Goal: Find specific page/section: Find specific page/section

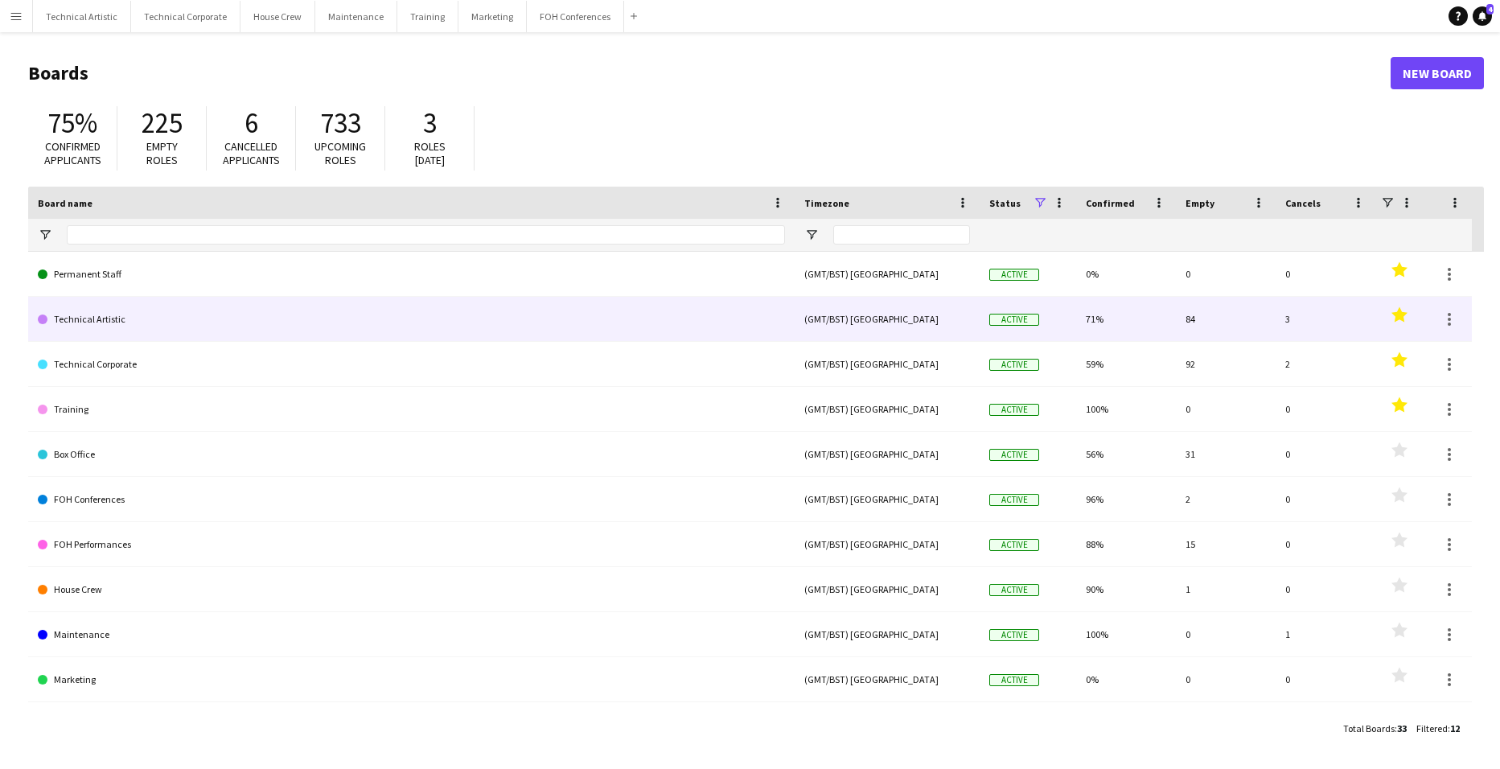
click at [187, 314] on link "Technical Artistic" at bounding box center [411, 319] width 747 height 45
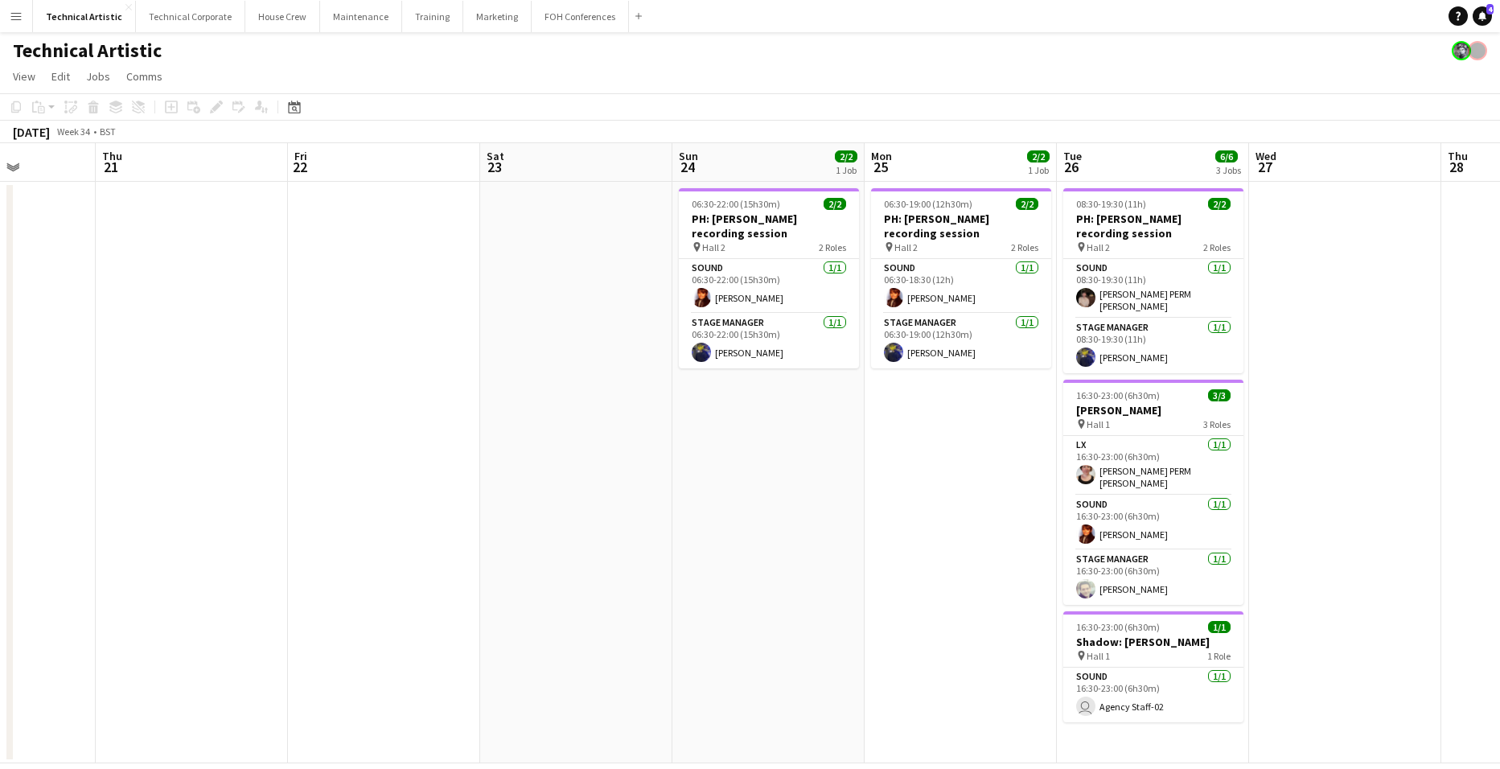
scroll to position [0, 512]
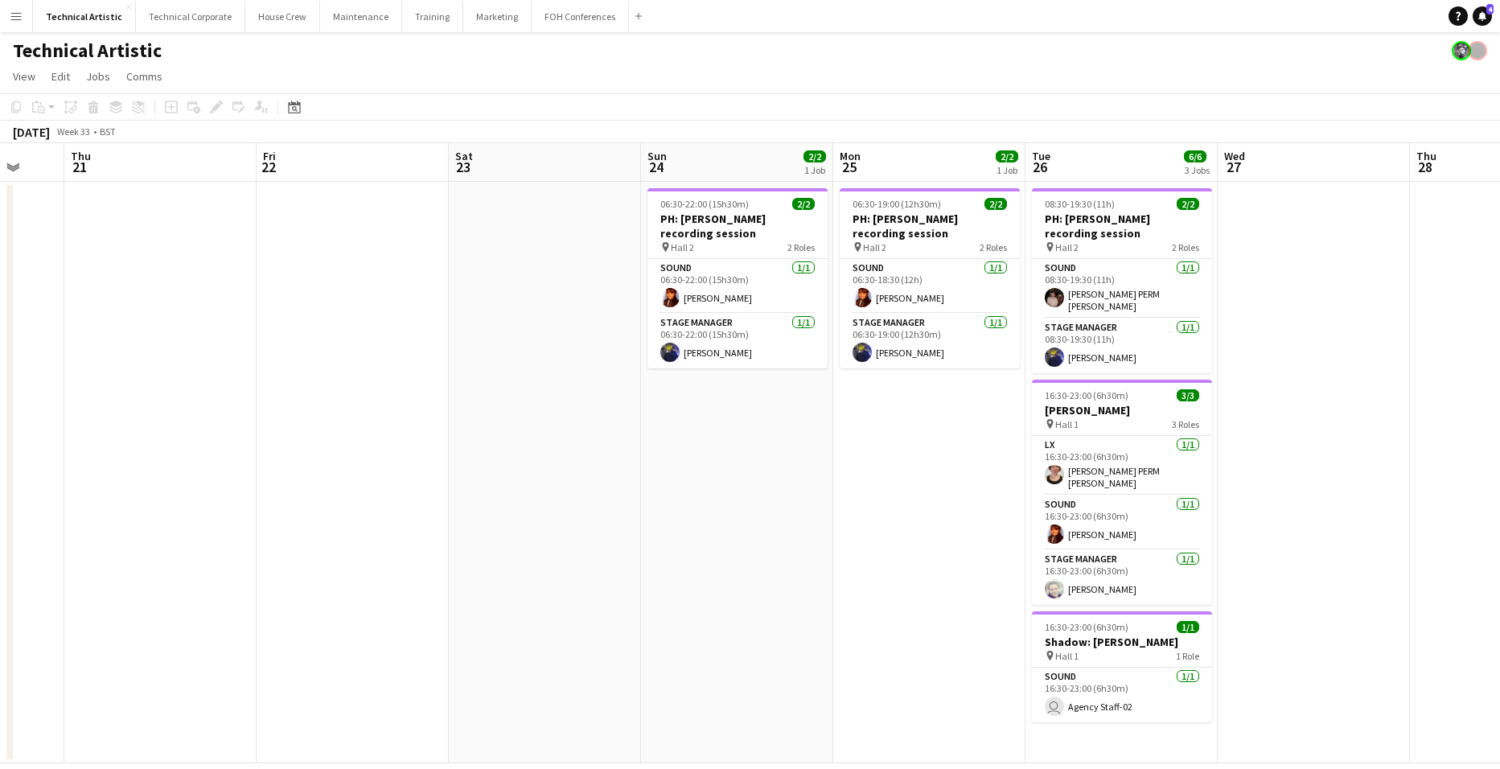
drag, startPoint x: 1428, startPoint y: 471, endPoint x: 723, endPoint y: 472, distance: 704.6
click at [723, 472] on app-calendar-viewport "Mon 18 Tue 19 Wed 20 Thu 21 Fri 22 Sat 23 Sun 24 2/2 1 Job Mon 25 2/2 1 Job Tue…" at bounding box center [750, 453] width 1500 height 620
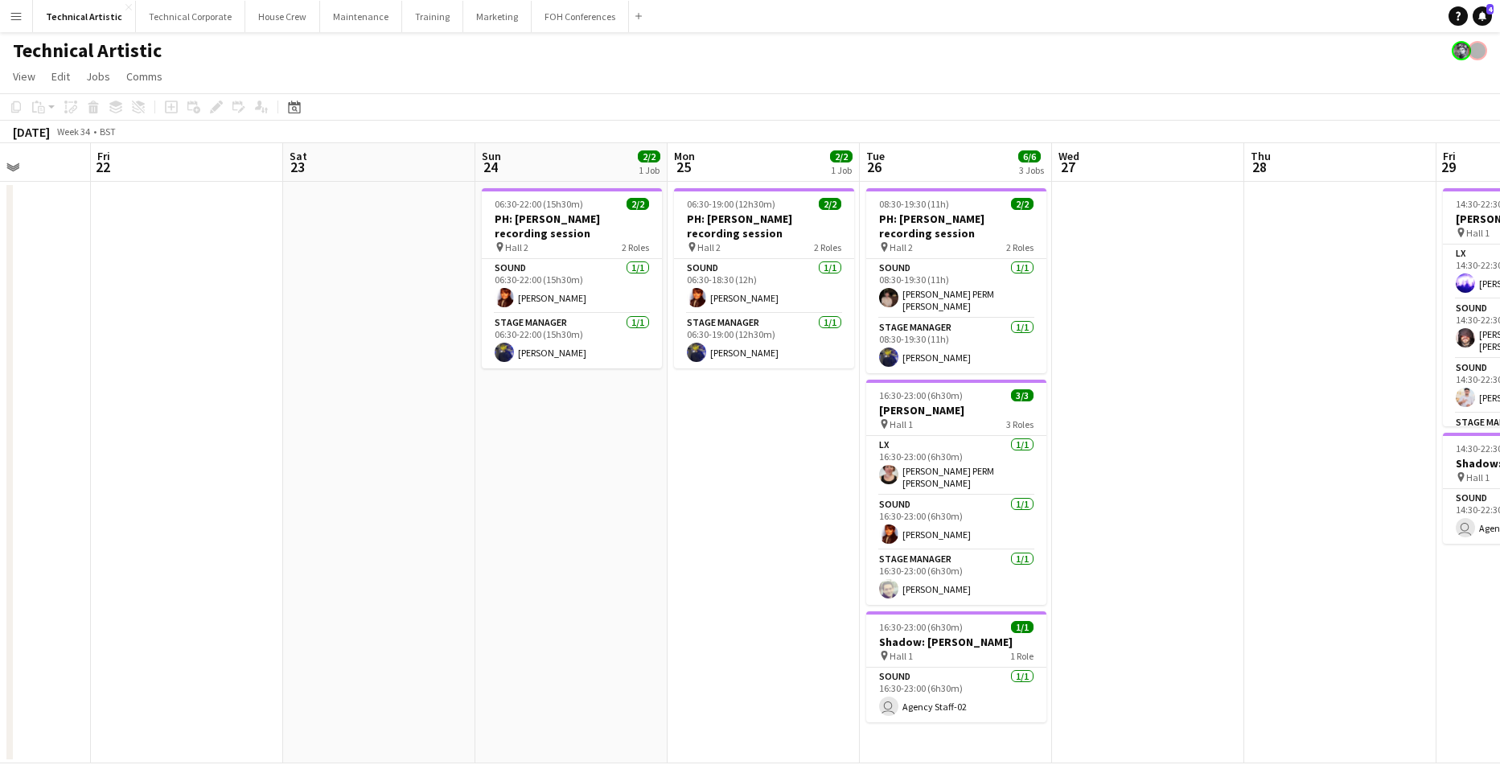
drag, startPoint x: 1357, startPoint y: 380, endPoint x: 705, endPoint y: 382, distance: 651.5
click at [707, 382] on app-calendar-viewport "Mon 18 Tue 19 Wed 20 Thu 21 Fri 22 Sat 23 Sun 24 2/2 1 Job Mon 25 2/2 1 Job Tue…" at bounding box center [750, 453] width 1500 height 620
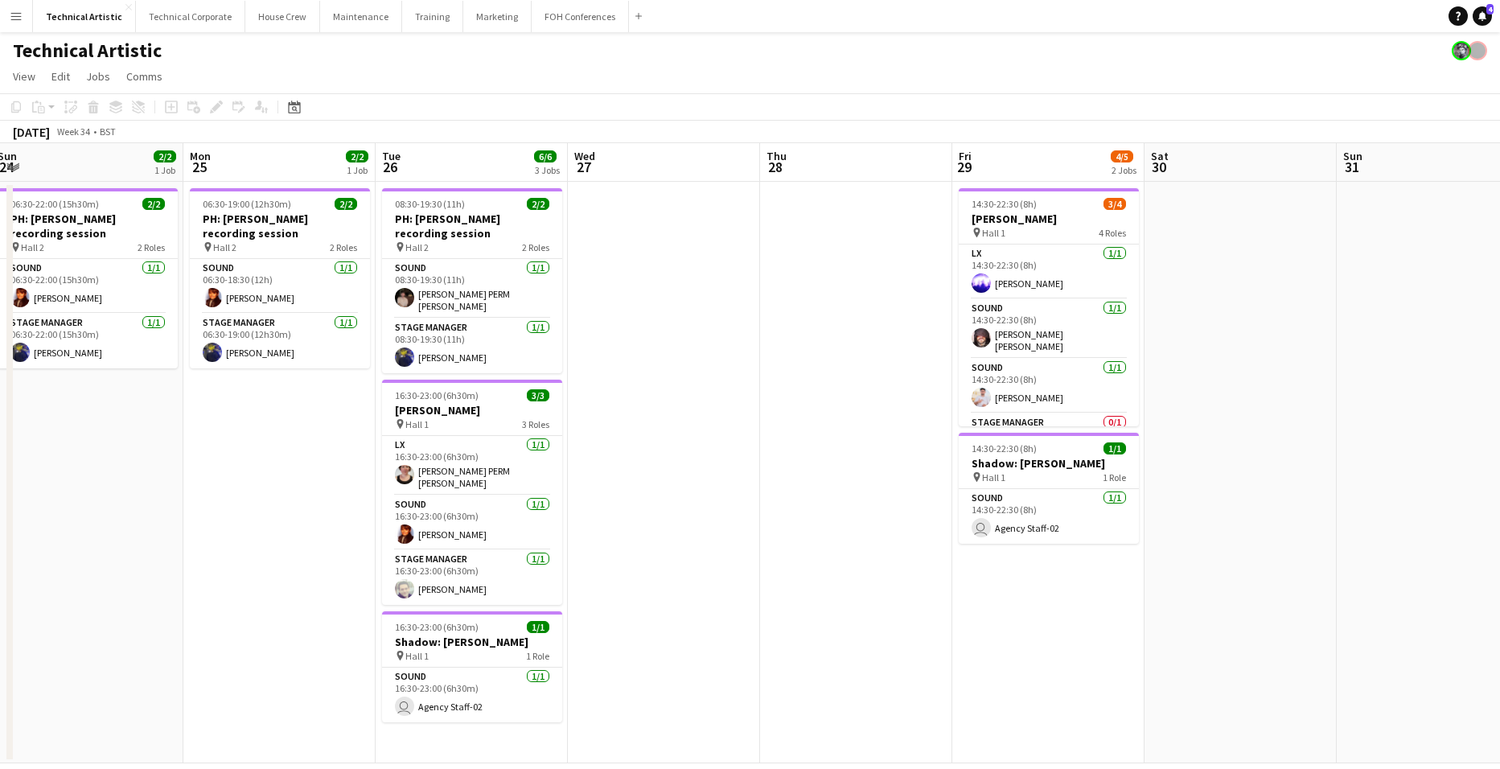
click at [243, 409] on app-date-cell "06:30-19:00 (12h30m) 2/2 PH: Colin Currie recording session pin Hall 2 2 Roles …" at bounding box center [279, 473] width 192 height 582
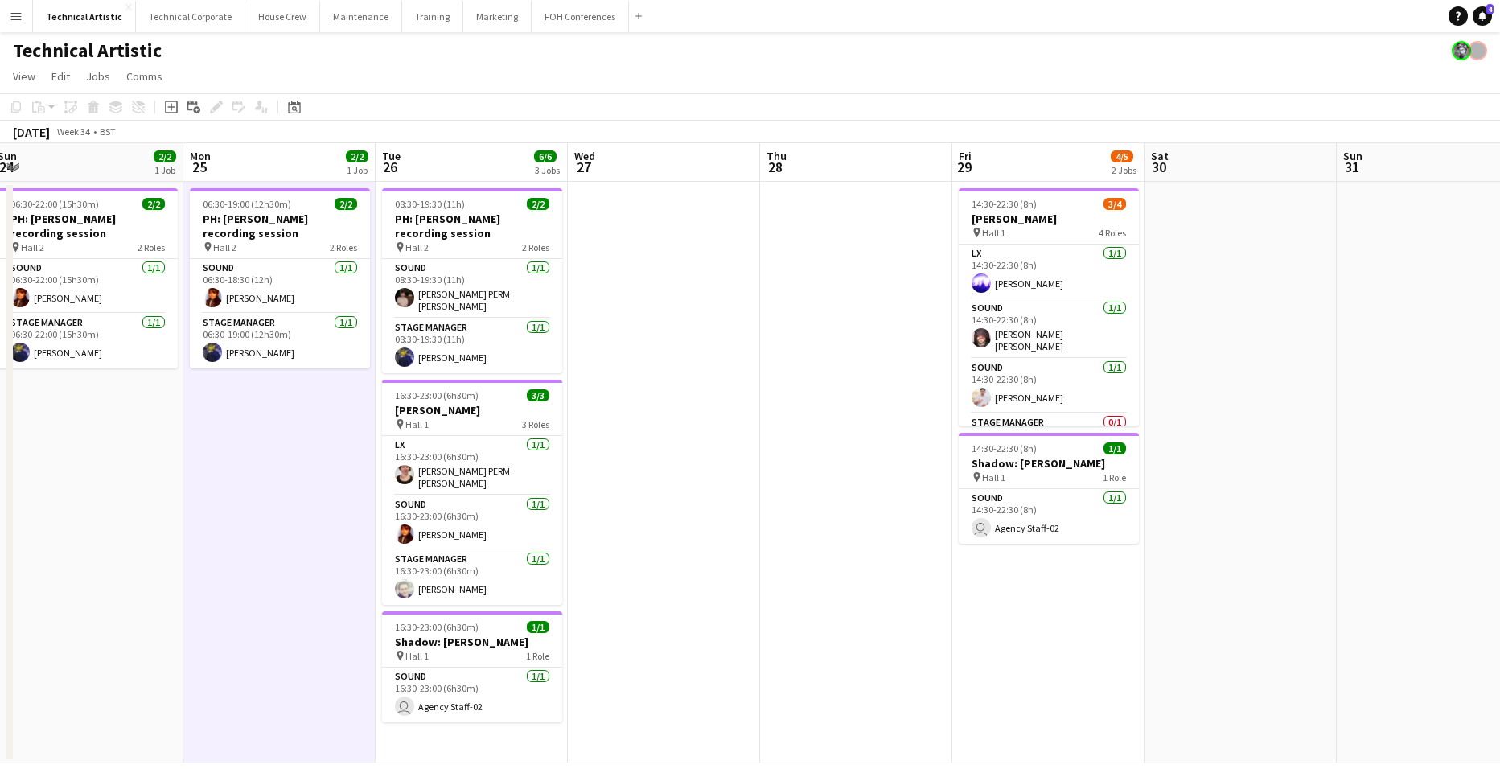
click at [243, 409] on app-date-cell "06:30-19:00 (12h30m) 2/2 PH: Colin Currie recording session pin Hall 2 2 Roles …" at bounding box center [279, 473] width 192 height 582
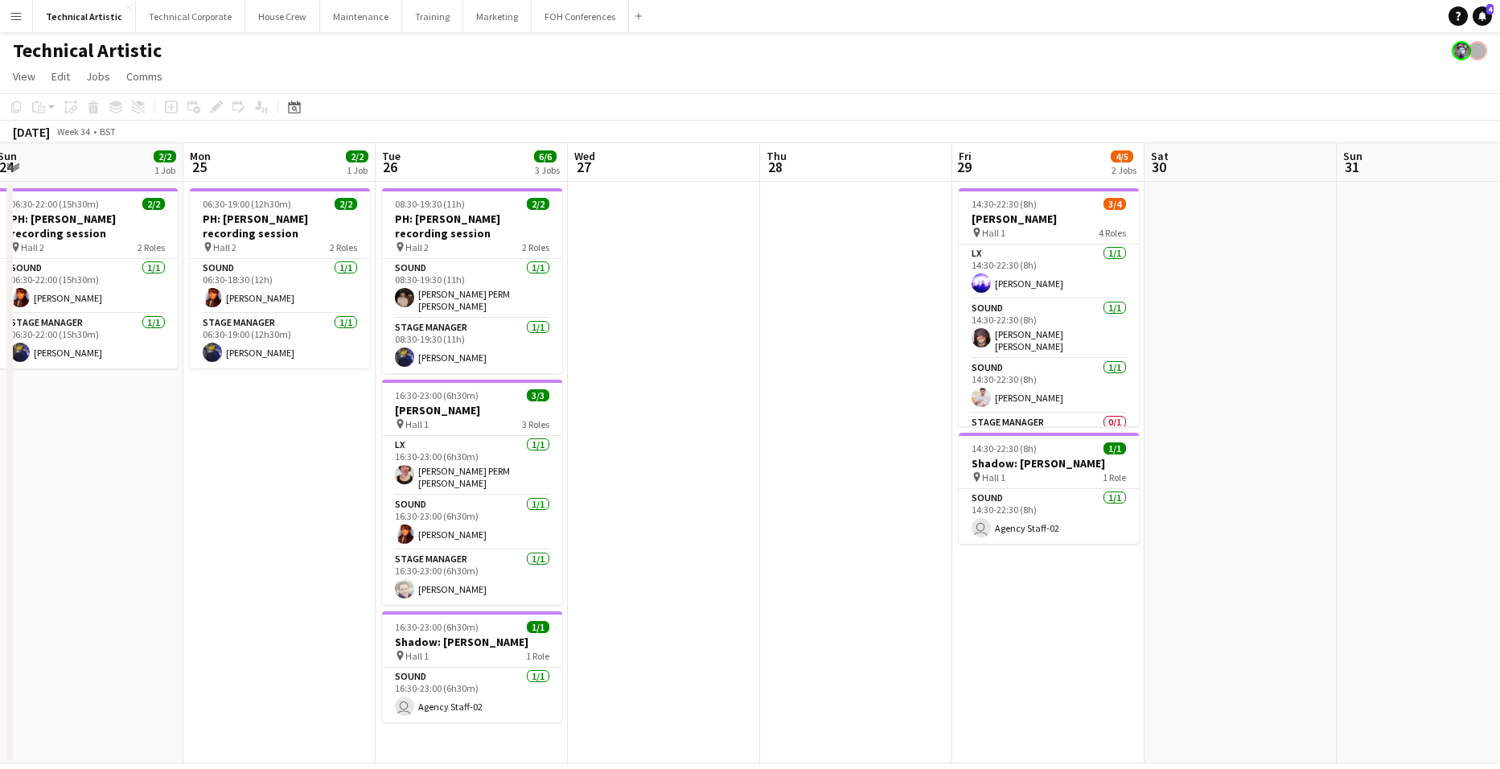
click at [243, 409] on app-date-cell "06:30-19:00 (12h30m) 2/2 PH: Colin Currie recording session pin Hall 2 2 Roles …" at bounding box center [279, 473] width 192 height 582
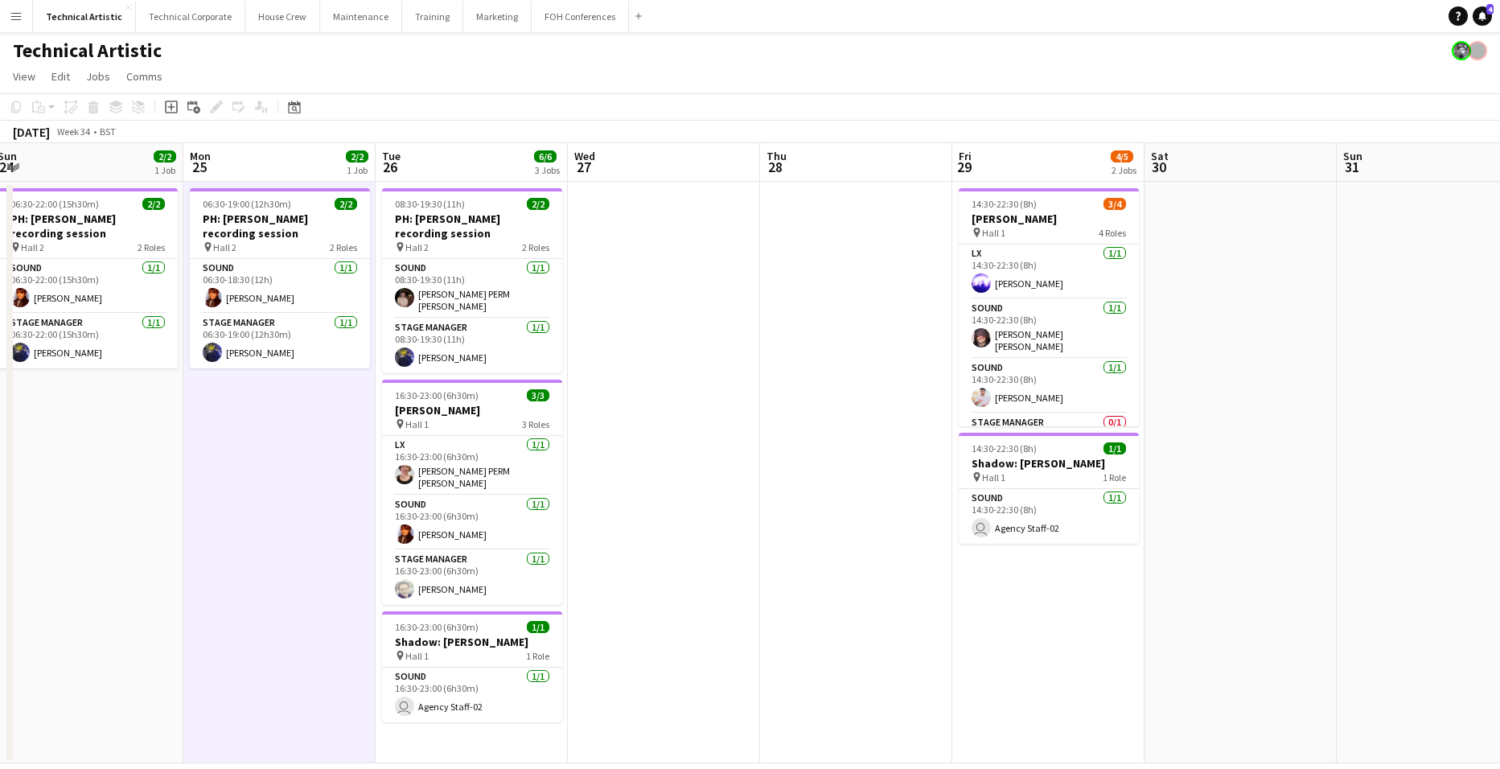
click at [243, 409] on app-date-cell "06:30-19:00 (12h30m) 2/2 PH: Colin Currie recording session pin Hall 2 2 Roles …" at bounding box center [279, 473] width 192 height 582
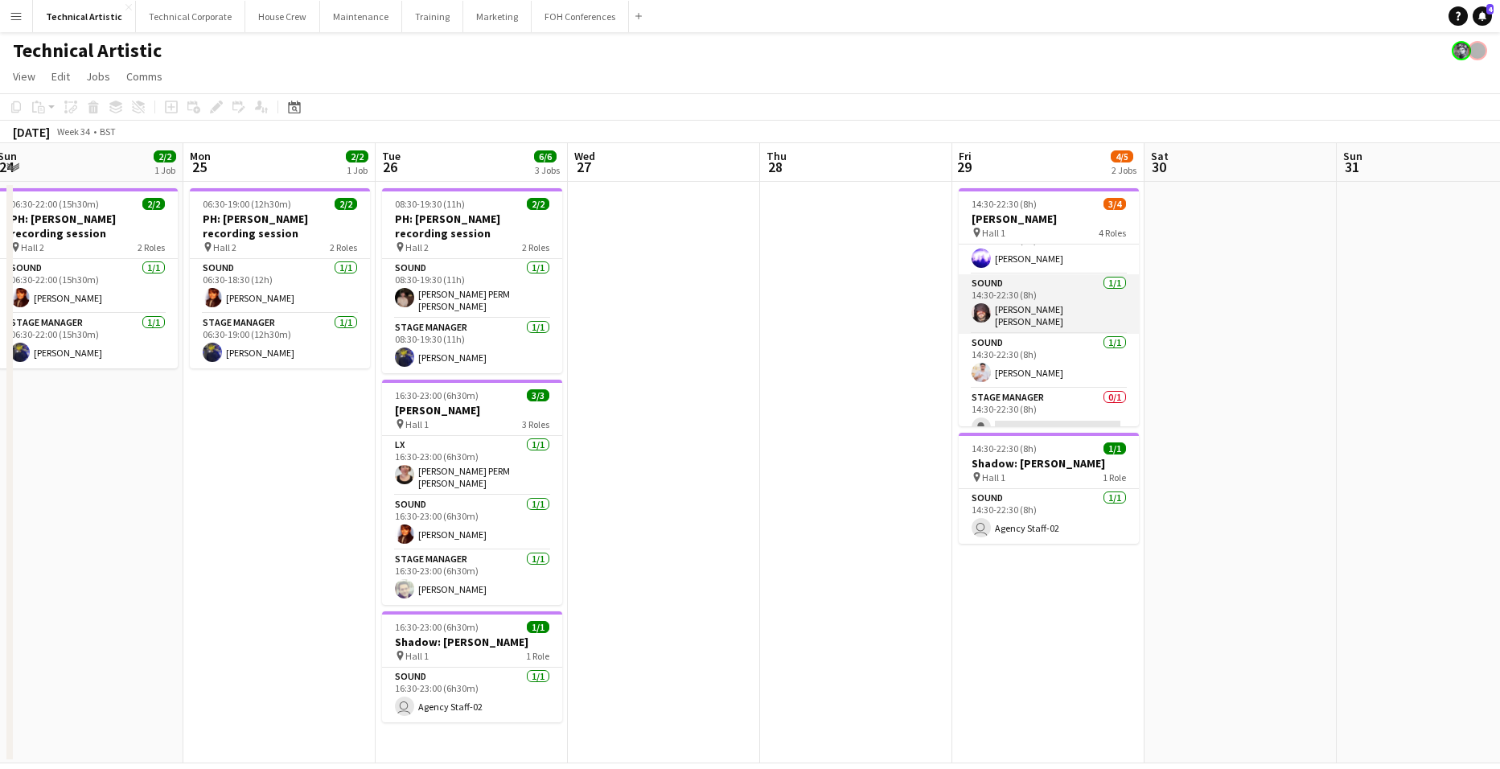
scroll to position [37, 0]
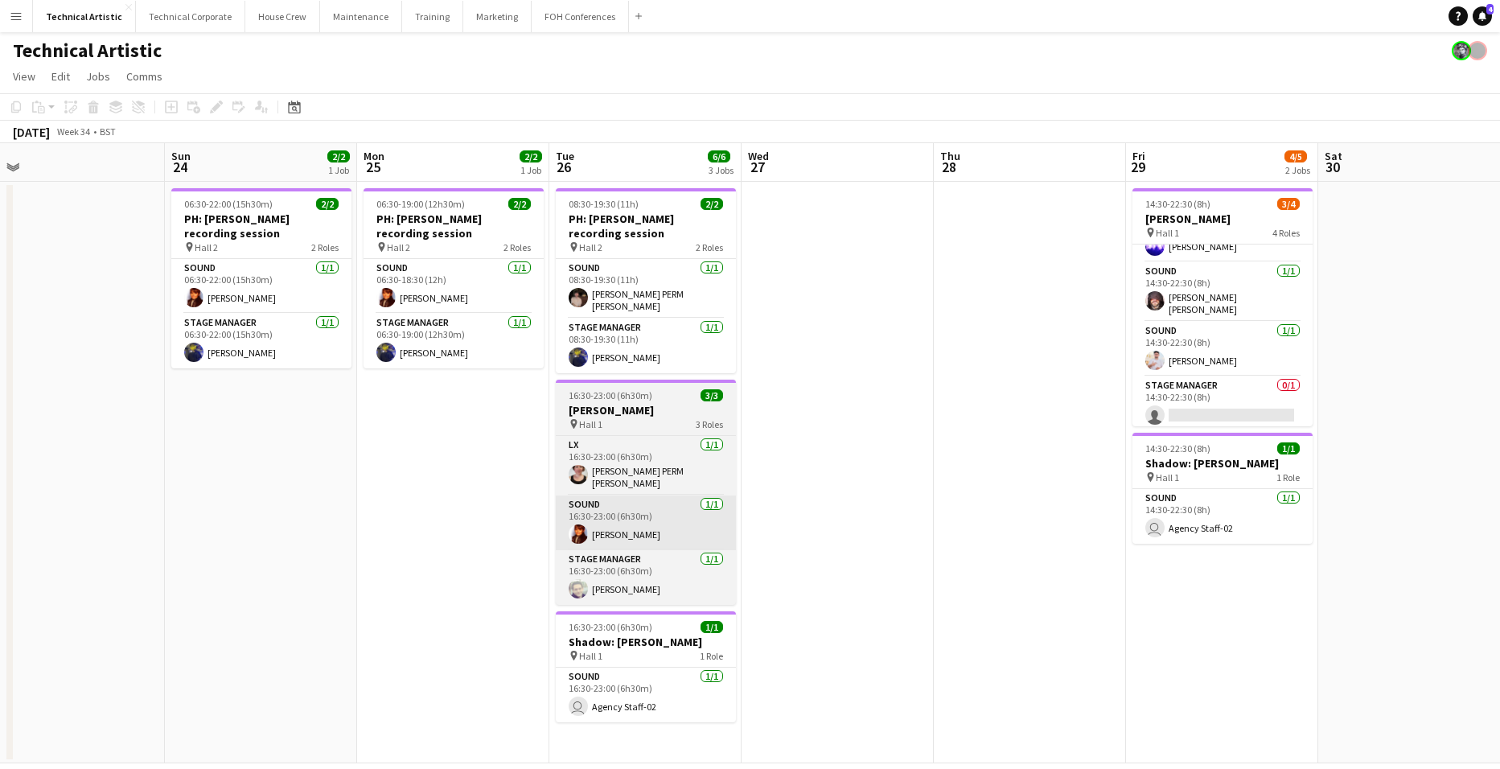
drag, startPoint x: 288, startPoint y: 532, endPoint x: 1050, endPoint y: 512, distance: 762.8
click at [952, 512] on app-calendar-viewport "Thu 21 Fri 22 Sat 23 Sun 24 2/2 1 Job Mon 25 2/2 1 Job Tue 26 6/6 3 Jobs Wed 27…" at bounding box center [750, 453] width 1500 height 620
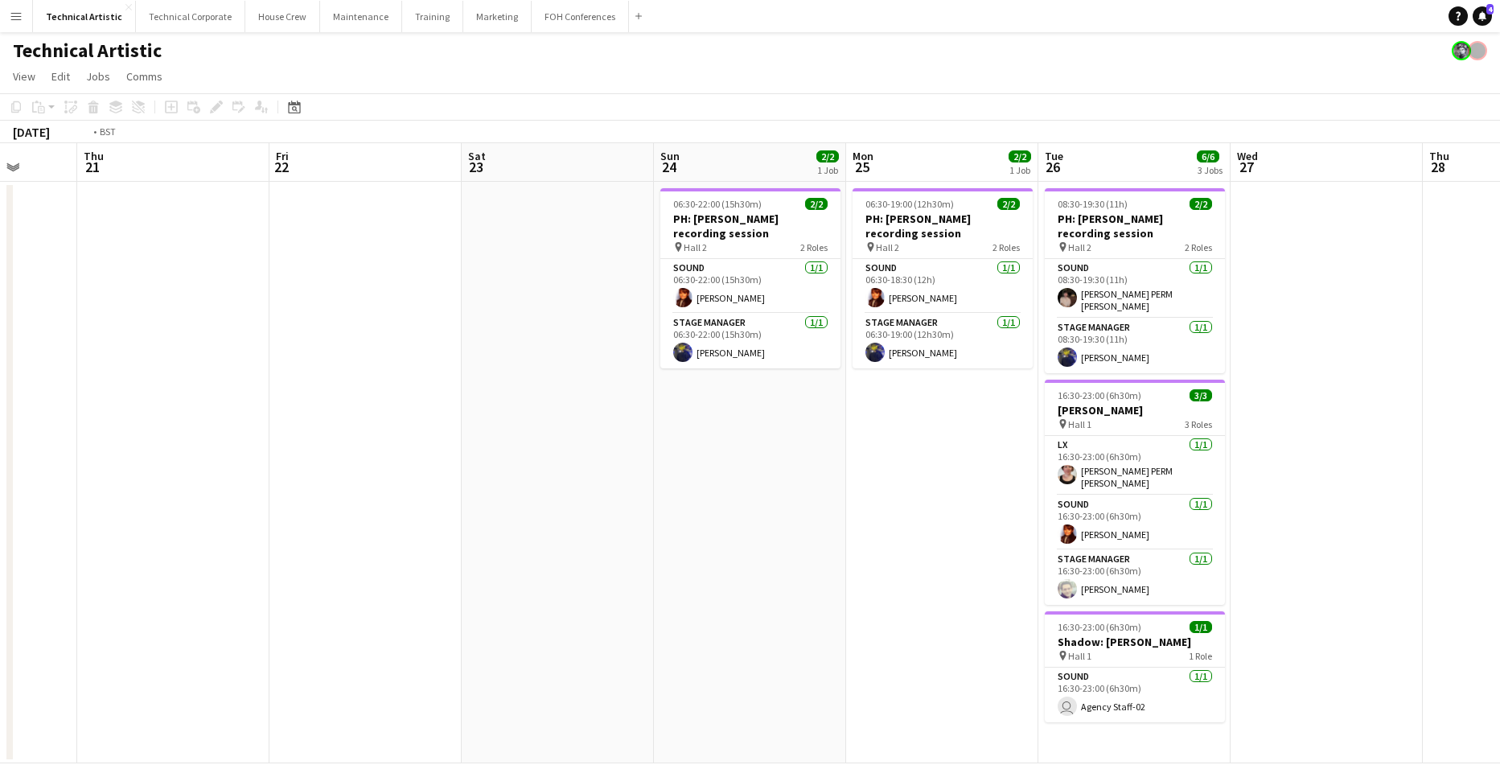
drag, startPoint x: 513, startPoint y: 553, endPoint x: 1422, endPoint y: 457, distance: 914.0
click at [1358, 460] on app-calendar-viewport "Mon 18 Tue 19 Wed 20 Thu 21 Fri 22 Sat 23 Sun 24 2/2 1 Job Mon 25 2/2 1 Job Tue…" at bounding box center [750, 453] width 1500 height 620
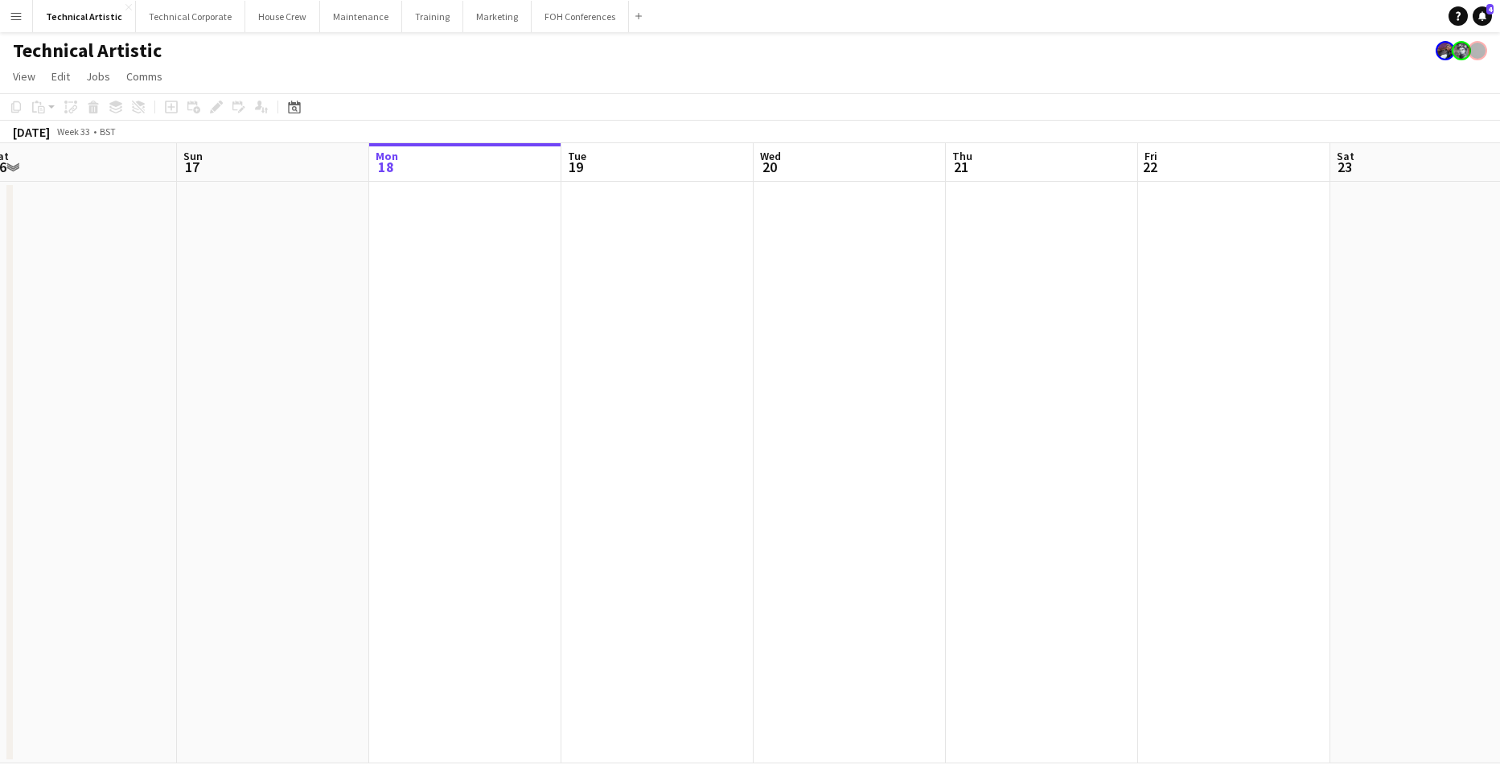
drag, startPoint x: 477, startPoint y: 514, endPoint x: 14, endPoint y: 475, distance: 464.9
click at [47, 476] on app-calendar-viewport "Thu 14 Fri 15 Sat 16 Sun 17 Mon 18 Tue 19 Wed 20 Thu 21 Fri 22 Sat 23 Sun 24 2/…" at bounding box center [750, 453] width 1500 height 620
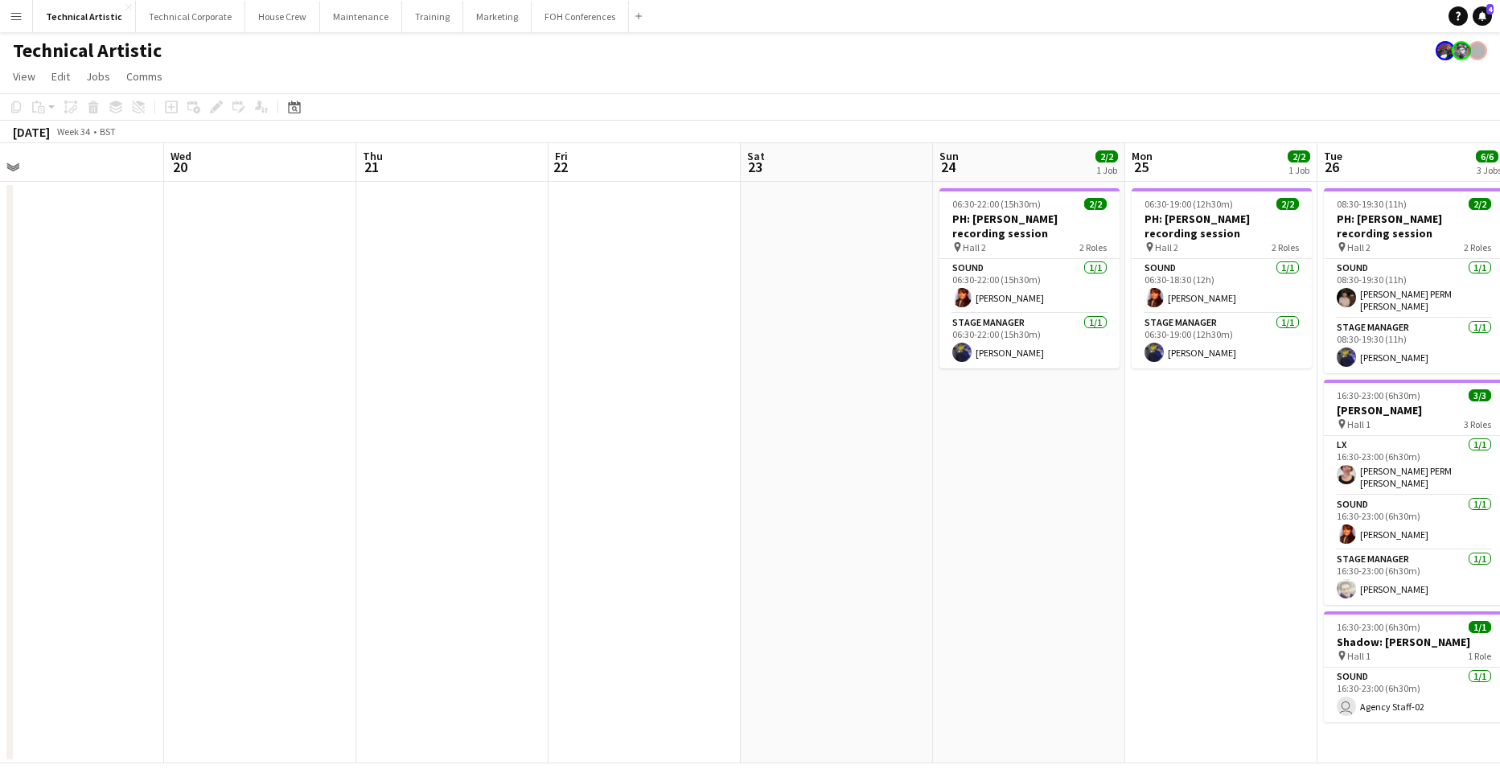
drag, startPoint x: 1232, startPoint y: 478, endPoint x: 303, endPoint y: 471, distance: 929.0
click at [304, 471] on app-calendar-viewport "Sat 16 Sun 17 Mon 18 Tue 19 Wed 20 Thu 21 Fri 22 Sat 23 Sun 24 2/2 1 Job Mon 25…" at bounding box center [750, 453] width 1500 height 620
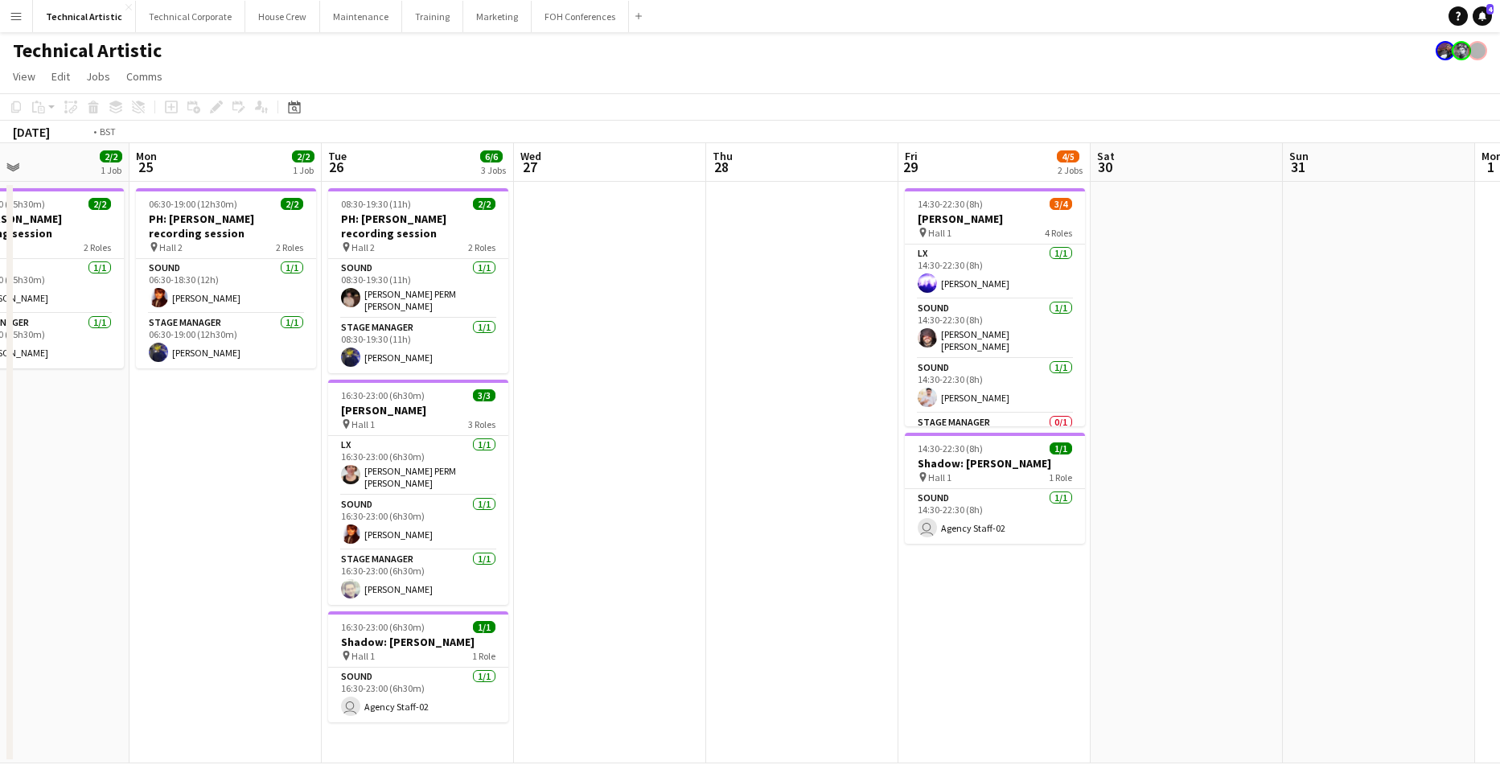
drag, startPoint x: 1295, startPoint y: 459, endPoint x: 493, endPoint y: 478, distance: 802.1
click at [317, 490] on app-calendar-viewport "Thu 21 Fri 22 Sat 23 Sun 24 2/2 1 Job Mon 25 2/2 1 Job Tue 26 6/6 3 Jobs Wed 27…" at bounding box center [750, 453] width 1500 height 620
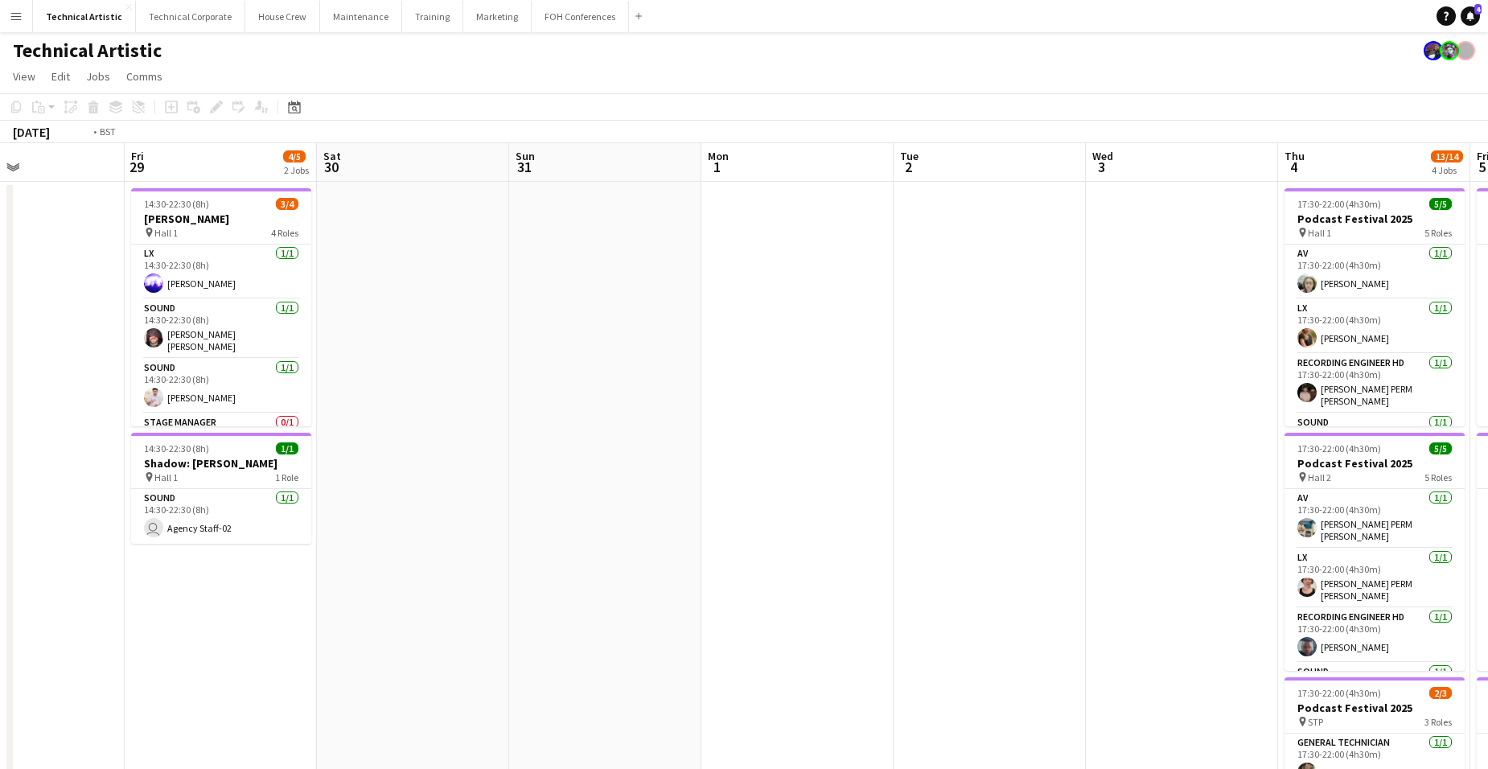
scroll to position [0, 408]
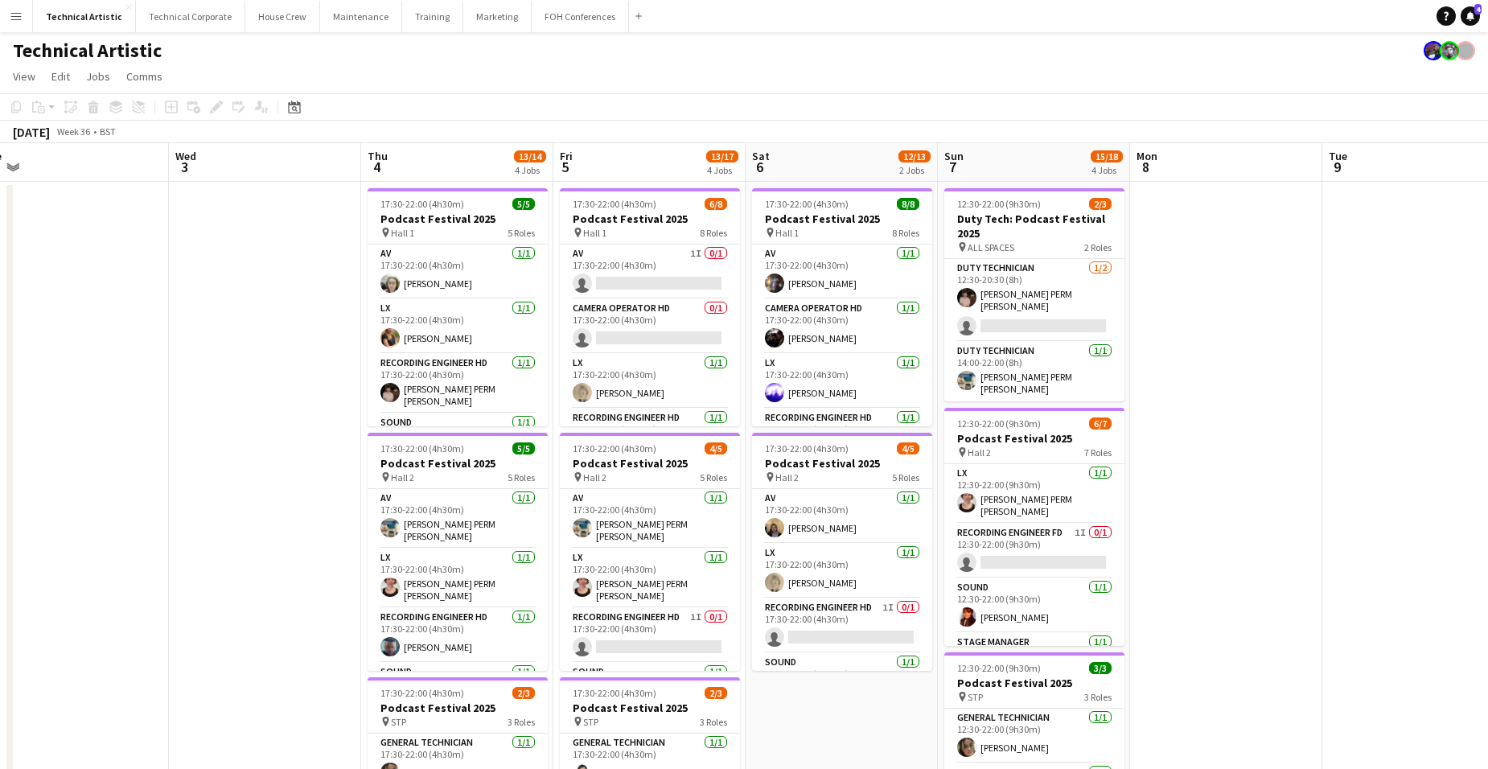
drag, startPoint x: 1324, startPoint y: 474, endPoint x: 407, endPoint y: 483, distance: 917.0
click at [407, 483] on app-calendar-viewport "Sun 31 Mon 1 Tue 2 Wed 3 Thu 4 13/14 4 Jobs Fri 5 13/17 4 Jobs Sat 6 12/13 2 Jo…" at bounding box center [744, 649] width 1488 height 1013
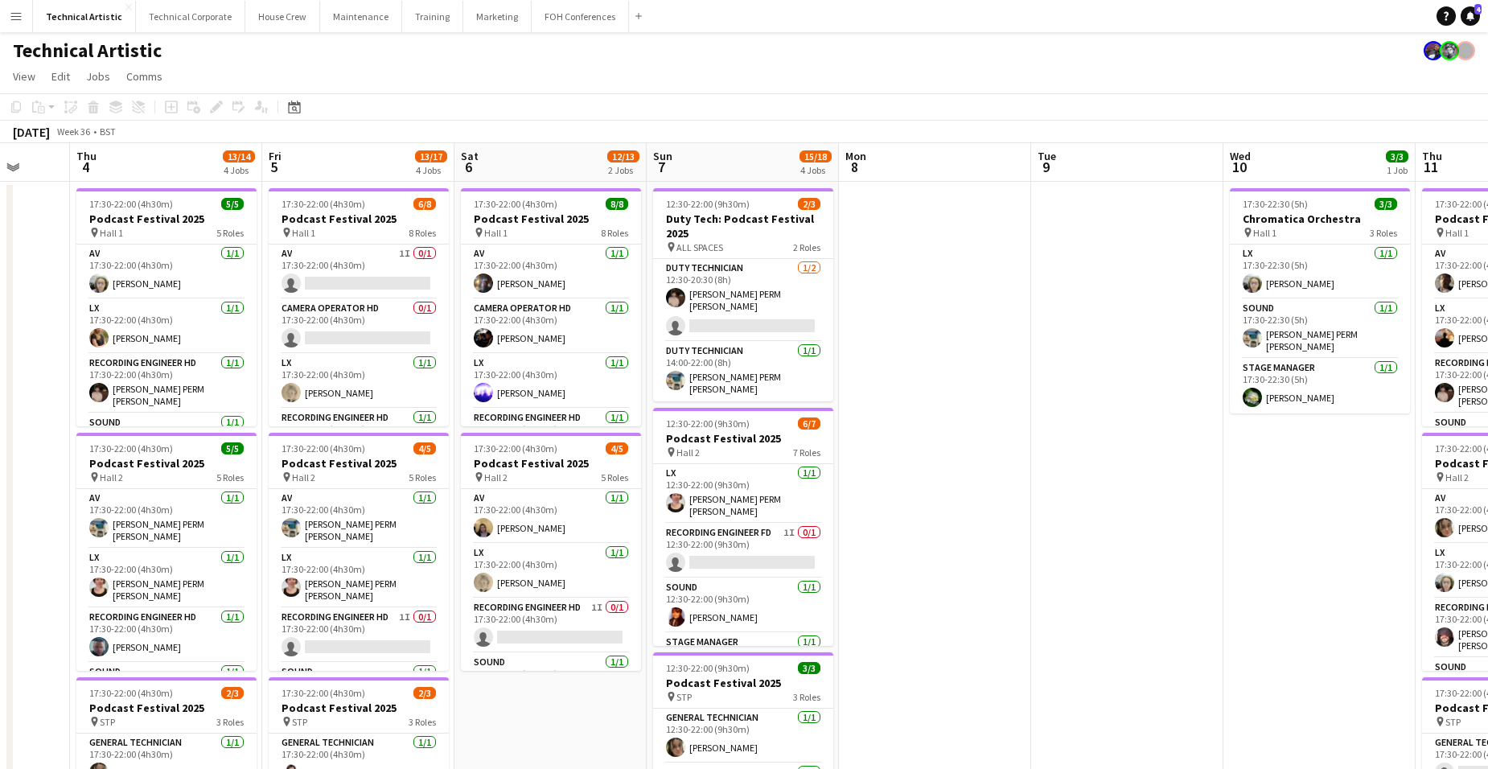
drag, startPoint x: 1307, startPoint y: 327, endPoint x: 622, endPoint y: 336, distance: 685.3
click at [504, 345] on app-calendar-viewport "Sun 31 Mon 1 Tue 2 Wed 3 Thu 4 13/14 4 Jobs Fri 5 13/17 4 Jobs Sat 6 12/13 2 Jo…" at bounding box center [744, 649] width 1488 height 1013
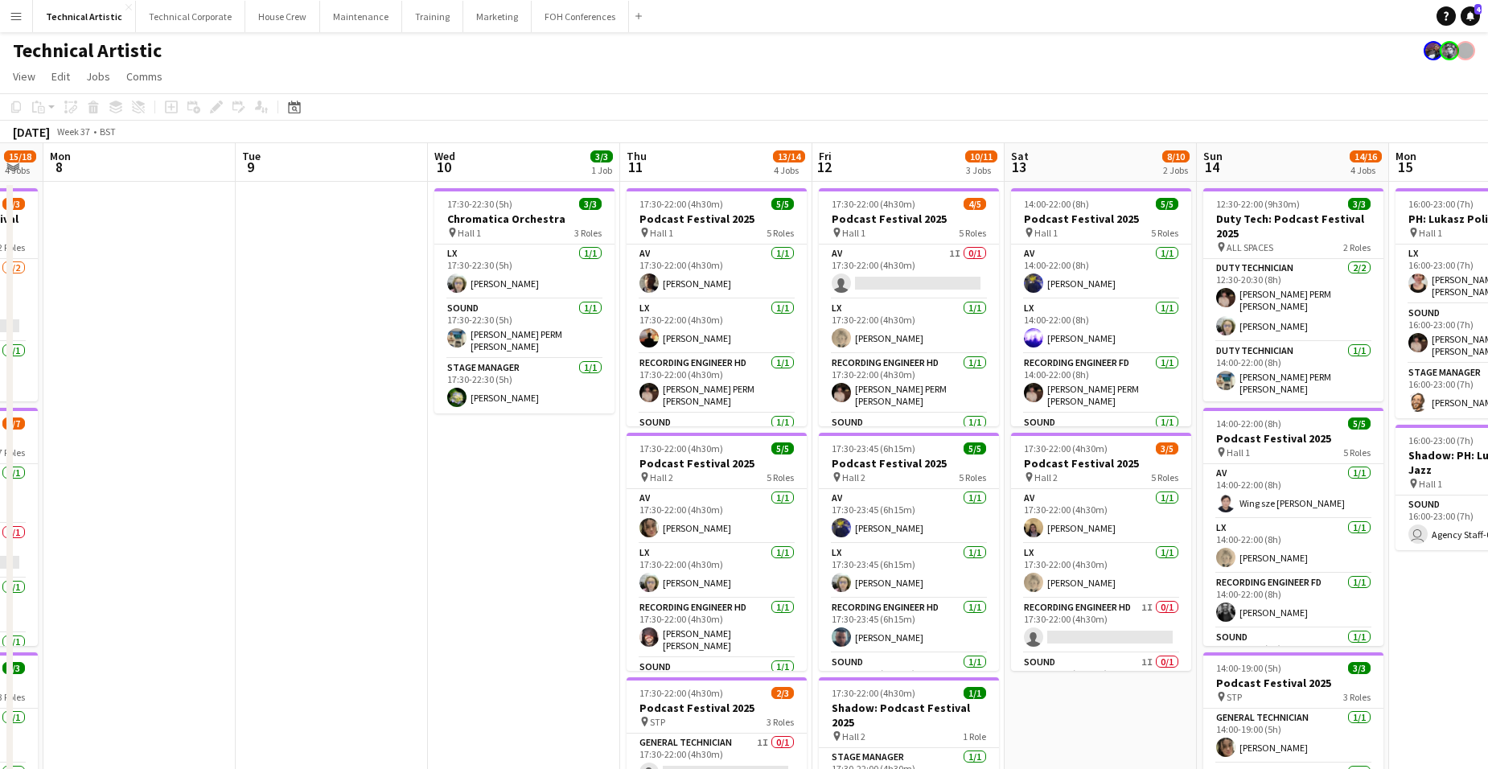
scroll to position [0, 539]
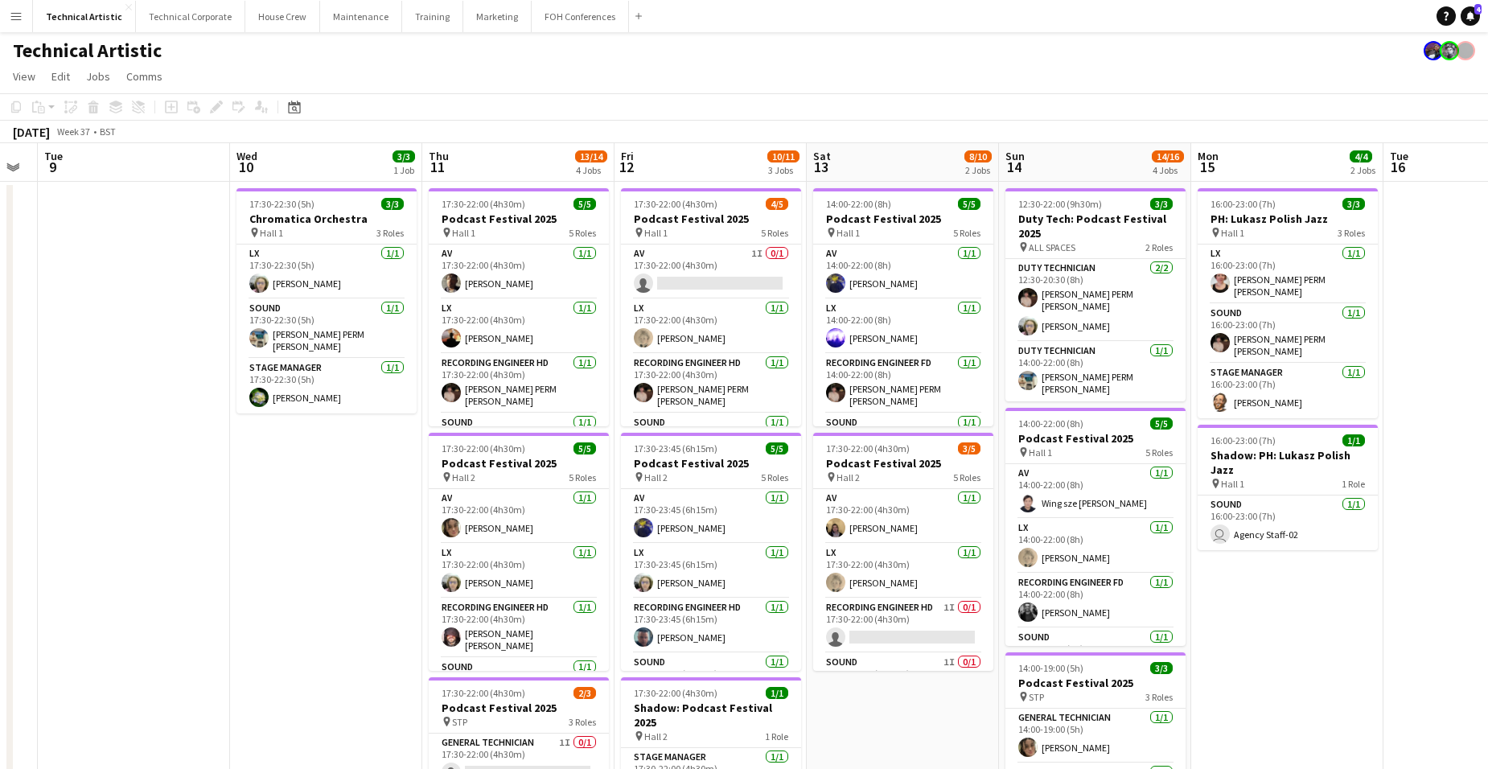
drag, startPoint x: 1219, startPoint y: 351, endPoint x: 738, endPoint y: 351, distance: 481.8
click at [738, 351] on app-calendar-viewport "Sat 6 12/13 2 Jobs Sun 7 15/18 4 Jobs Mon 8 Tue 9 Wed 10 3/3 1 Job Thu 11 13/14…" at bounding box center [744, 649] width 1488 height 1013
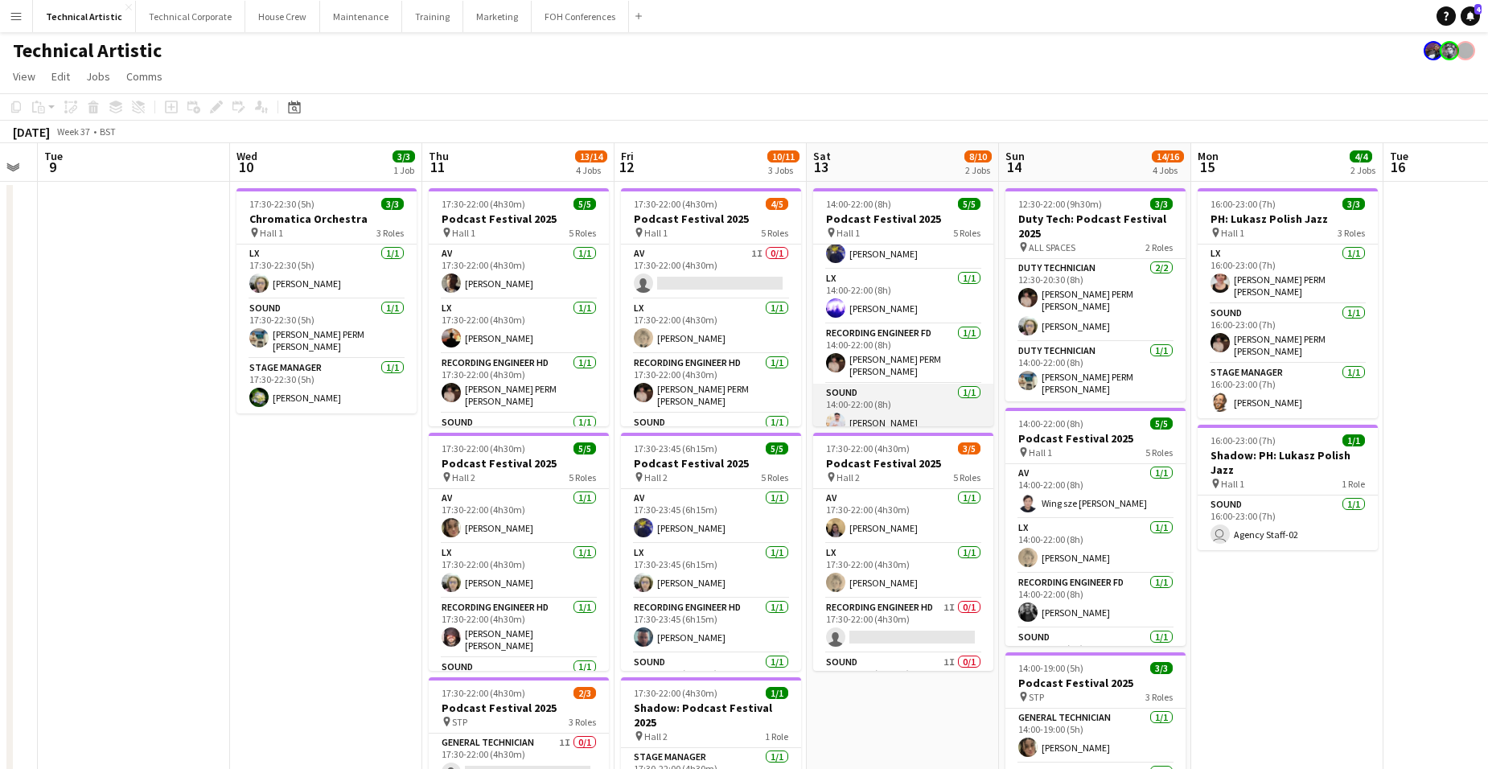
scroll to position [0, 0]
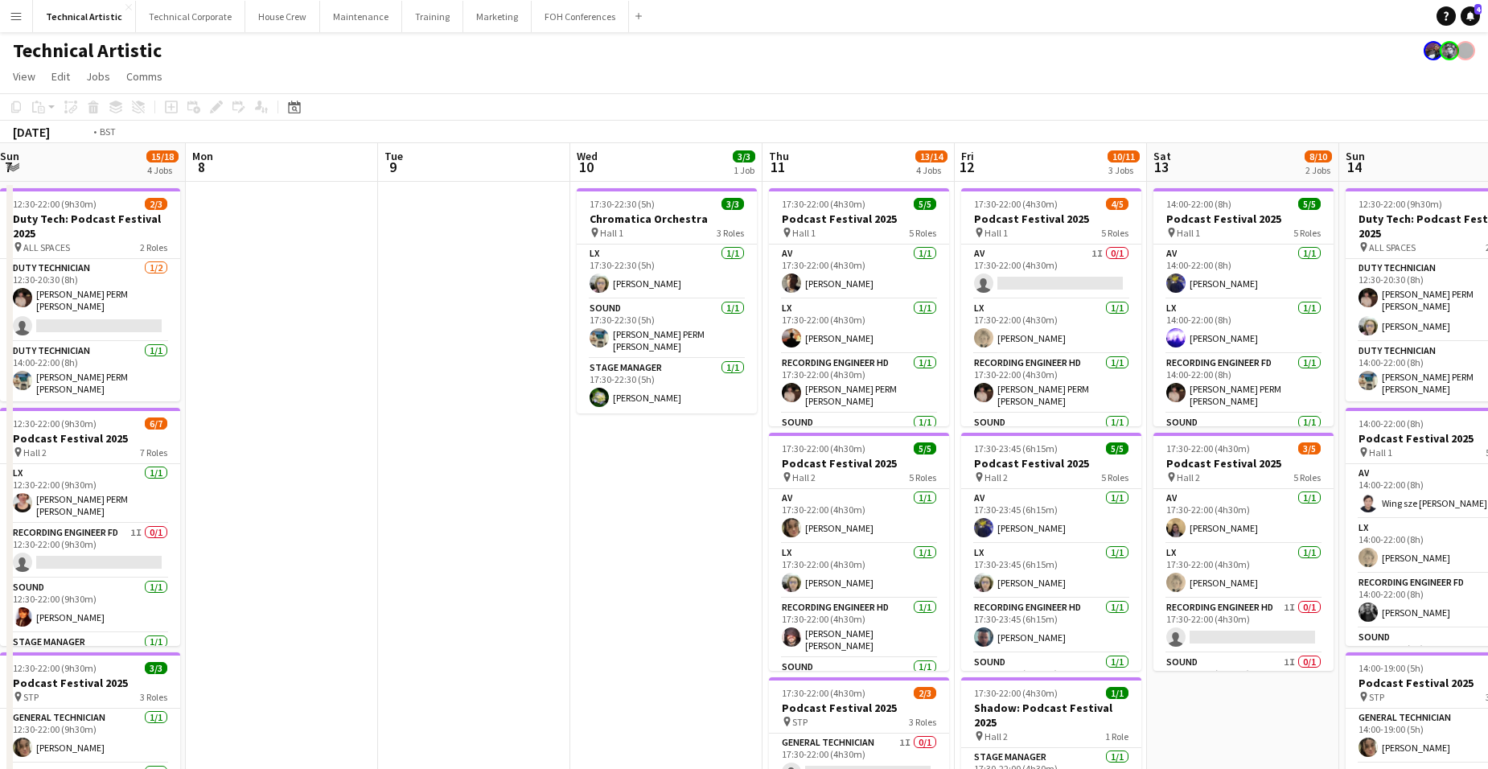
drag, startPoint x: 469, startPoint y: 602, endPoint x: 1195, endPoint y: 490, distance: 735.0
click at [1158, 497] on app-calendar-viewport "Sat 6 12/13 2 Jobs Sun 7 15/18 4 Jobs Mon 8 Tue 9 Wed 10 3/3 1 Job Thu 11 13/14…" at bounding box center [744, 649] width 1488 height 1013
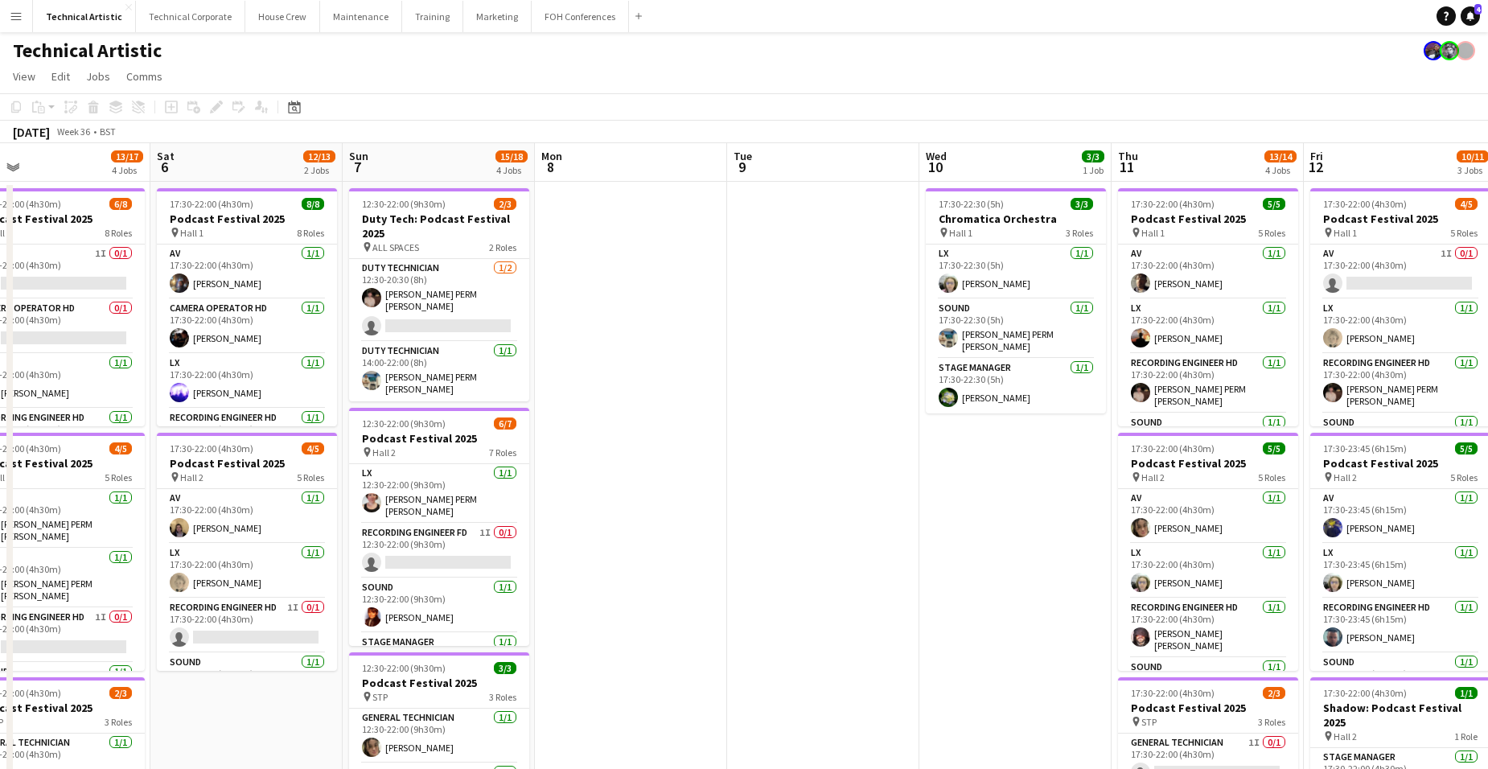
scroll to position [0, 449]
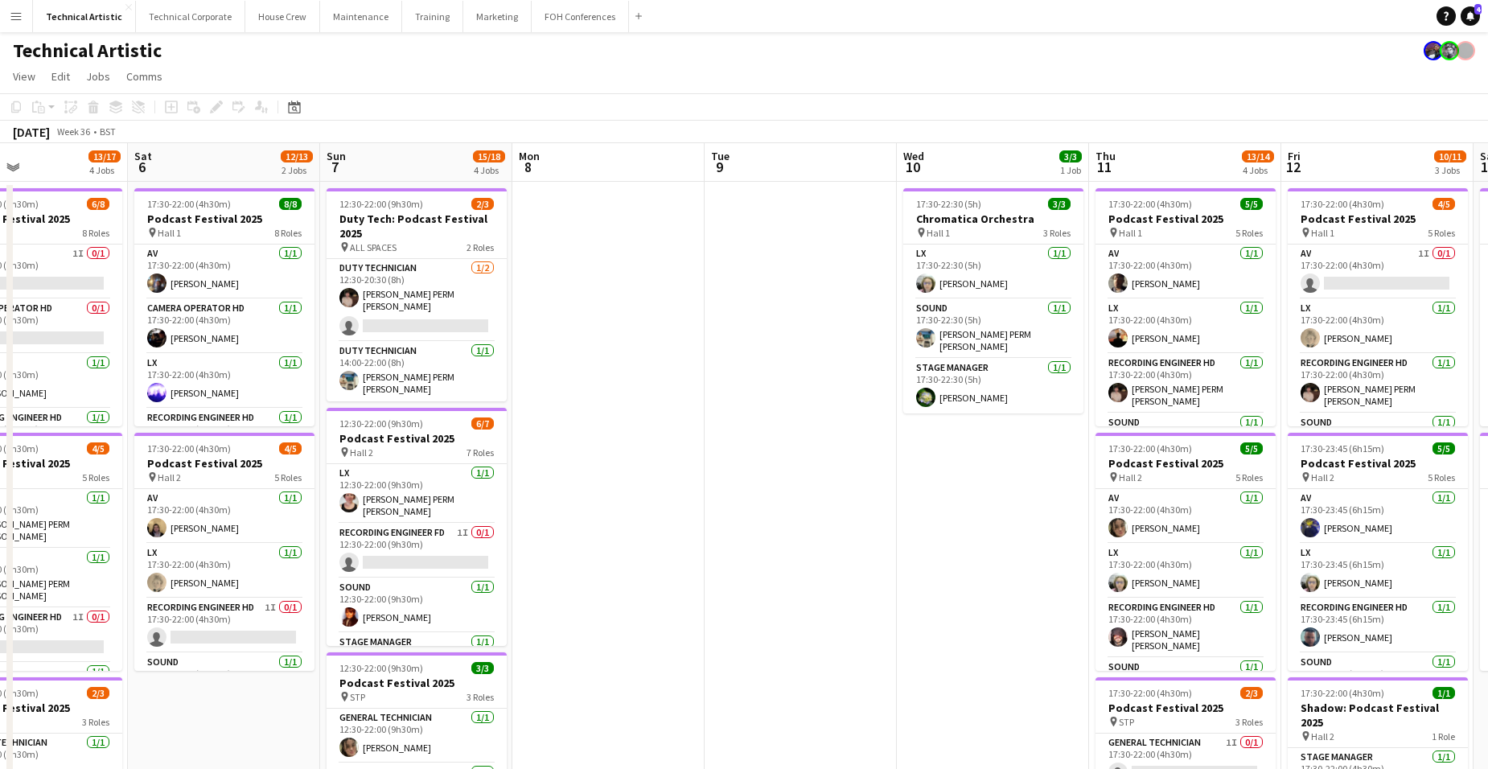
drag, startPoint x: 927, startPoint y: 509, endPoint x: 944, endPoint y: 505, distance: 17.4
click at [944, 505] on app-calendar-viewport "Wed 3 Thu 4 13/14 4 Jobs Fri 5 13/17 4 Jobs Sat 6 12/13 2 Jobs Sun 7 15/18 4 Jo…" at bounding box center [744, 649] width 1488 height 1013
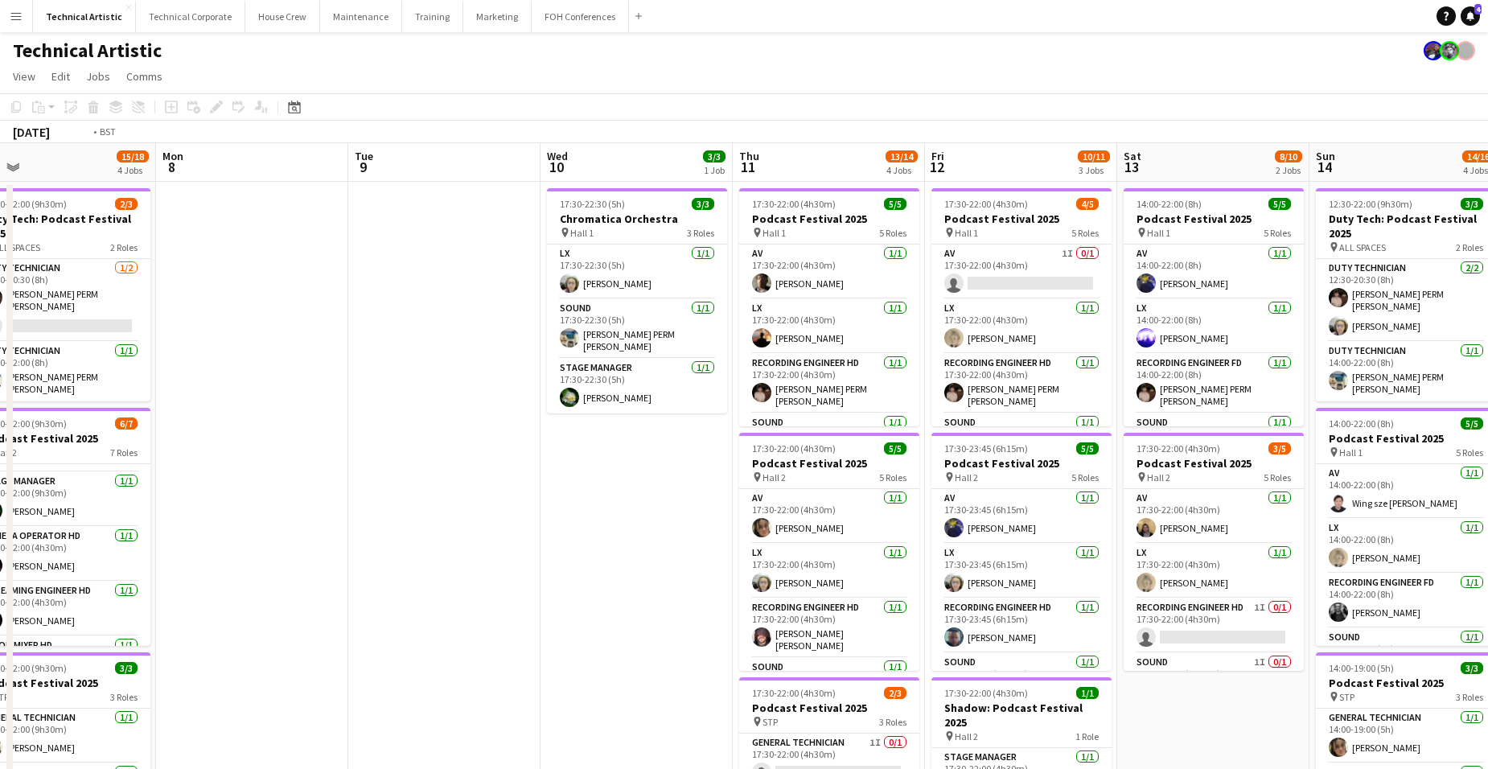
scroll to position [0, 430]
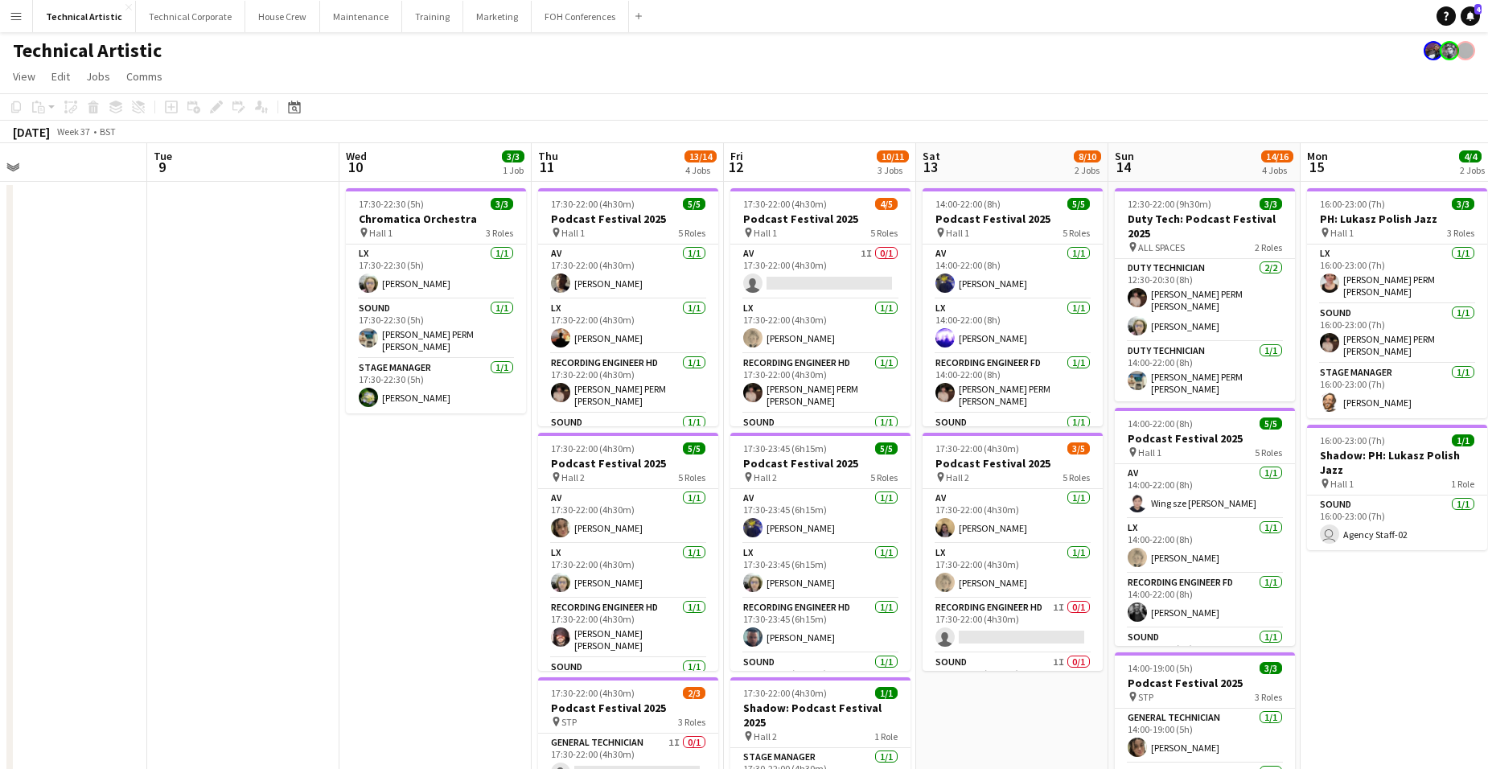
drag, startPoint x: 1237, startPoint y: 430, endPoint x: 487, endPoint y: 449, distance: 749.9
click at [487, 449] on app-calendar-viewport "Sat 6 12/13 2 Jobs Sun 7 15/18 4 Jobs Mon 8 Tue 9 Wed 10 3/3 1 Job Thu 11 13/14…" at bounding box center [744, 649] width 1488 height 1013
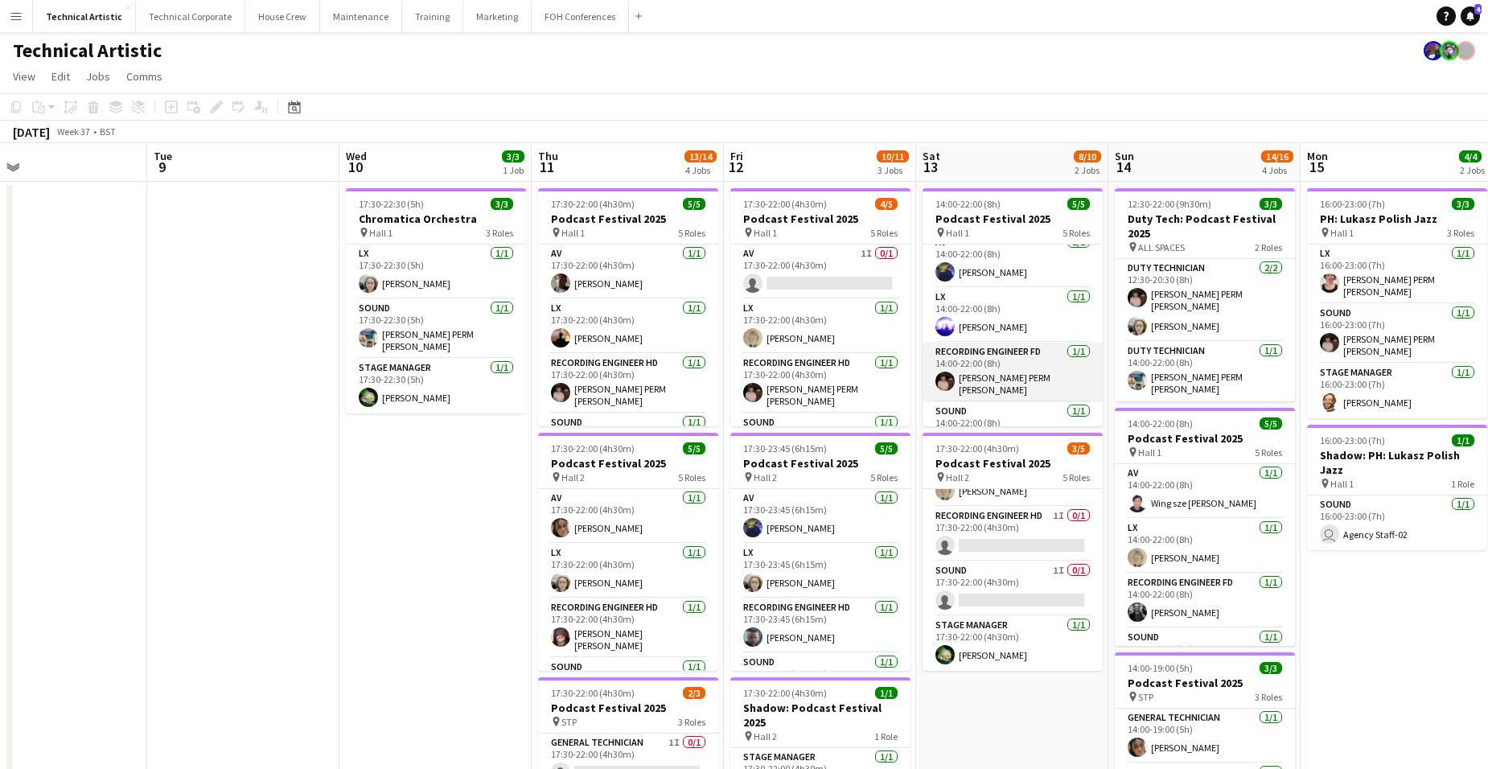
scroll to position [92, 0]
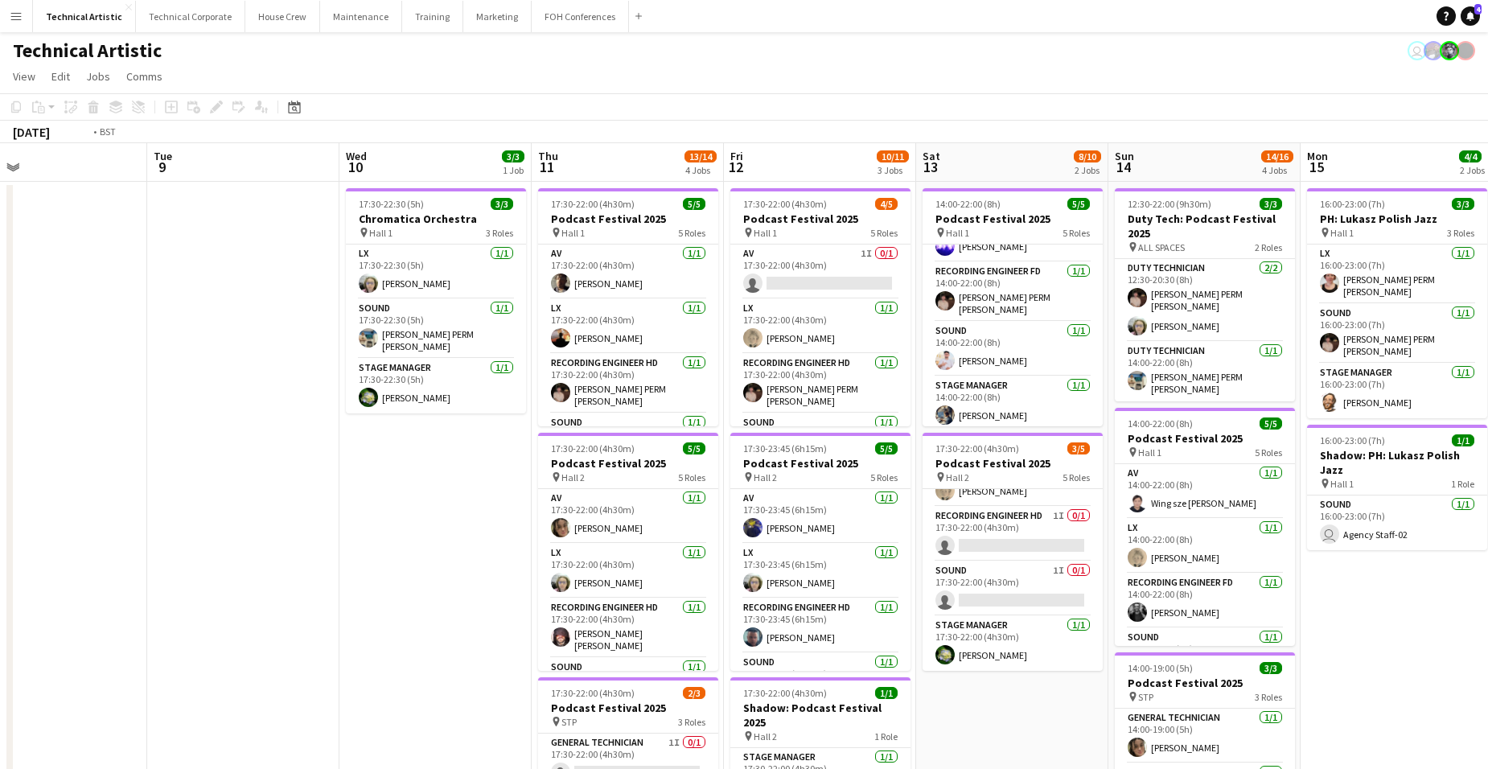
drag, startPoint x: 503, startPoint y: 462, endPoint x: 1131, endPoint y: 395, distance: 631.7
click at [1053, 400] on app-calendar-viewport "Sat 6 12/13 2 Jobs Sun 7 15/18 4 Jobs Mon 8 Tue 9 Wed 10 3/3 1 Job Thu 11 13/14…" at bounding box center [744, 649] width 1488 height 1013
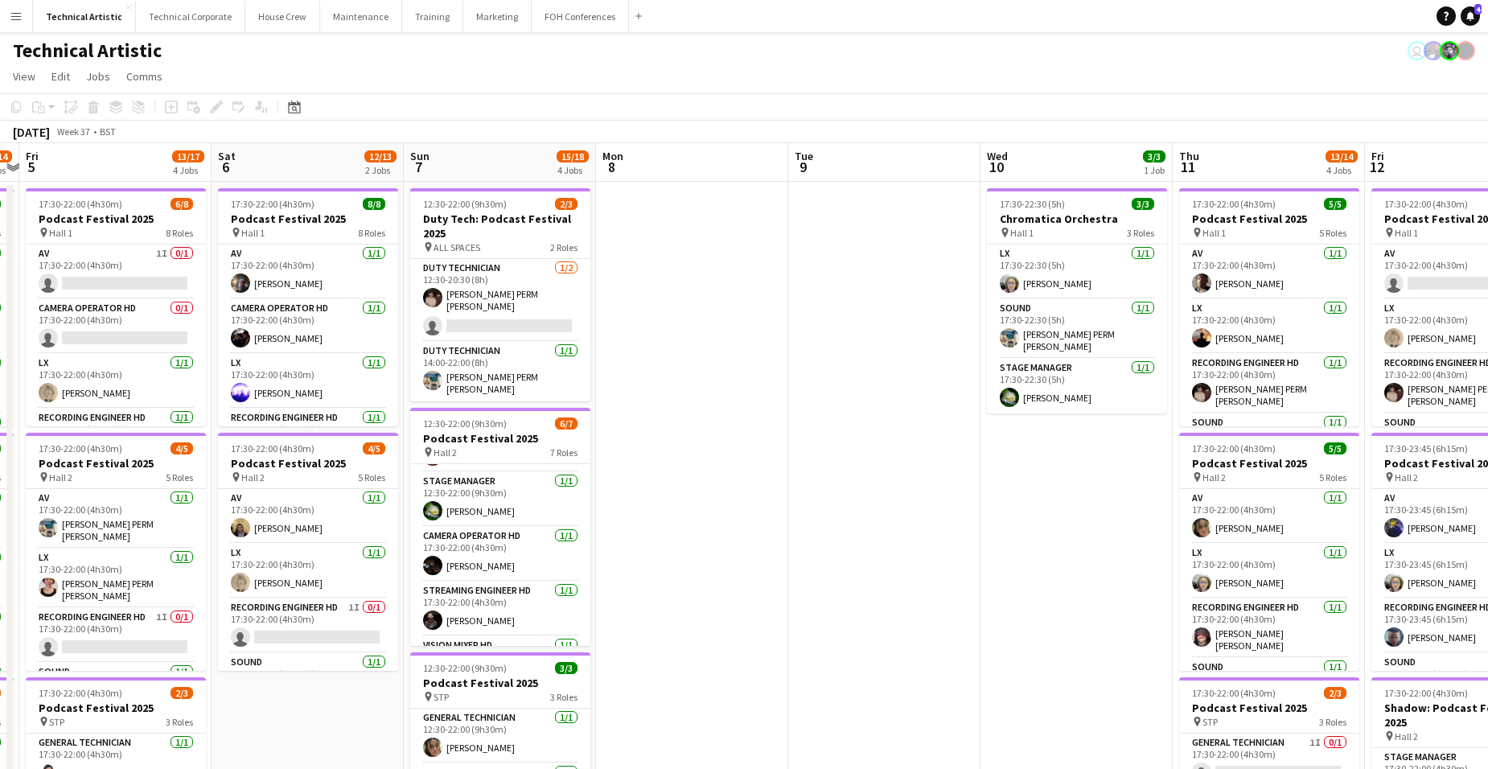
drag, startPoint x: 685, startPoint y: 472, endPoint x: 1271, endPoint y: 323, distance: 604.3
click at [1258, 325] on app-calendar-viewport "Wed 3 Thu 4 13/14 4 Jobs Fri 5 13/17 4 Jobs Sat 6 12/13 2 Jobs Sun 7 15/18 4 Jo…" at bounding box center [744, 649] width 1488 height 1013
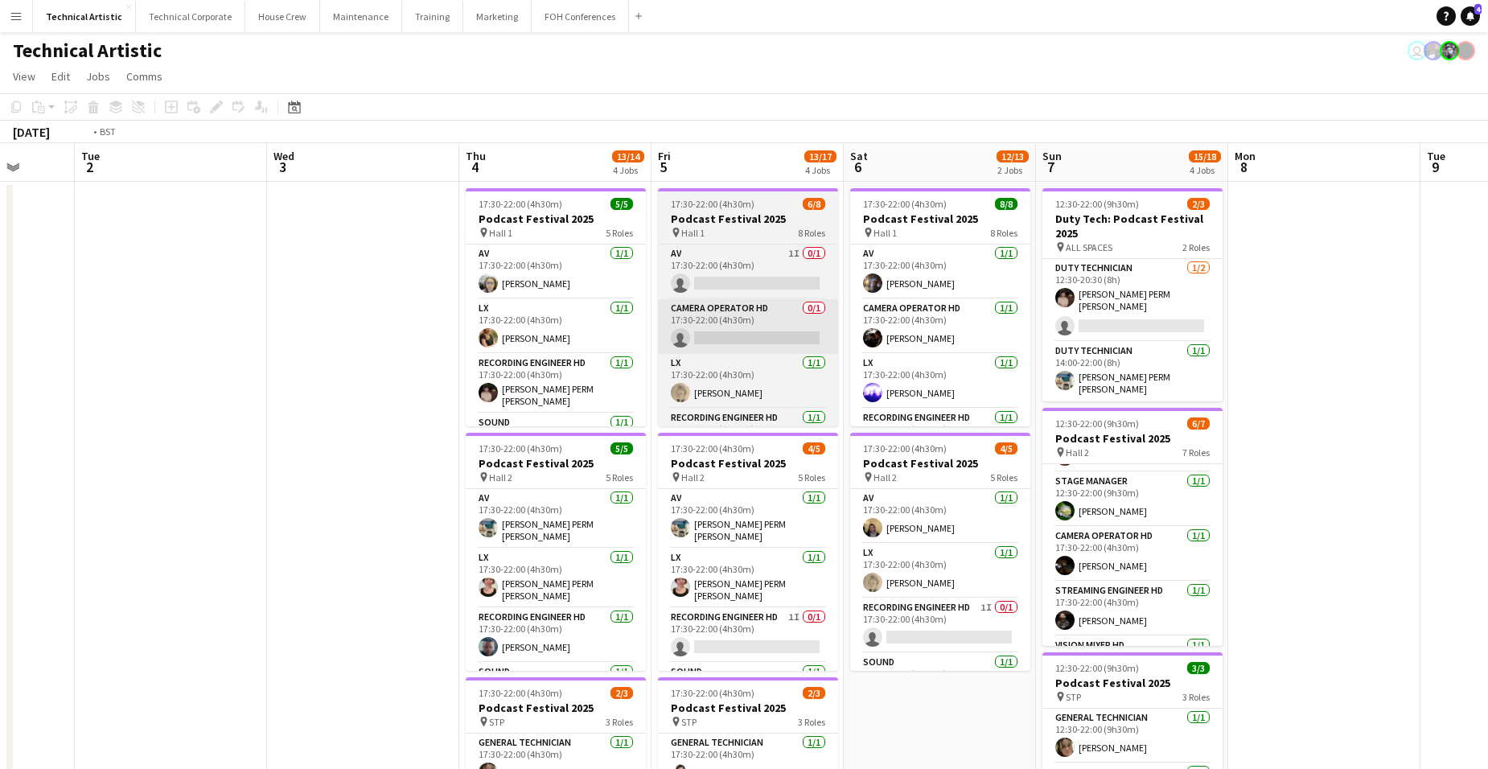
drag, startPoint x: 687, startPoint y: 436, endPoint x: 1279, endPoint y: 308, distance: 605.6
click at [1256, 313] on app-calendar-viewport "Sat 30 Sun 31 Mon 1 Tue 2 Wed 3 Thu 4 13/14 4 Jobs Fri 5 13/17 4 Jobs Sat 6 12/…" at bounding box center [744, 649] width 1488 height 1013
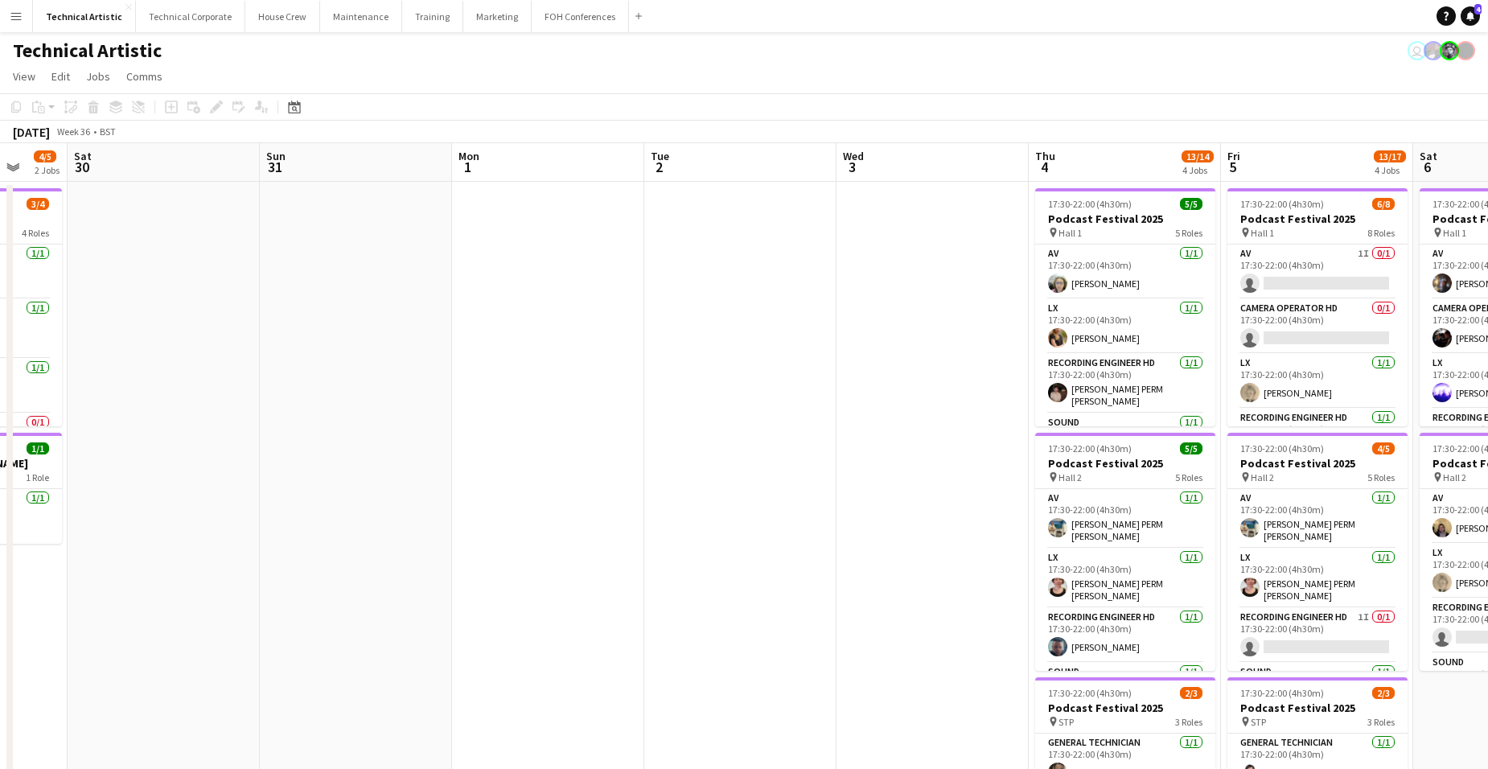
drag, startPoint x: 743, startPoint y: 400, endPoint x: 1449, endPoint y: 274, distance: 717.2
click at [1354, 291] on app-calendar-viewport "Wed 27 Thu 28 Fri 29 4/5 2 Jobs Sat 30 Sun 31 Mon 1 Tue 2 Wed 3 Thu 4 13/14 4 J…" at bounding box center [744, 649] width 1488 height 1013
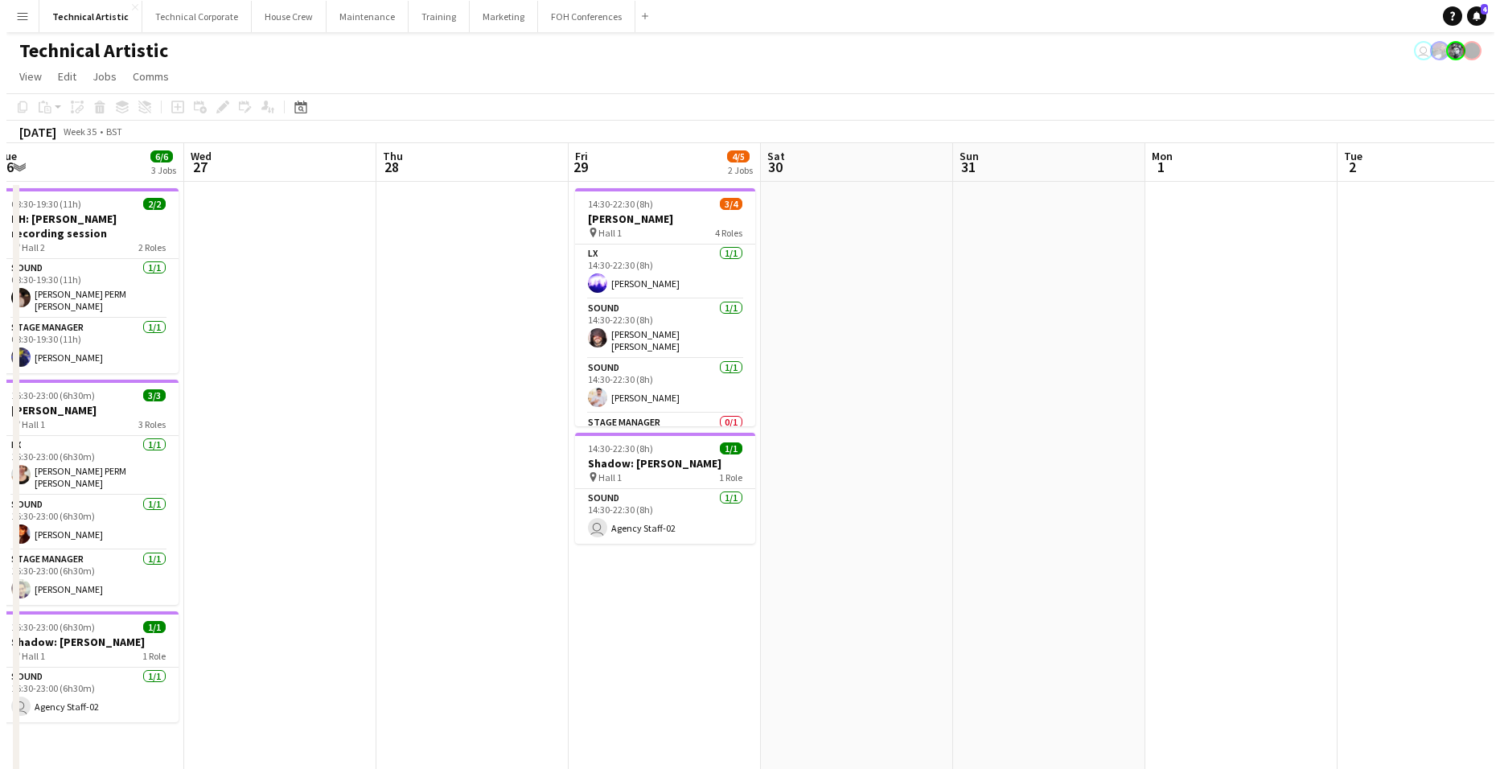
scroll to position [0, 397]
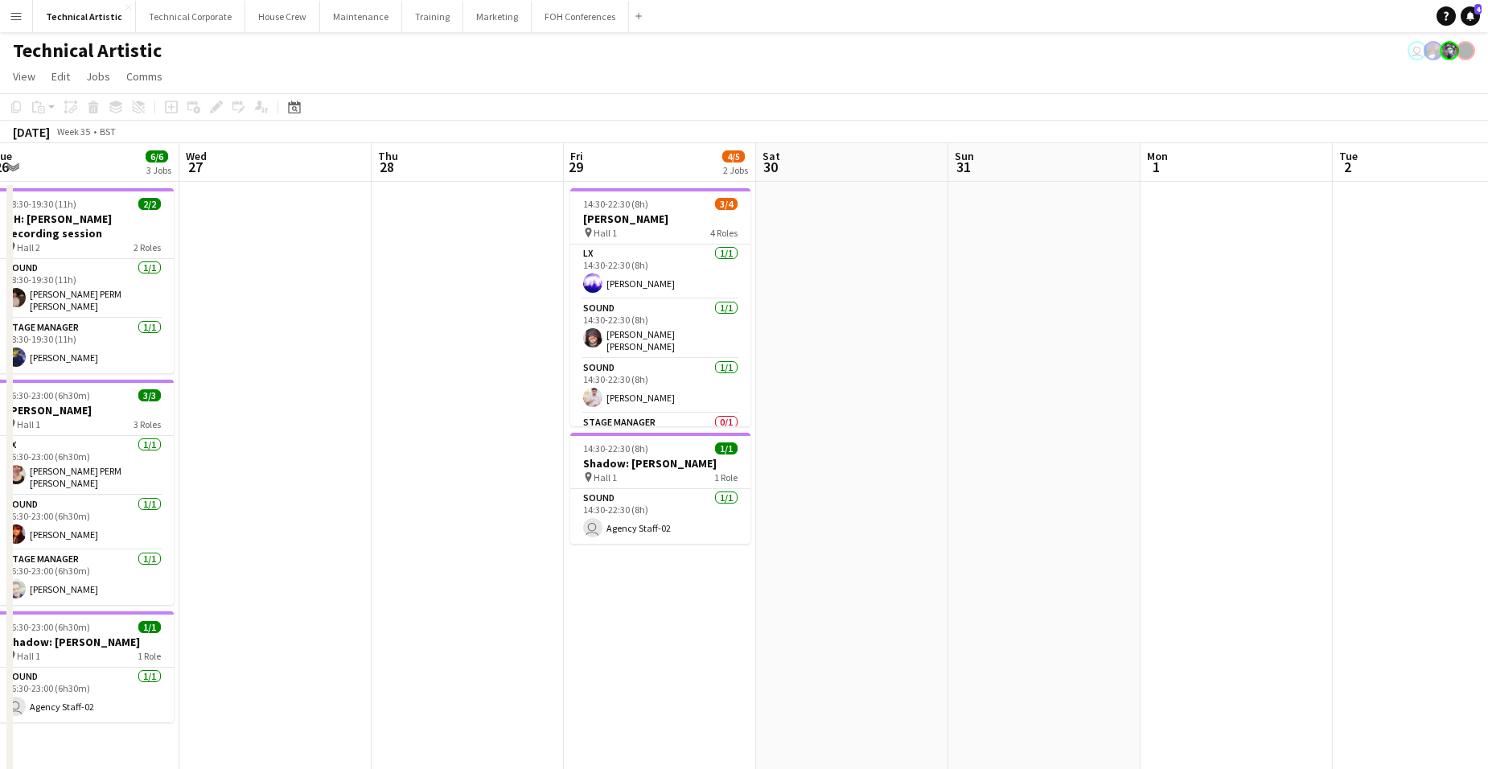
drag, startPoint x: 787, startPoint y: 417, endPoint x: 1058, endPoint y: 397, distance: 271.1
click at [1058, 397] on app-calendar-viewport "Sun 24 2/2 1 Job Mon 25 2/2 1 Job Tue 26 6/6 3 Jobs Wed 27 Thu 28 Fri 29 4/5 2 …" at bounding box center [744, 649] width 1488 height 1013
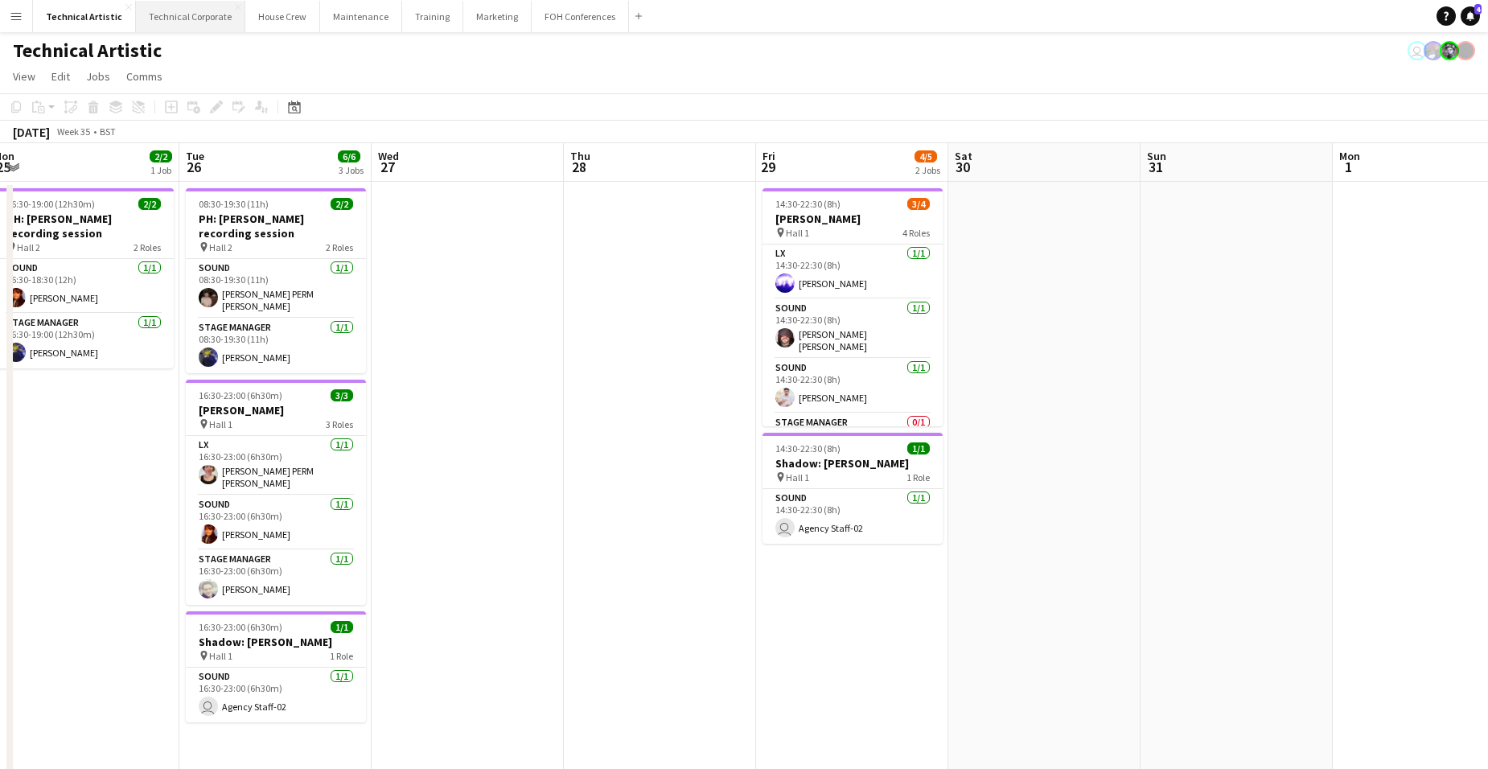
click at [203, 13] on button "Technical Corporate Close" at bounding box center [190, 16] width 109 height 31
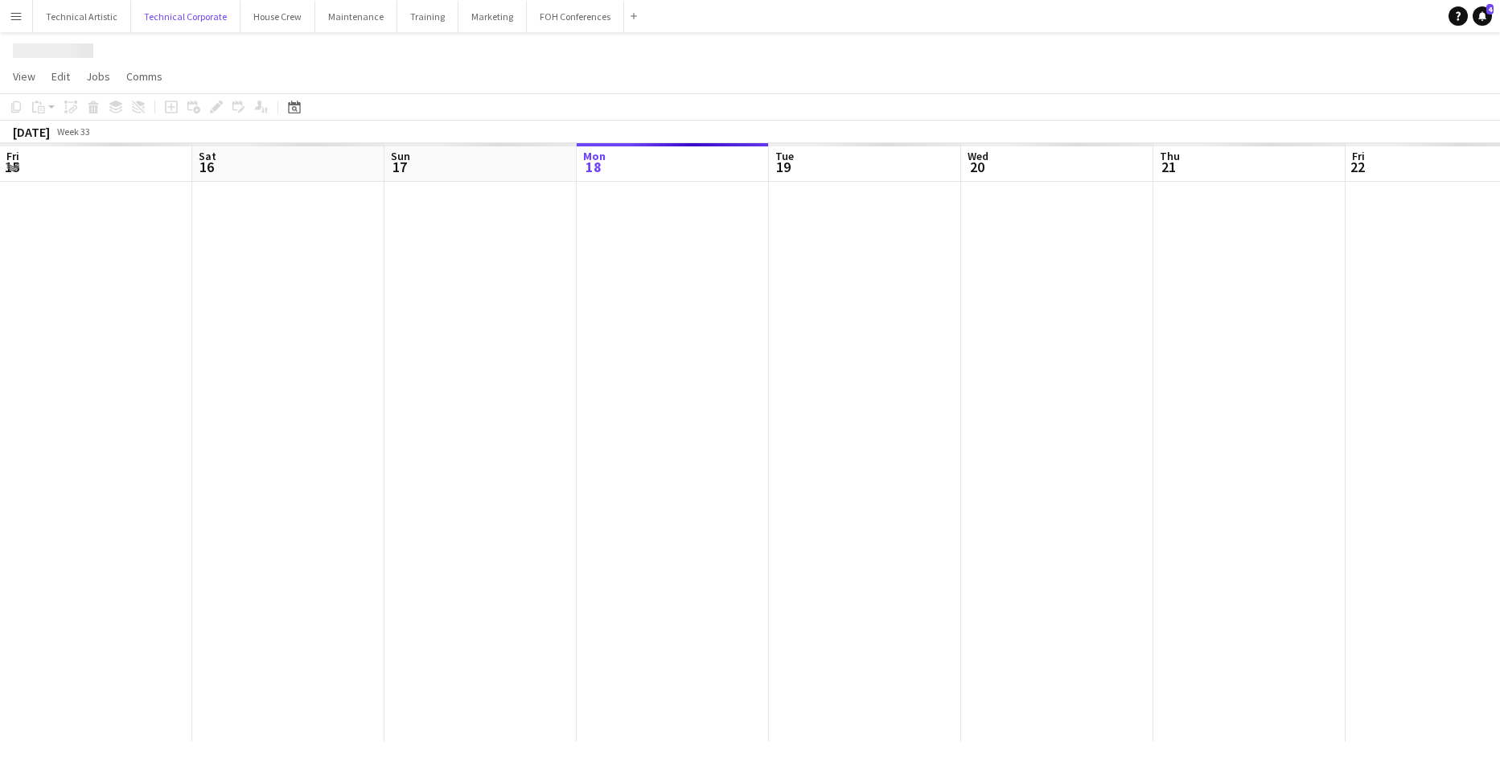
scroll to position [0, 384]
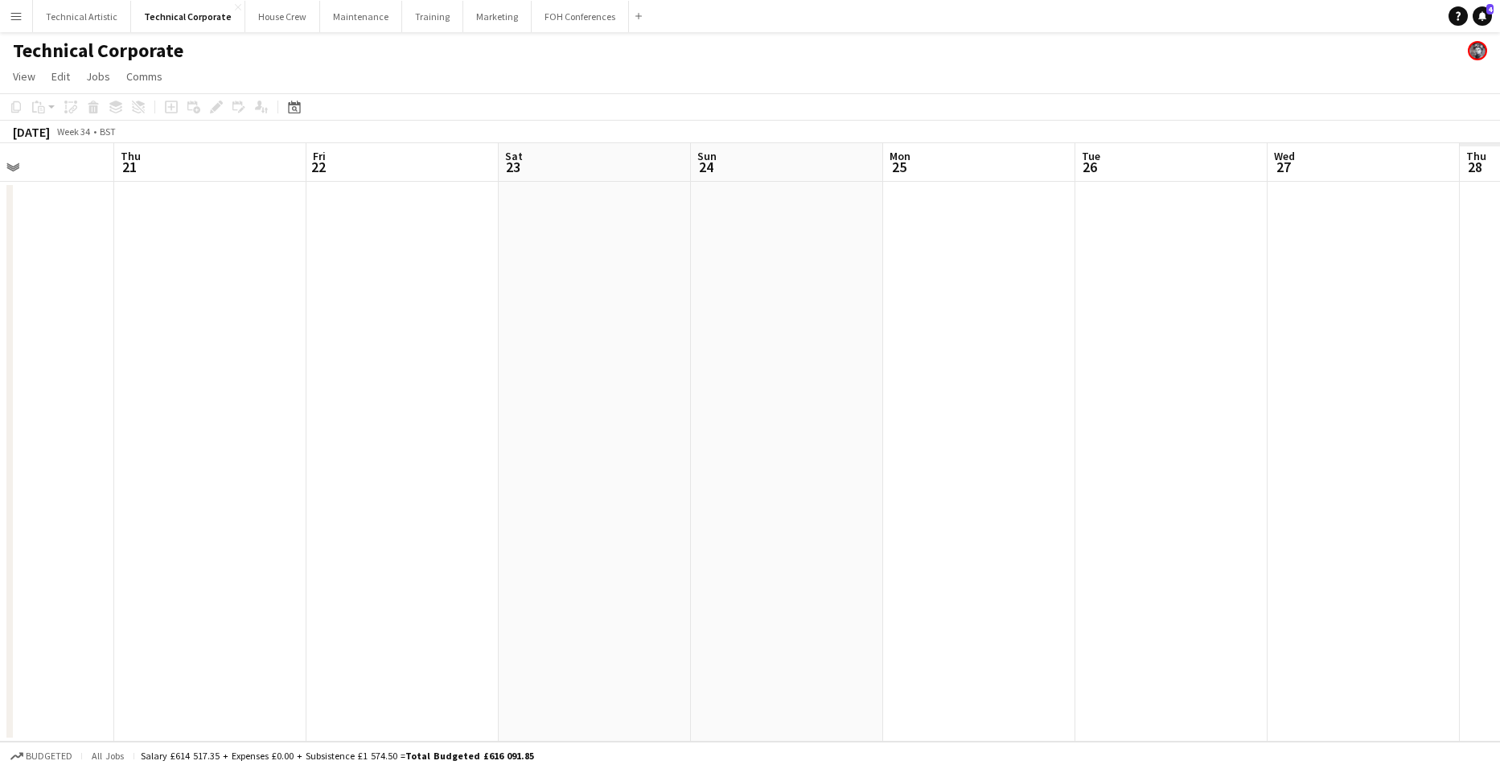
drag, startPoint x: 1295, startPoint y: 414, endPoint x: 582, endPoint y: 459, distance: 714.0
click at [571, 467] on app-calendar-viewport "Sun 17 Mon 18 Tue 19 Wed 20 Thu 21 Fri 22 Sat 23 Sun 24 Mon 25 Tue 26 Wed 27 Th…" at bounding box center [750, 442] width 1500 height 598
drag, startPoint x: 656, startPoint y: 454, endPoint x: 457, endPoint y: 438, distance: 199.3
click at [358, 442] on app-calendar-viewport "Tue 19 Wed 20 Thu 21 Fri 22 Sat 23 Sun 24 Mon 25 Tue 26 Wed 27 Thu 28 Fri 29 Sa…" at bounding box center [750, 442] width 1500 height 598
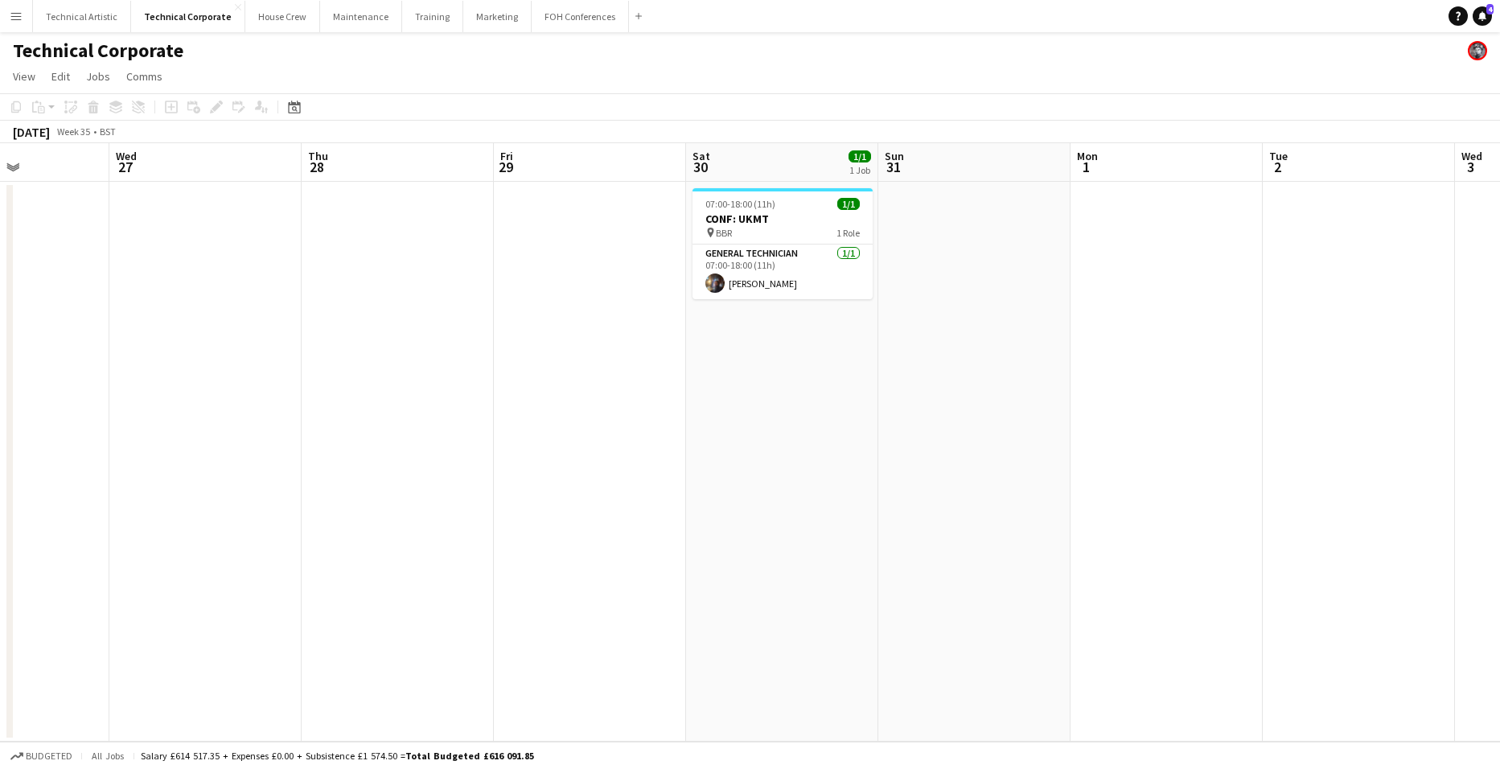
drag, startPoint x: 1034, startPoint y: 431, endPoint x: 233, endPoint y: 434, distance: 801.1
click at [169, 449] on app-calendar-viewport "Sun 24 Mon 25 Tue 26 Wed 27 Thu 28 Fri 29 Sat 30 1/1 1 Job Sun 31 Mon 1 Tue 2 W…" at bounding box center [750, 442] width 1500 height 598
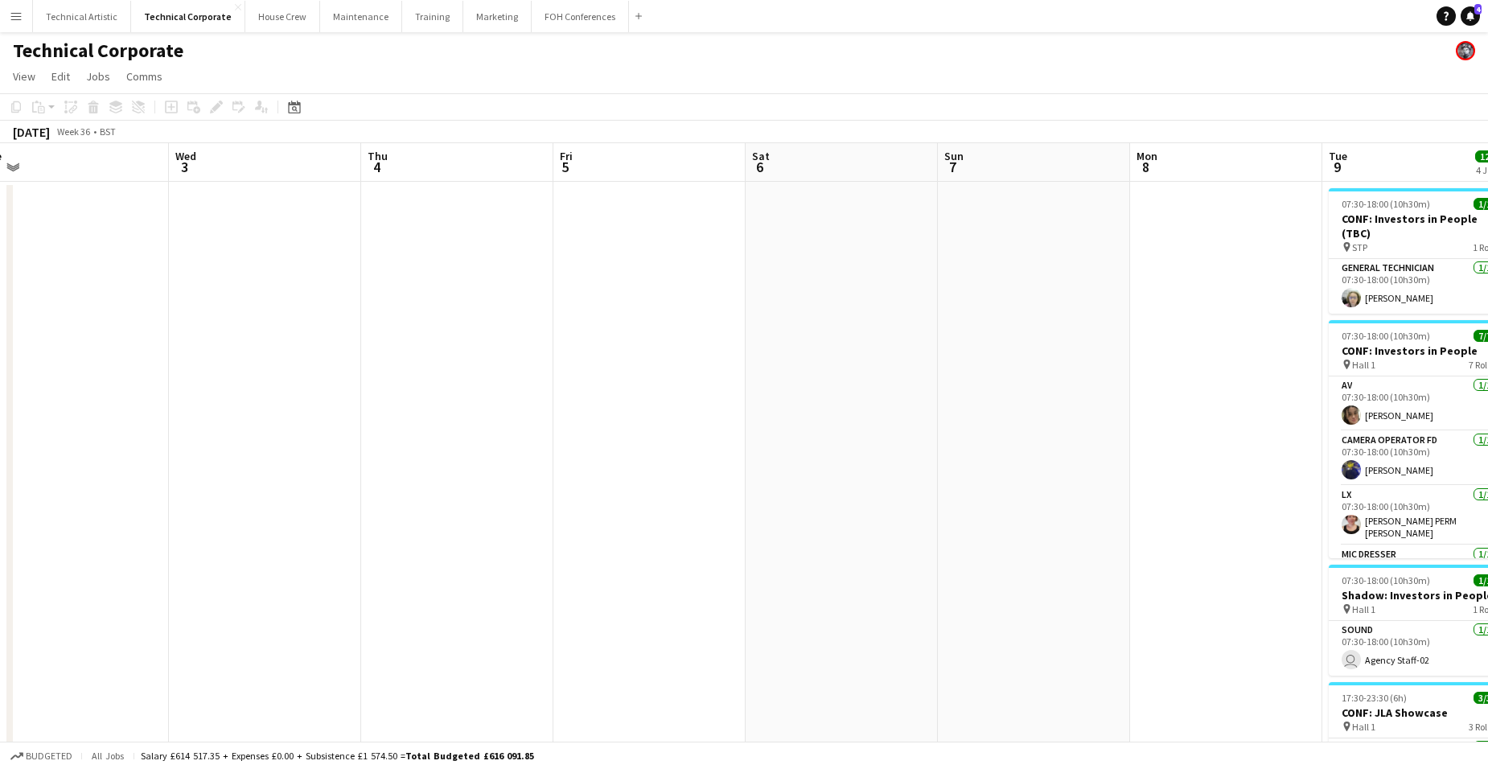
drag, startPoint x: 310, startPoint y: 453, endPoint x: 94, endPoint y: 450, distance: 216.4
click at [94, 450] on app-calendar-viewport "Sun 31 Mon 1 Tue 2 Wed 3 Thu 4 Fri 5 Sat 6 Sun 7 Mon 8 Tue 9 12/12 4 Jobs Wed 1…" at bounding box center [744, 548] width 1488 height 810
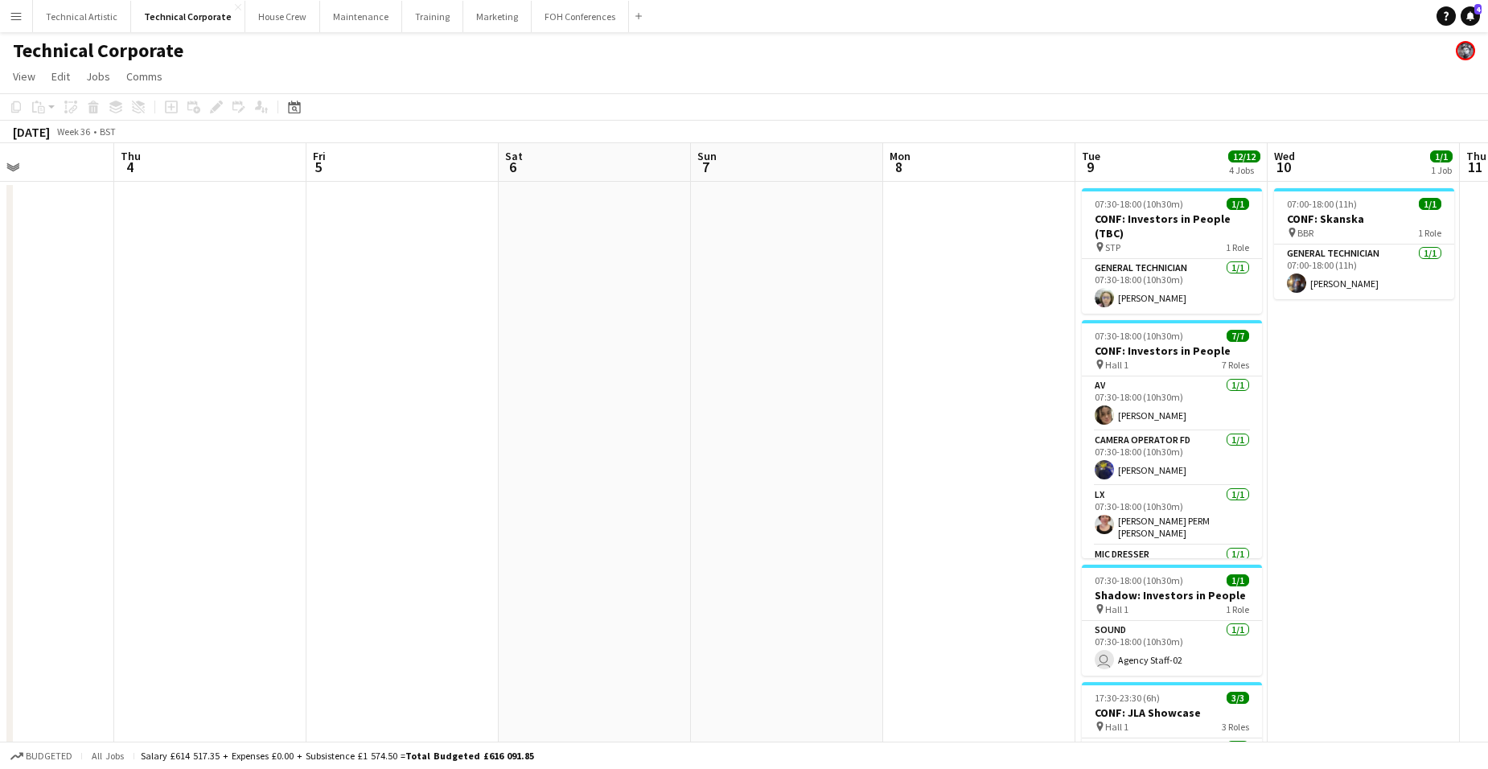
drag, startPoint x: 1033, startPoint y: 434, endPoint x: 384, endPoint y: 422, distance: 649.2
click at [362, 430] on app-calendar-viewport "Sun 31 Mon 1 Tue 2 Wed 3 Thu 4 Fri 5 Sat 6 Sun 7 Mon 8 Tue 9 12/12 4 Jobs Wed 1…" at bounding box center [744, 548] width 1488 height 810
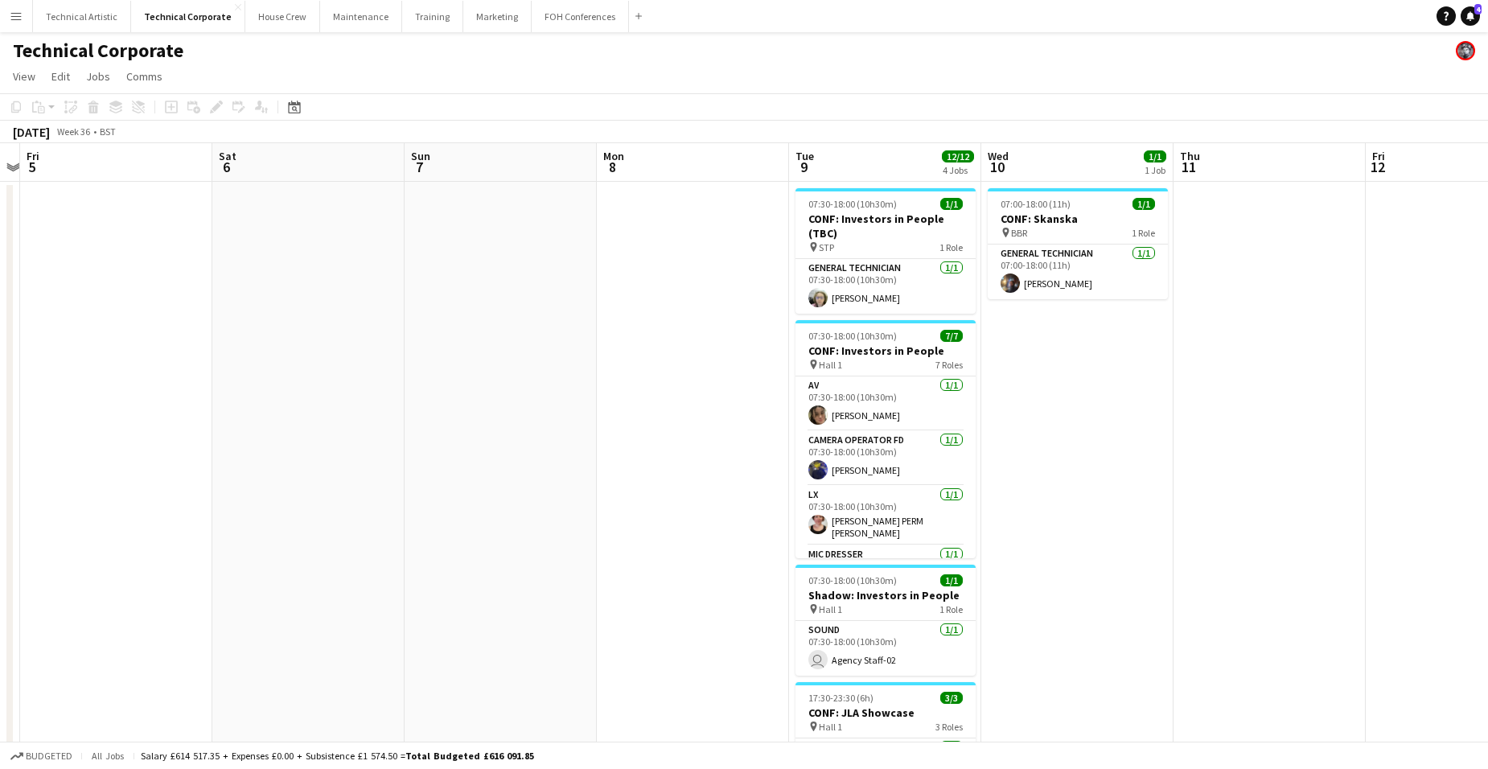
drag, startPoint x: 1100, startPoint y: 376, endPoint x: 1059, endPoint y: 390, distance: 43.5
click at [1282, 356] on app-calendar-viewport "Tue 2 Wed 3 Thu 4 Fri 5 Sat 6 Sun 7 Mon 8 Tue 9 12/12 4 Jobs Wed 10 1/1 1 Job T…" at bounding box center [744, 548] width 1488 height 810
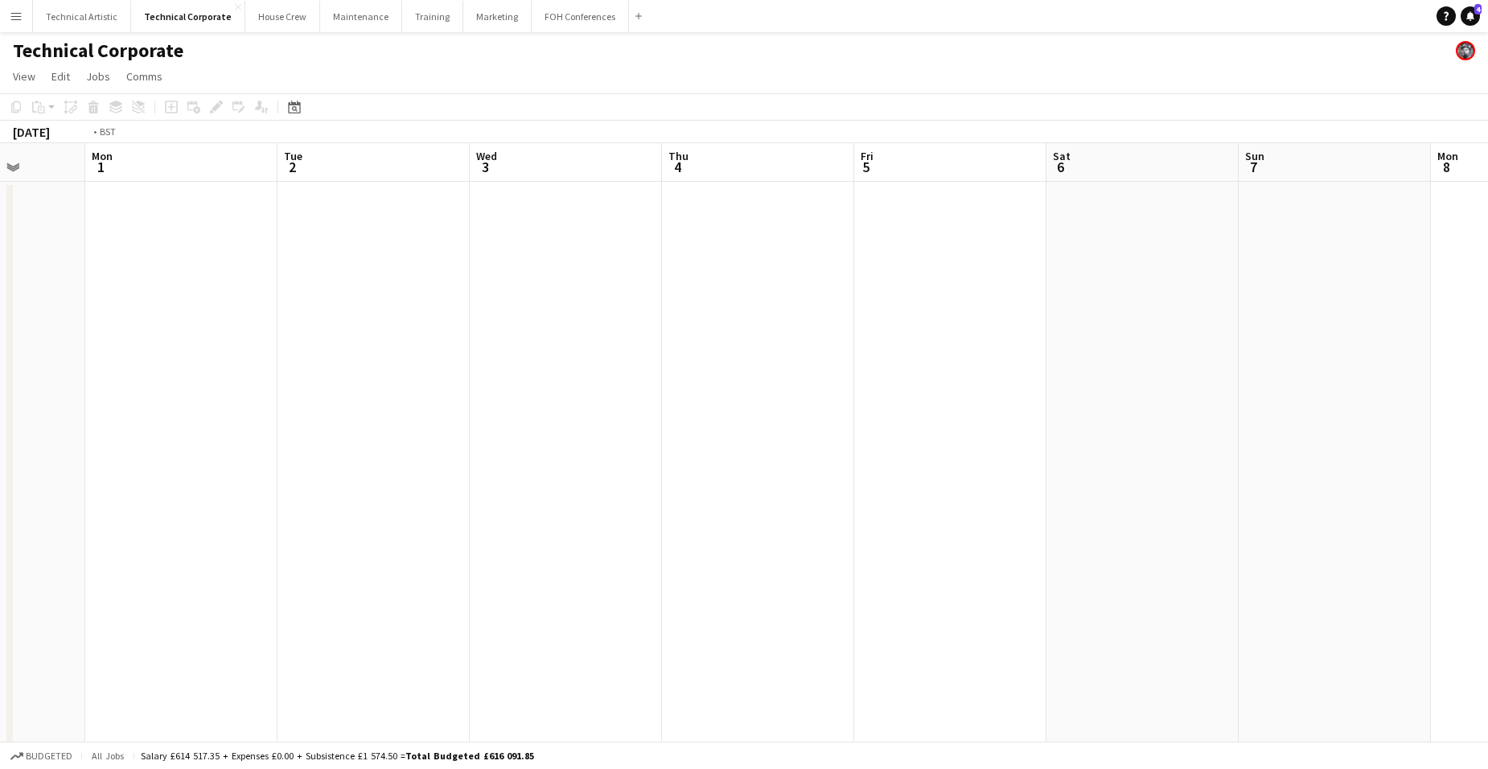
drag, startPoint x: 701, startPoint y: 420, endPoint x: 137, endPoint y: 355, distance: 567.6
click at [137, 355] on app-calendar-viewport "Fri 29 Sat 30 1/1 1 Job Sun 31 Mon 1 Tue 2 Wed 3 Thu 4 Fri 5 Sat 6 Sun 7 Mon 8 …" at bounding box center [744, 548] width 1488 height 810
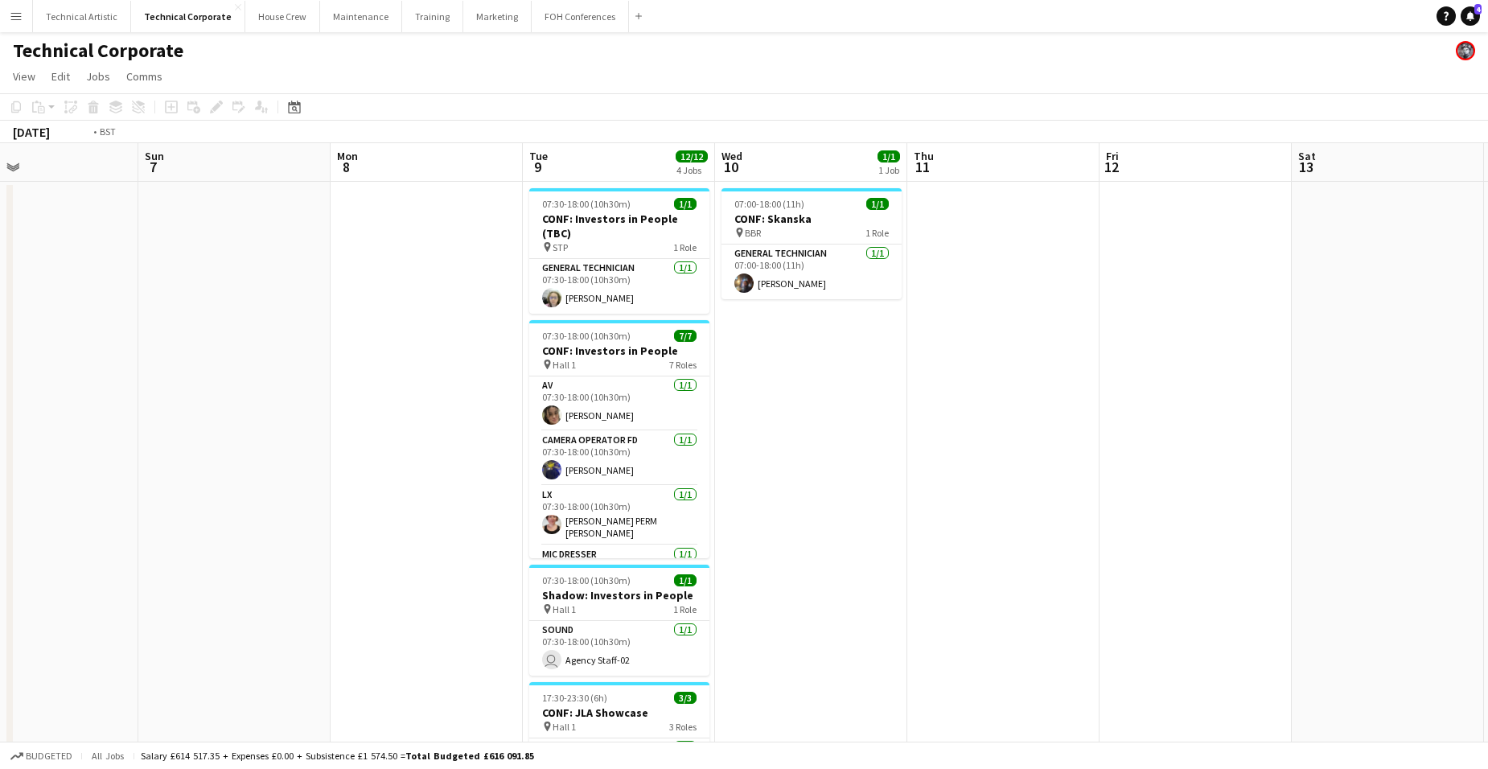
drag, startPoint x: 1273, startPoint y: 430, endPoint x: 396, endPoint y: 383, distance: 878.8
click at [348, 387] on app-calendar-viewport "Wed 3 Thu 4 Fri 5 Sat 6 Sun 7 Mon 8 Tue 9 12/12 4 Jobs Wed 10 1/1 1 Job Thu 11 …" at bounding box center [744, 548] width 1488 height 810
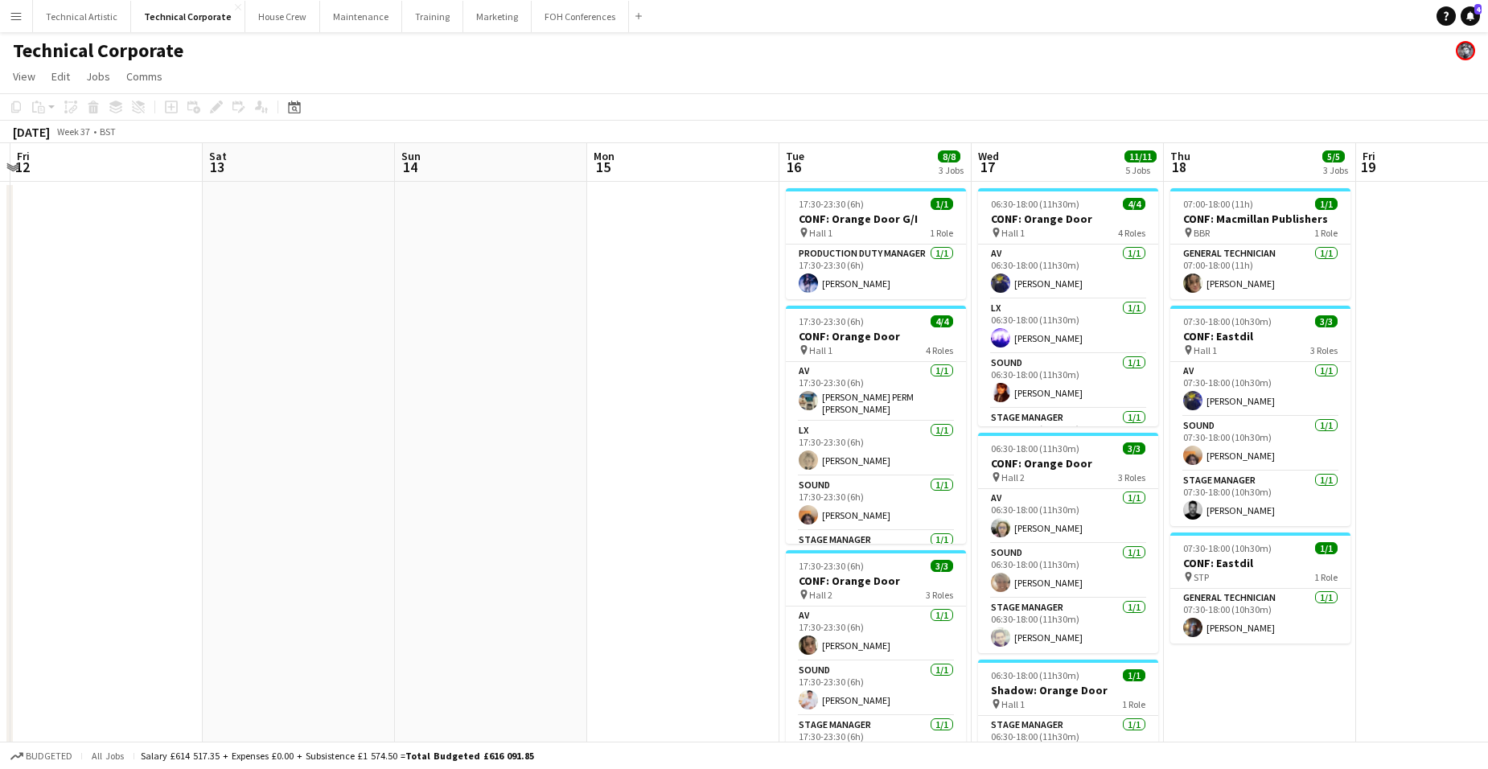
drag, startPoint x: 931, startPoint y: 401, endPoint x: 238, endPoint y: 400, distance: 692.5
click at [195, 401] on app-calendar-viewport "Tue 9 12/12 4 Jobs Wed 10 1/1 1 Job Thu 11 Fri 12 Sat 13 Sun 14 Mon 15 Tue 16 8…" at bounding box center [744, 620] width 1488 height 954
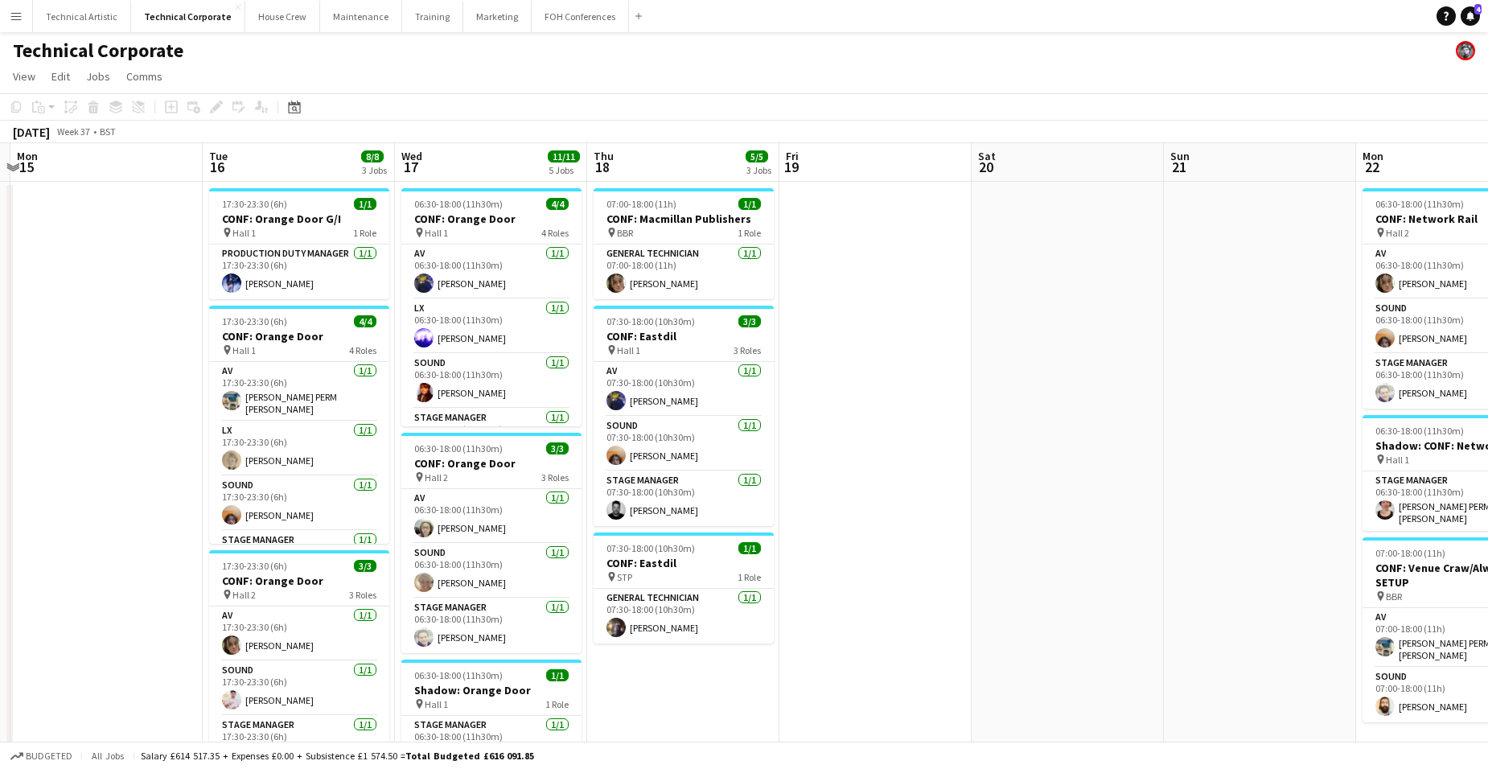
scroll to position [0, 561]
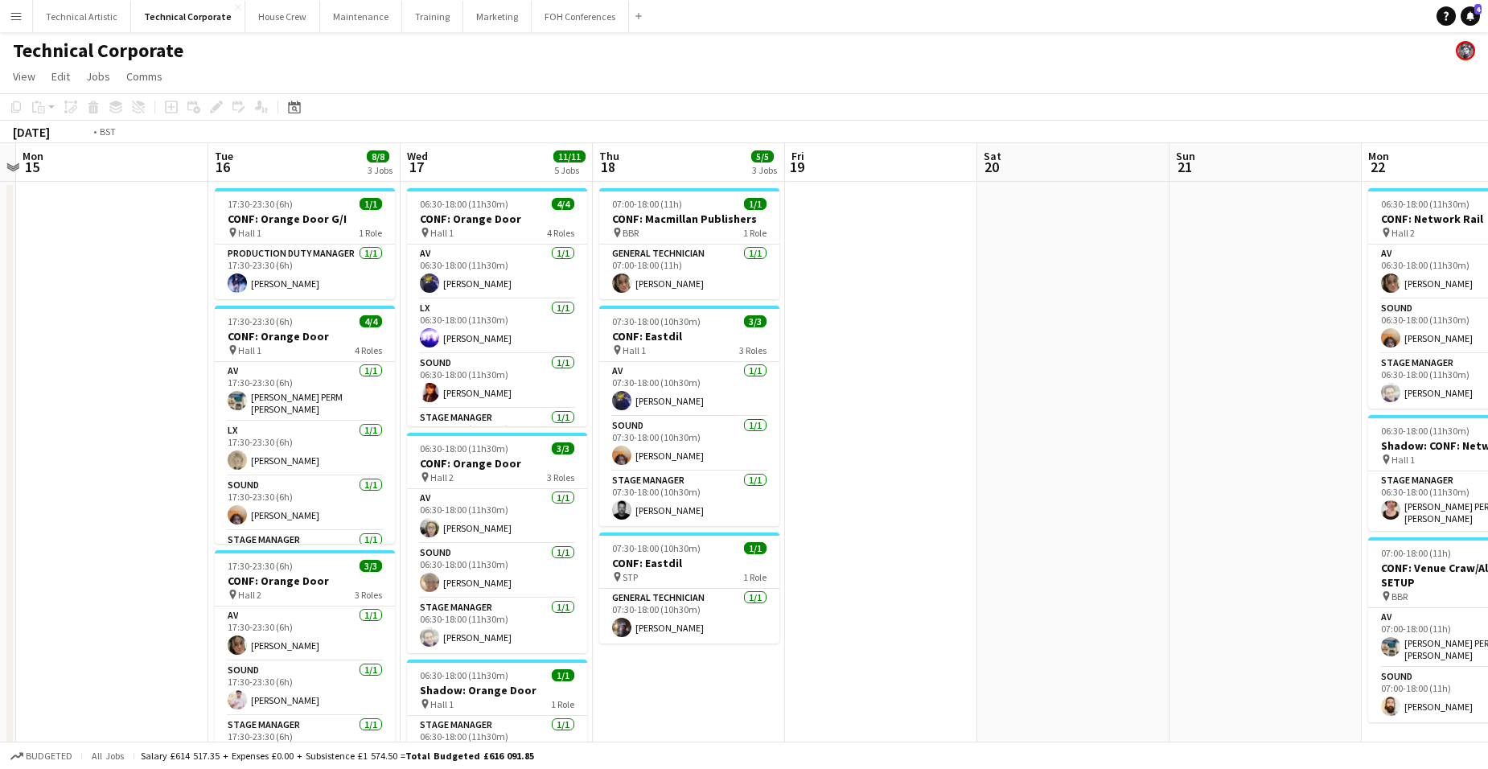
drag, startPoint x: 1112, startPoint y: 410, endPoint x: 164, endPoint y: 425, distance: 947.6
click at [164, 425] on app-calendar-viewport "Fri 12 Sat 13 Sun 14 Mon 15 Tue 16 8/8 3 Jobs Wed 17 11/11 5 Jobs Thu 18 5/5 3 …" at bounding box center [744, 630] width 1488 height 974
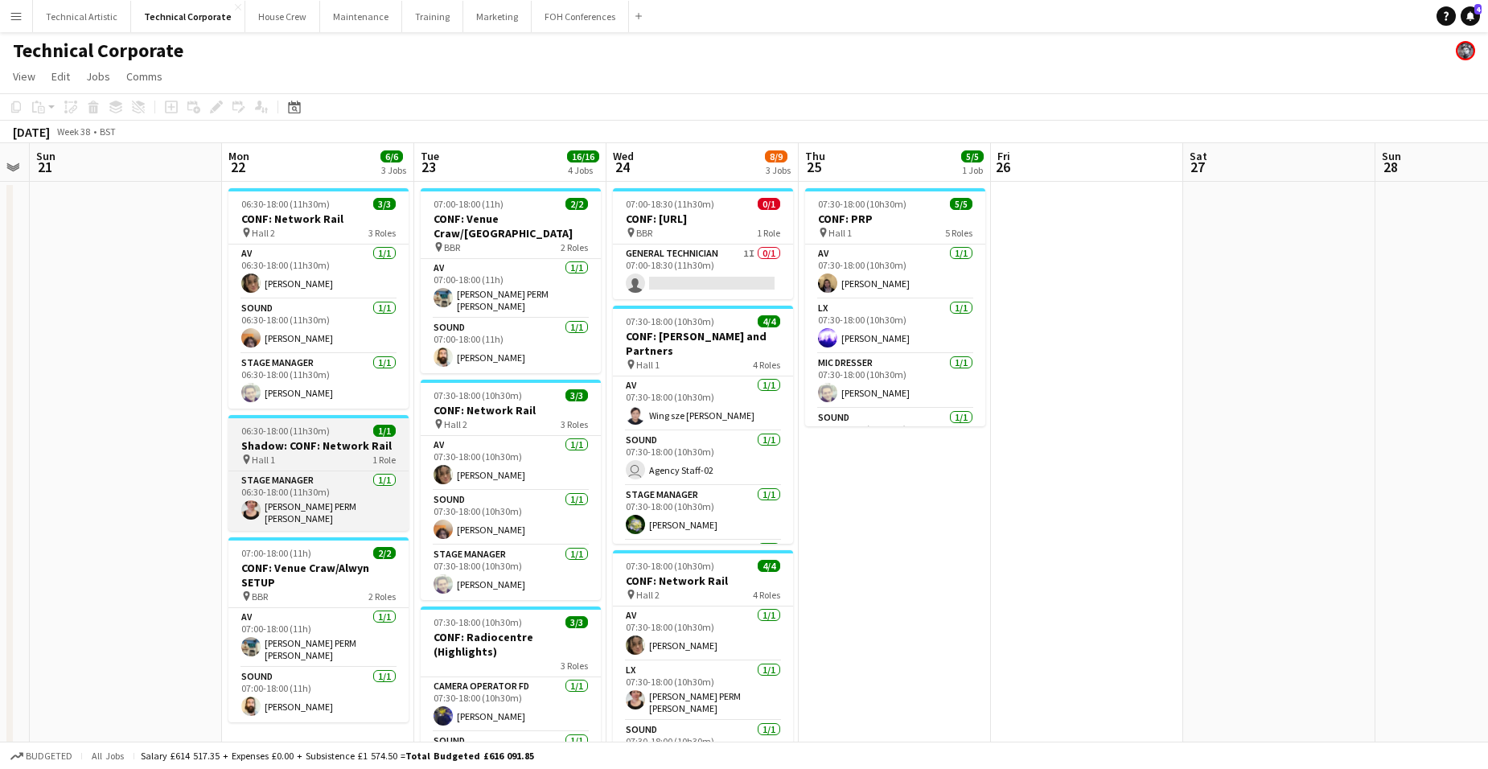
scroll to position [0, 547]
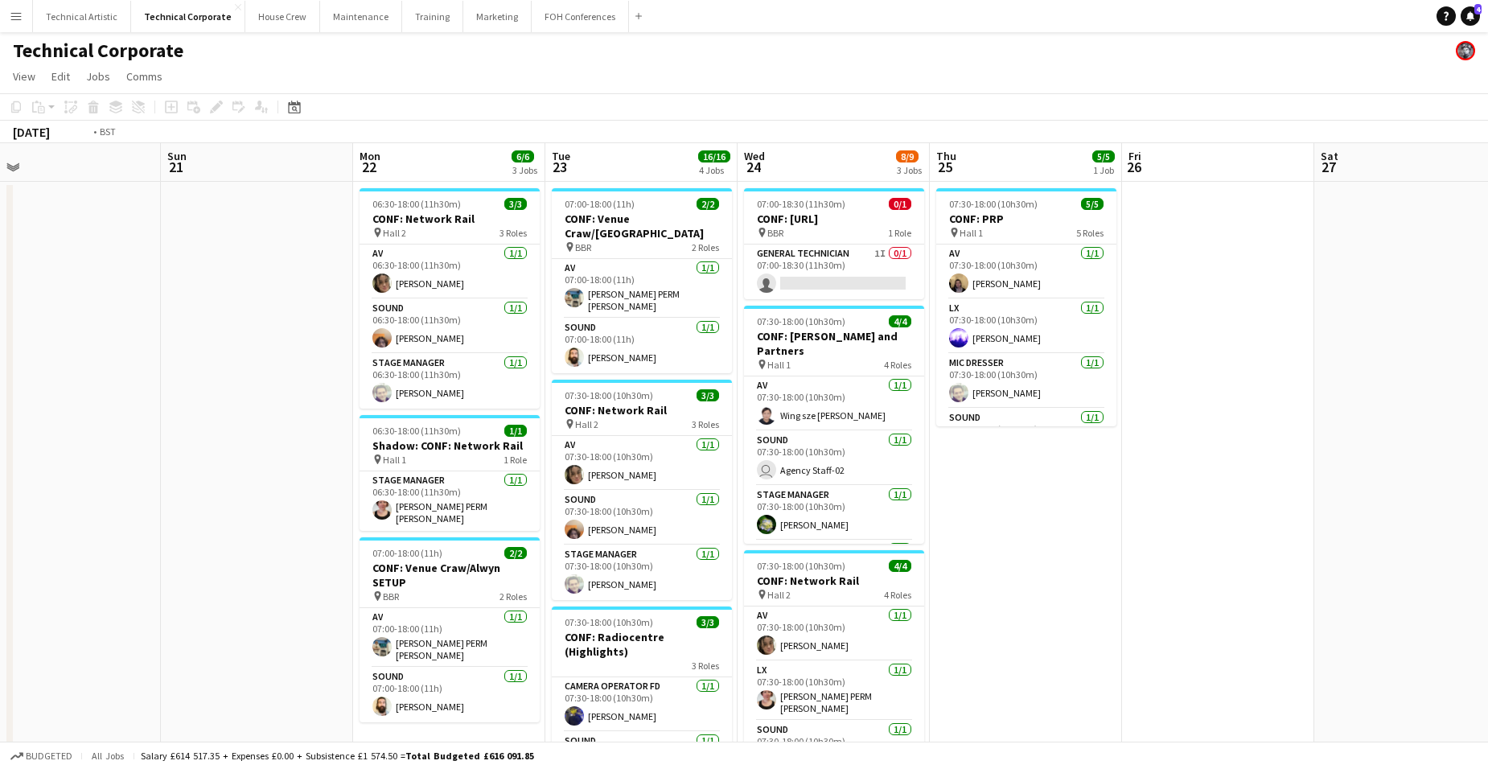
drag, startPoint x: 1145, startPoint y: 491, endPoint x: 153, endPoint y: 453, distance: 993.3
click at [94, 469] on app-calendar-viewport "Wed 17 11/11 5 Jobs Thu 18 5/5 3 Jobs Fri 19 Sat 20 Sun 21 Mon 22 6/6 3 Jobs Tu…" at bounding box center [744, 630] width 1488 height 974
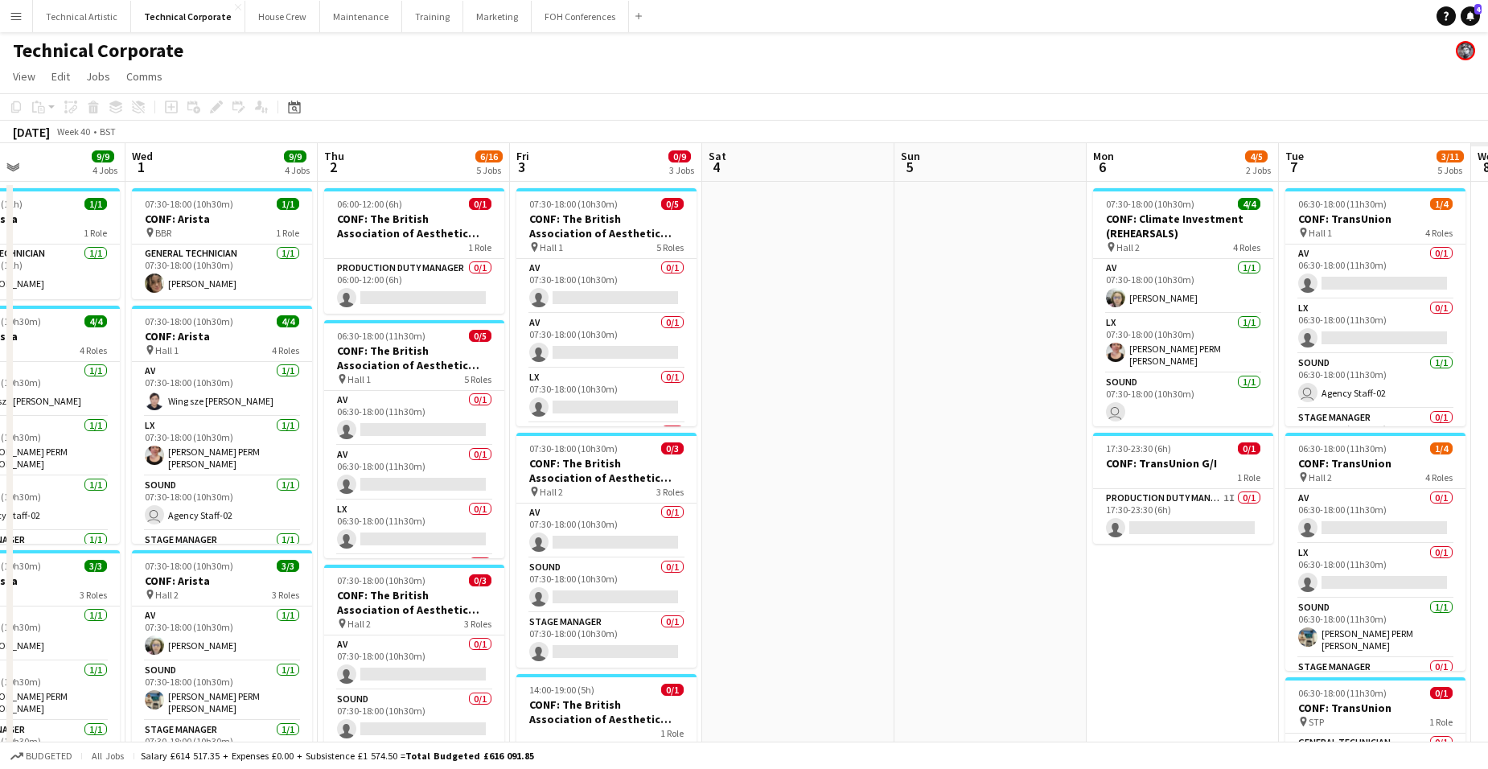
drag, startPoint x: 819, startPoint y: 405, endPoint x: -41, endPoint y: 413, distance: 859.8
click at [0, 413] on html "Menu Boards Boards Boards All jobs Status Workforce Workforce My Workforce Recr…" at bounding box center [744, 674] width 1488 height 1349
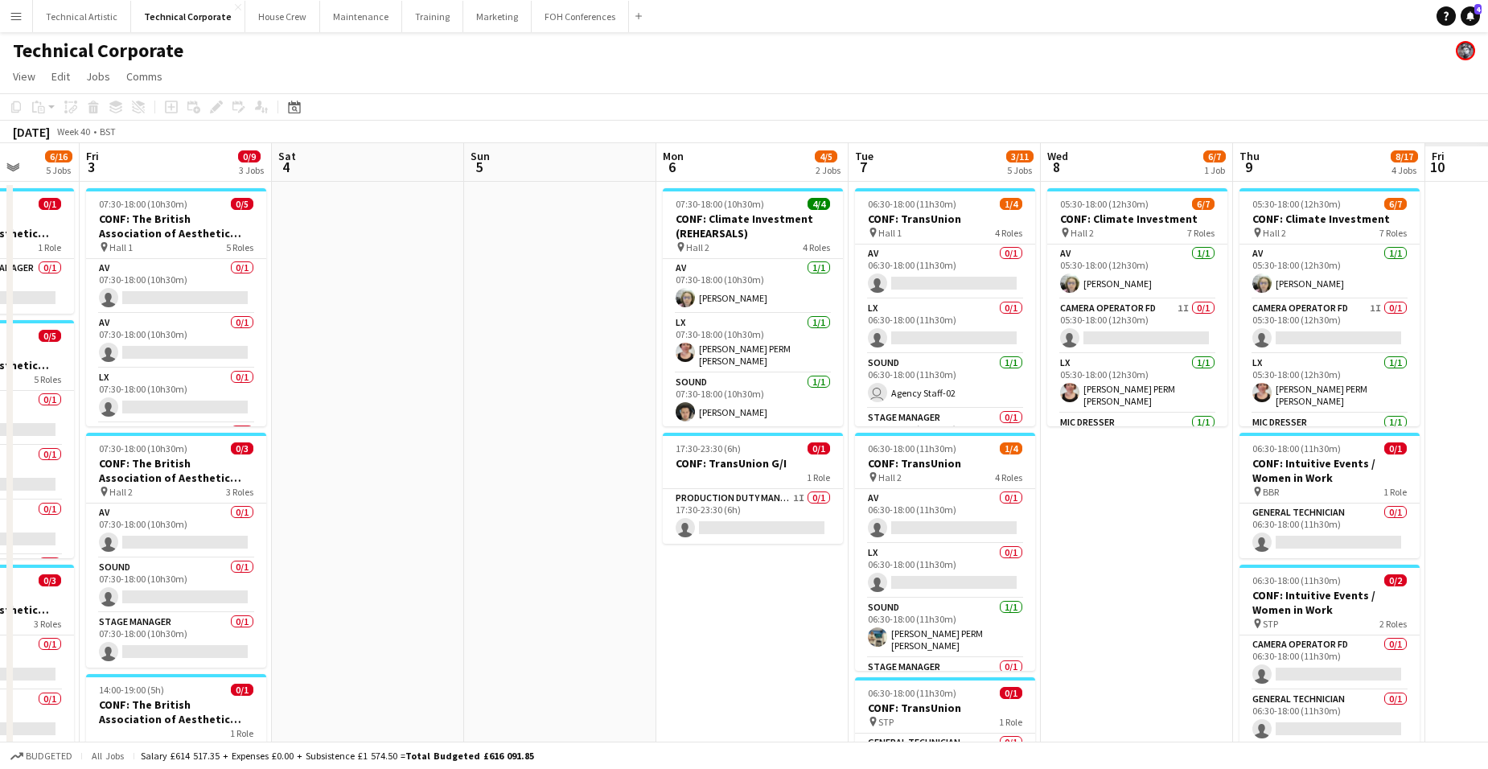
drag, startPoint x: 1143, startPoint y: 269, endPoint x: 93, endPoint y: 367, distance: 1054.2
click at [93, 367] on app-calendar-viewport "Mon 29 1/1 1 Job Tue 30 9/9 4 Jobs Wed 1 9/9 4 Jobs Thu 2 6/16 5 Jobs Fri 3 0/9…" at bounding box center [744, 732] width 1488 height 1178
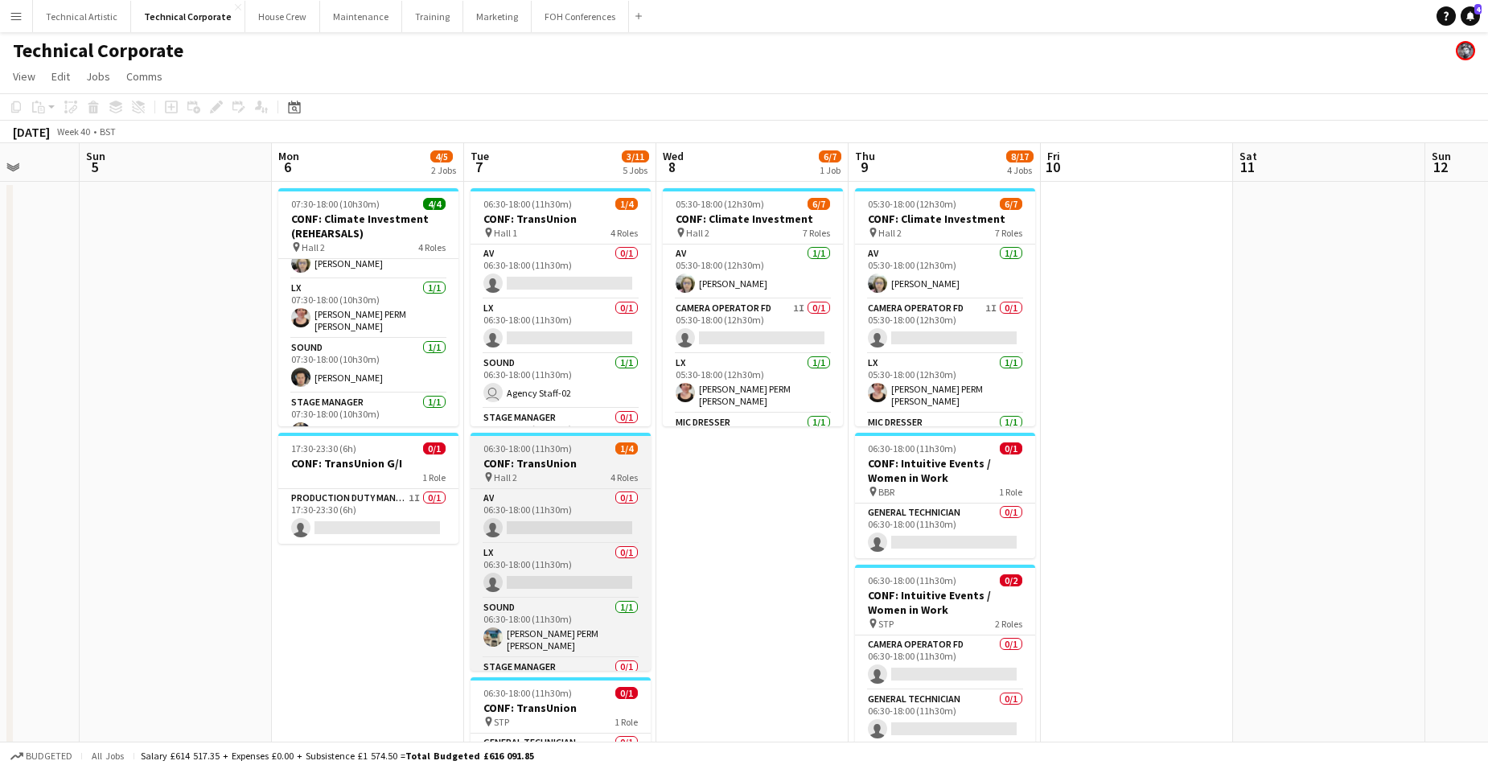
scroll to position [51, 0]
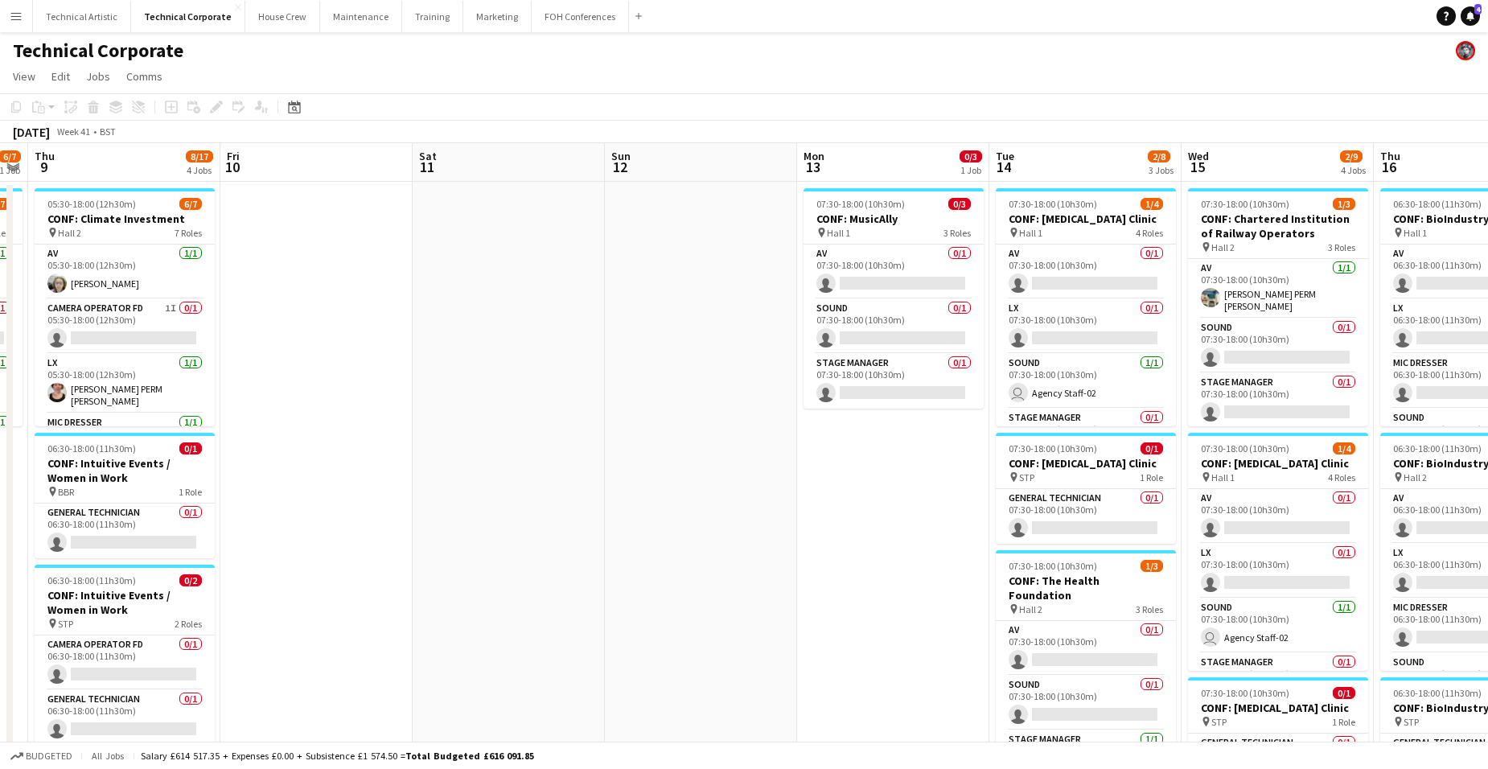
drag, startPoint x: 828, startPoint y: 466, endPoint x: 596, endPoint y: 443, distance: 232.7
click at [0, 515] on html "Menu Boards Boards Boards All jobs Status Workforce Workforce My Workforce Recr…" at bounding box center [744, 674] width 1488 height 1349
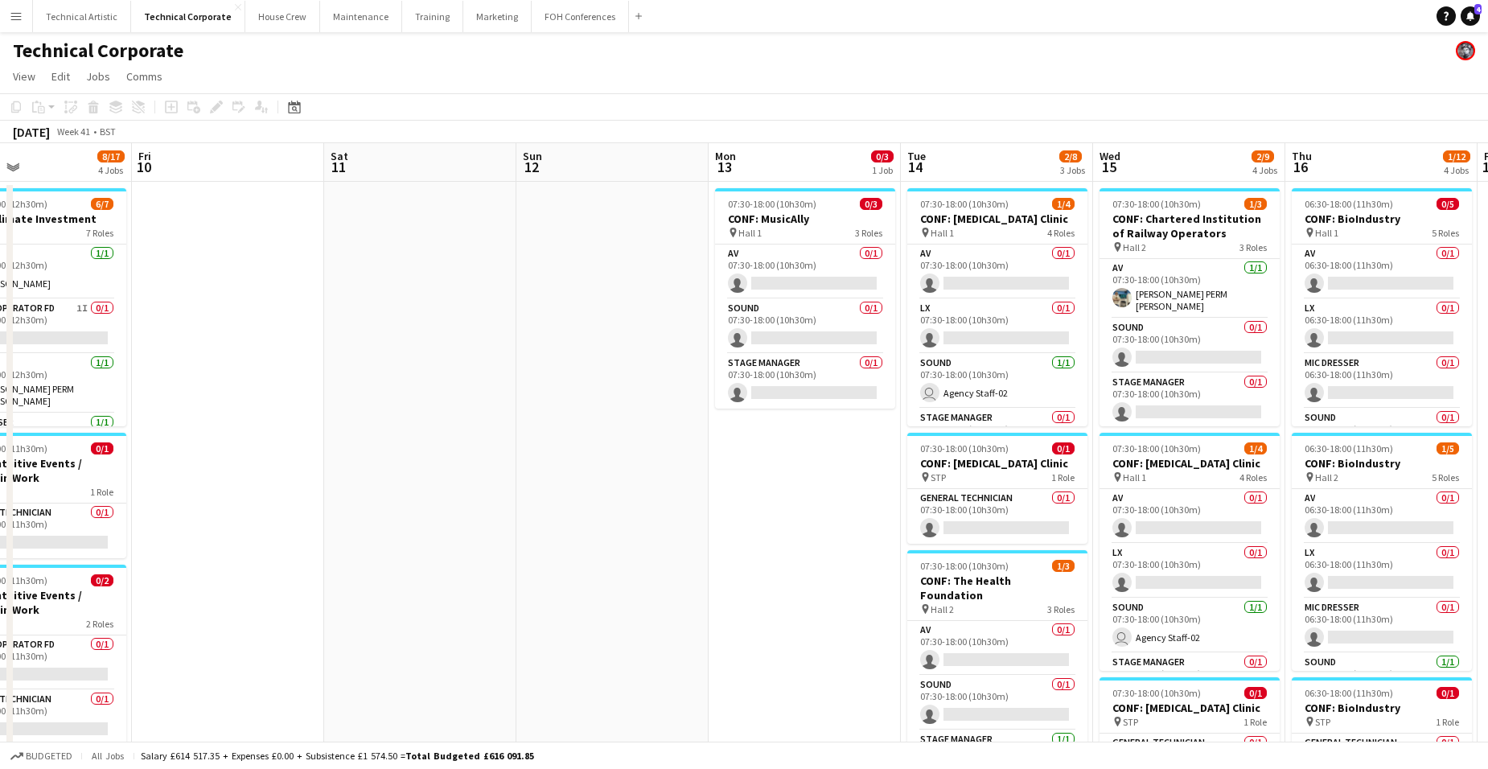
drag, startPoint x: 858, startPoint y: 417, endPoint x: 175, endPoint y: 443, distance: 684.2
click at [175, 443] on app-calendar-viewport "Mon 6 4/5 2 Jobs Tue 7 3/11 5 Jobs Wed 8 6/7 1 Job Thu 9 8/17 4 Jobs Fri 10 Sat…" at bounding box center [744, 732] width 1488 height 1178
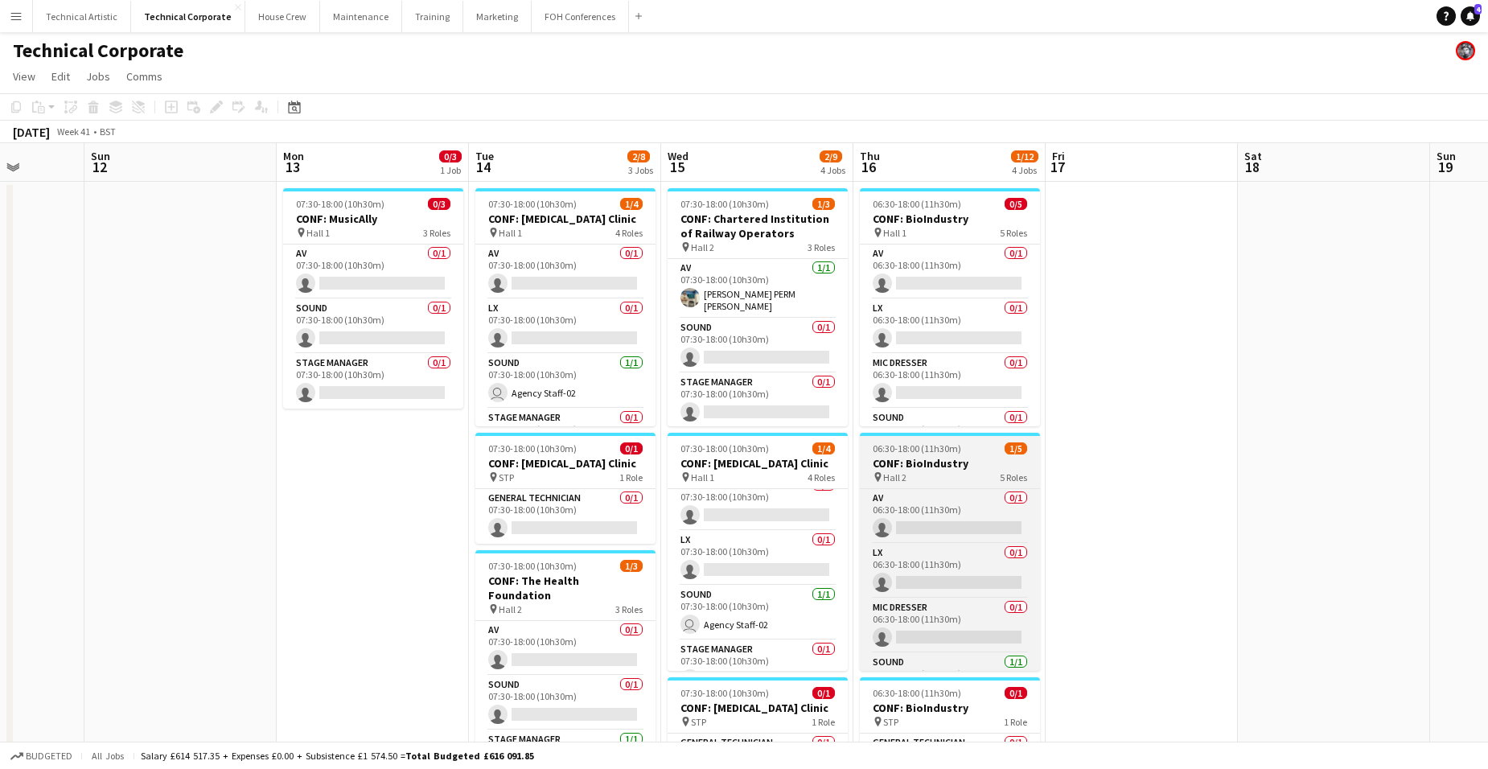
scroll to position [0, 0]
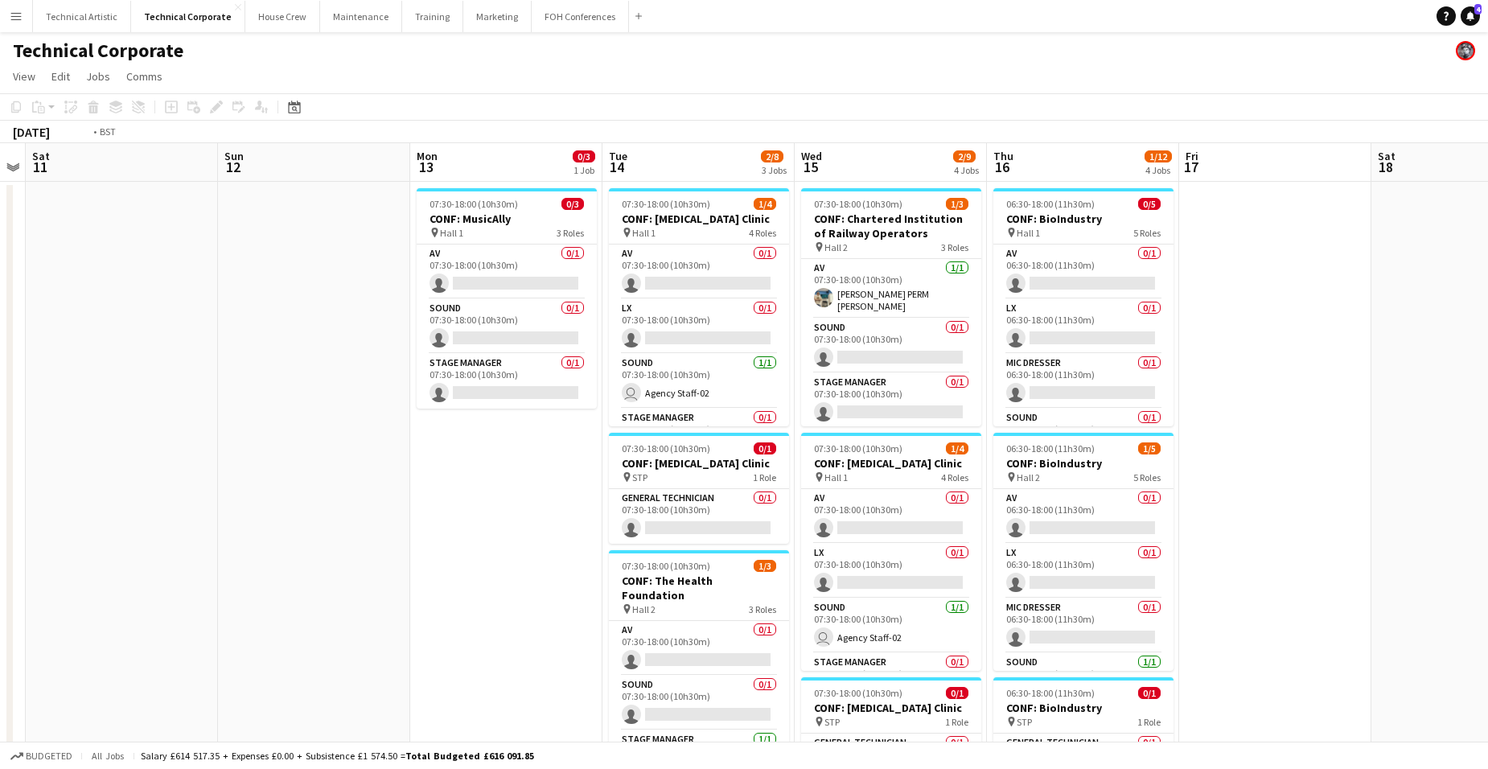
drag, startPoint x: 553, startPoint y: 486, endPoint x: 265, endPoint y: 504, distance: 287.7
click at [249, 515] on app-calendar-viewport "Wed 8 6/7 1 Job Thu 9 8/17 4 Jobs Fri 10 Sat 11 Sun 12 Mon 13 0/3 1 Job Tue 14 …" at bounding box center [744, 732] width 1488 height 1178
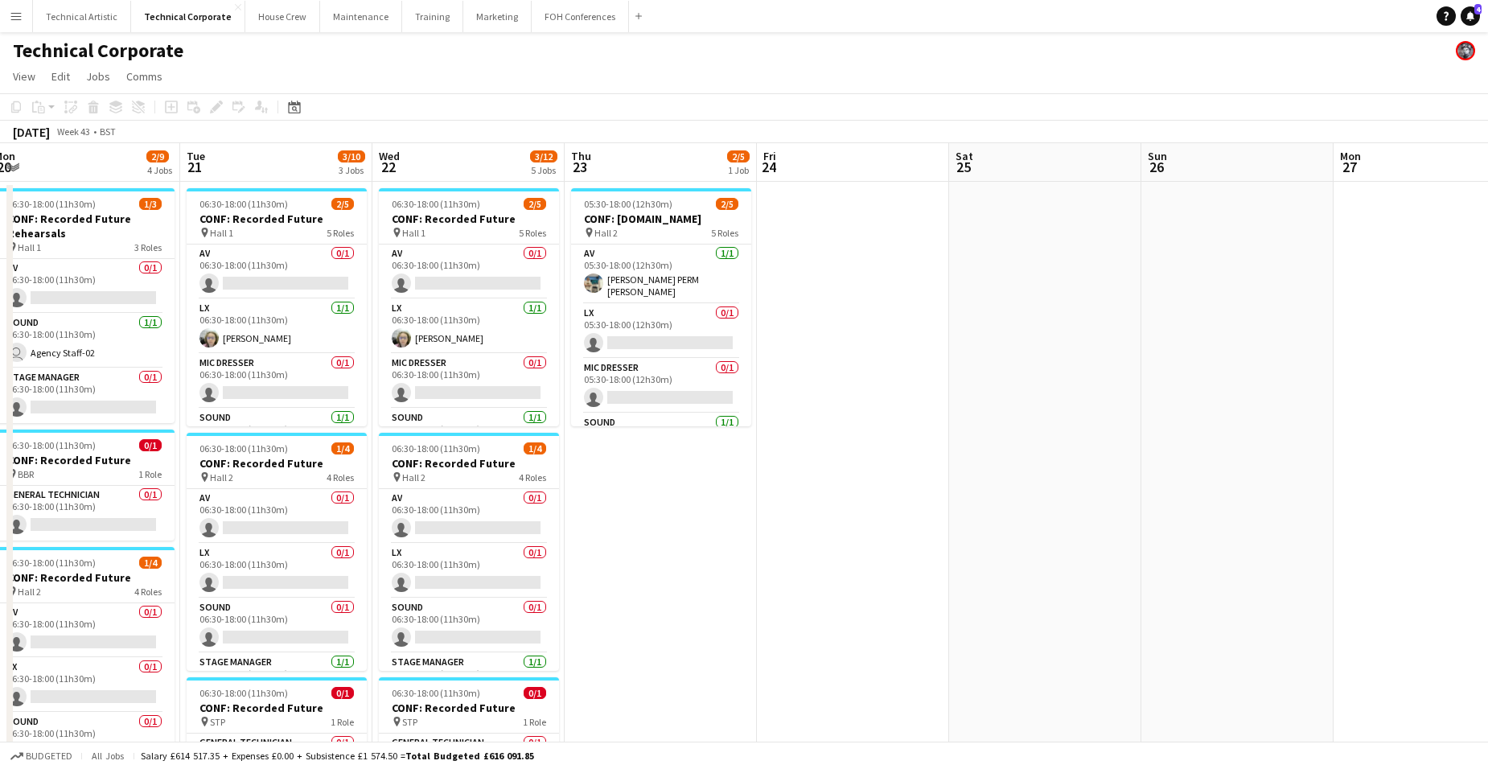
drag, startPoint x: 481, startPoint y: 423, endPoint x: 22, endPoint y: 482, distance: 463.0
click at [0, 496] on html "Menu Boards Boards Boards All jobs Status Workforce Workforce My Workforce Recr…" at bounding box center [744, 674] width 1488 height 1349
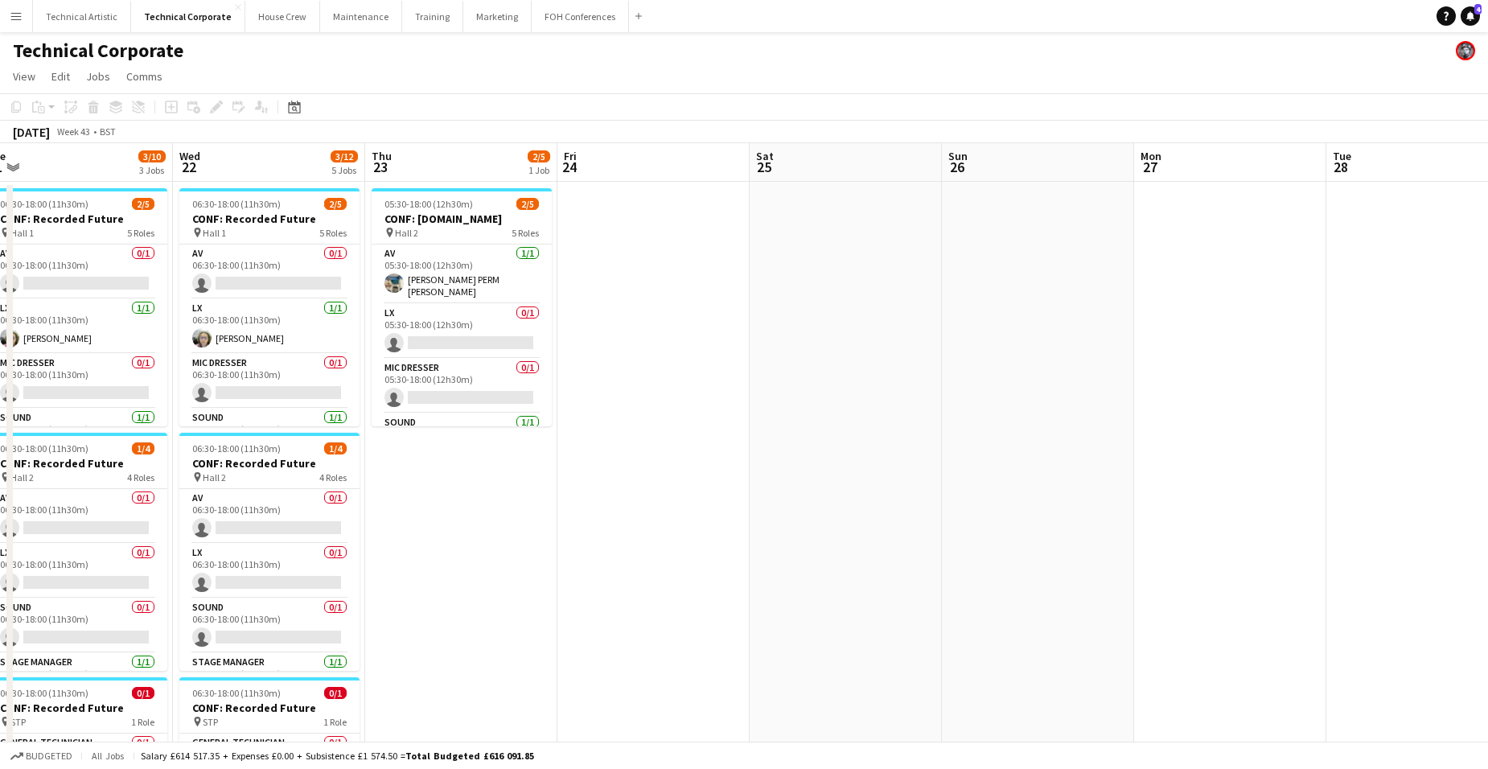
drag, startPoint x: 1261, startPoint y: 452, endPoint x: 244, endPoint y: 368, distance: 1021.0
click at [234, 368] on app-calendar-viewport "Sat 18 Sun 19 Mon 20 2/9 4 Jobs Tue 21 3/10 3 Jobs Wed 22 3/12 5 Jobs Thu 23 2/…" at bounding box center [744, 732] width 1488 height 1178
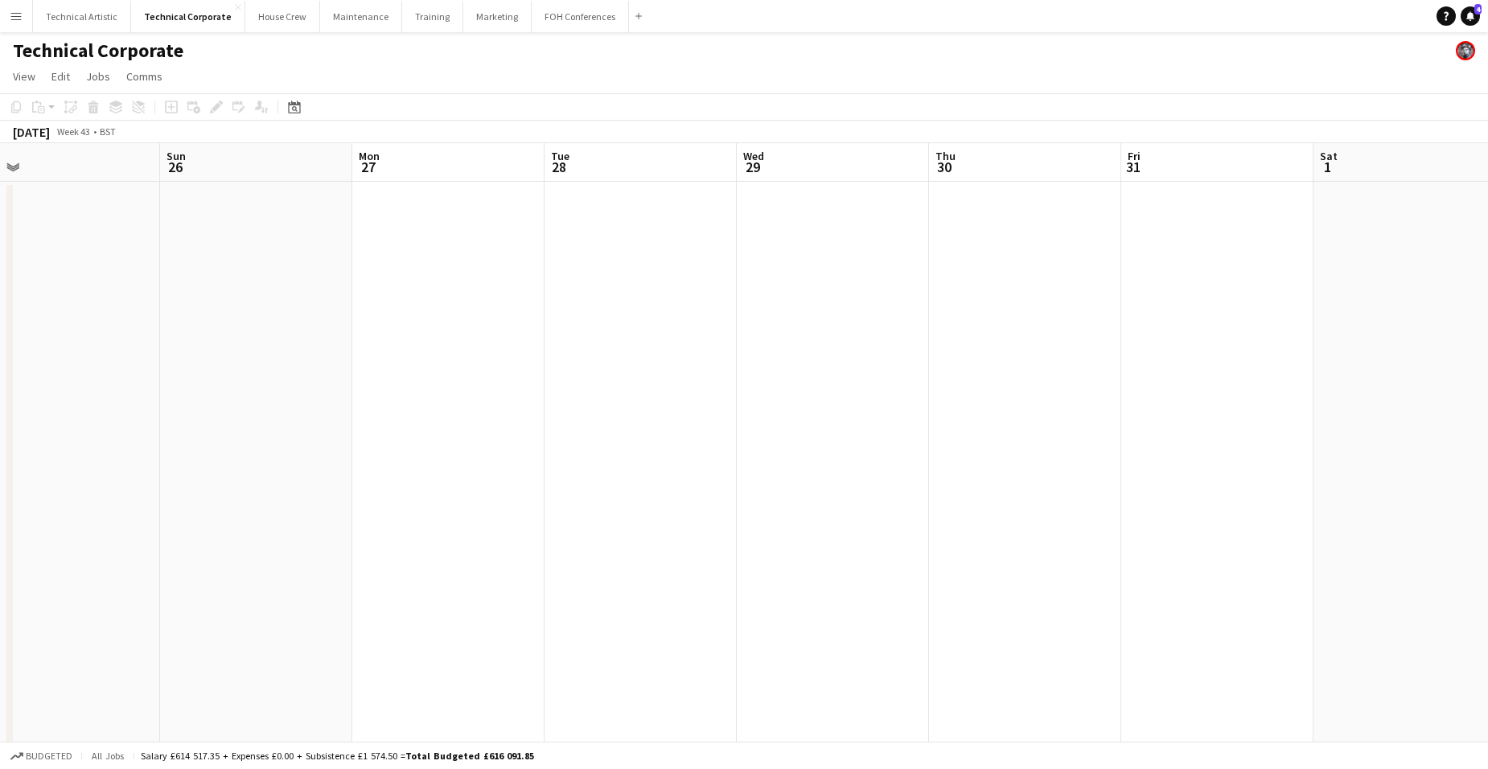
drag, startPoint x: 1091, startPoint y: 486, endPoint x: 1371, endPoint y: 499, distance: 280.2
click at [1371, 500] on app-calendar-viewport "Thu 23 2/5 1 Job Fri 24 Sat 25 Sun 26 Mon 27 Tue 28 Wed 29 Thu 30 Fri 31 Sat 1 …" at bounding box center [744, 732] width 1488 height 1178
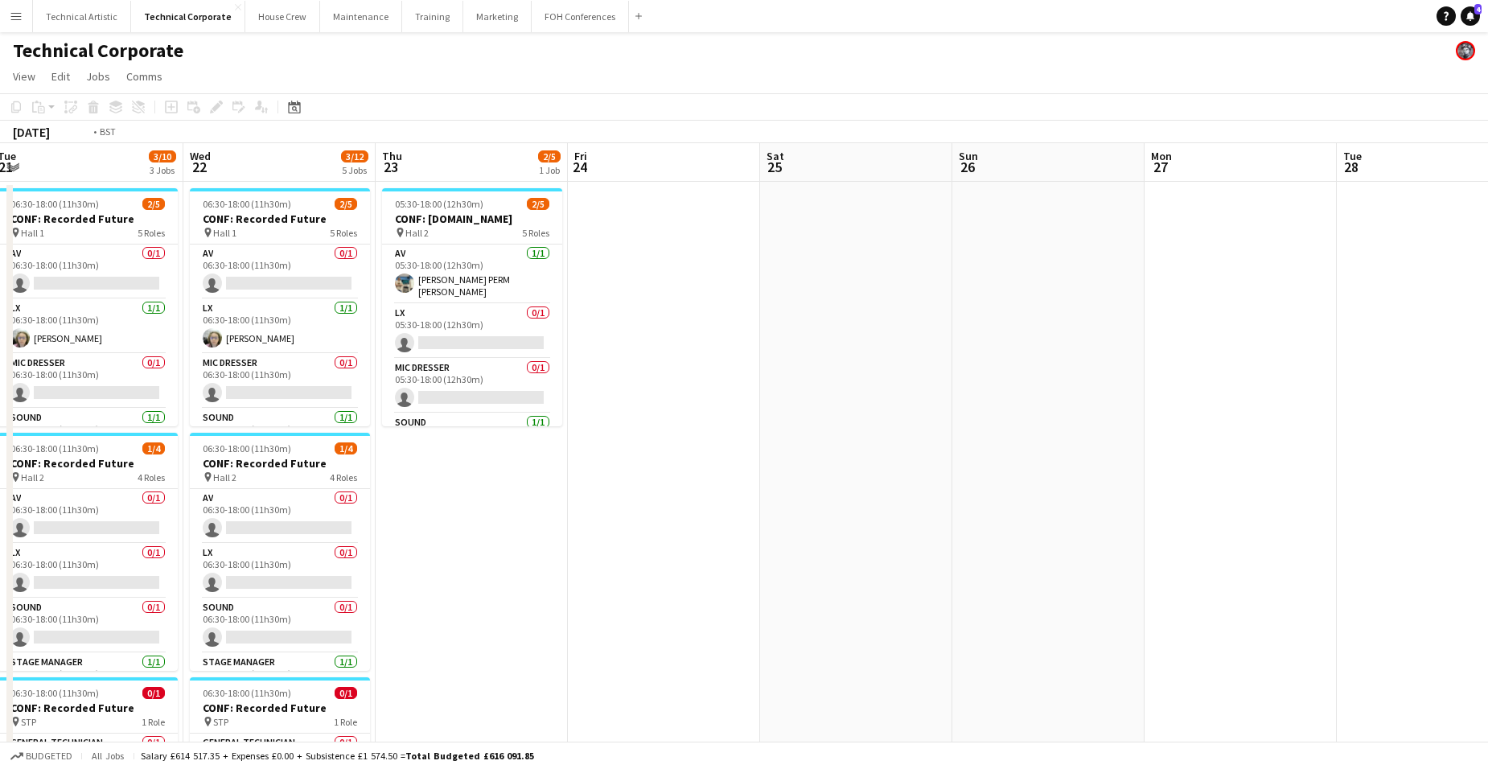
drag, startPoint x: 1321, startPoint y: 498, endPoint x: 1322, endPoint y: 509, distance: 11.3
click at [1355, 496] on app-calendar-viewport "Sun 19 Mon 20 2/9 4 Jobs Tue 21 3/10 3 Jobs Wed 22 3/12 5 Jobs Thu 23 2/5 1 Job…" at bounding box center [744, 732] width 1488 height 1178
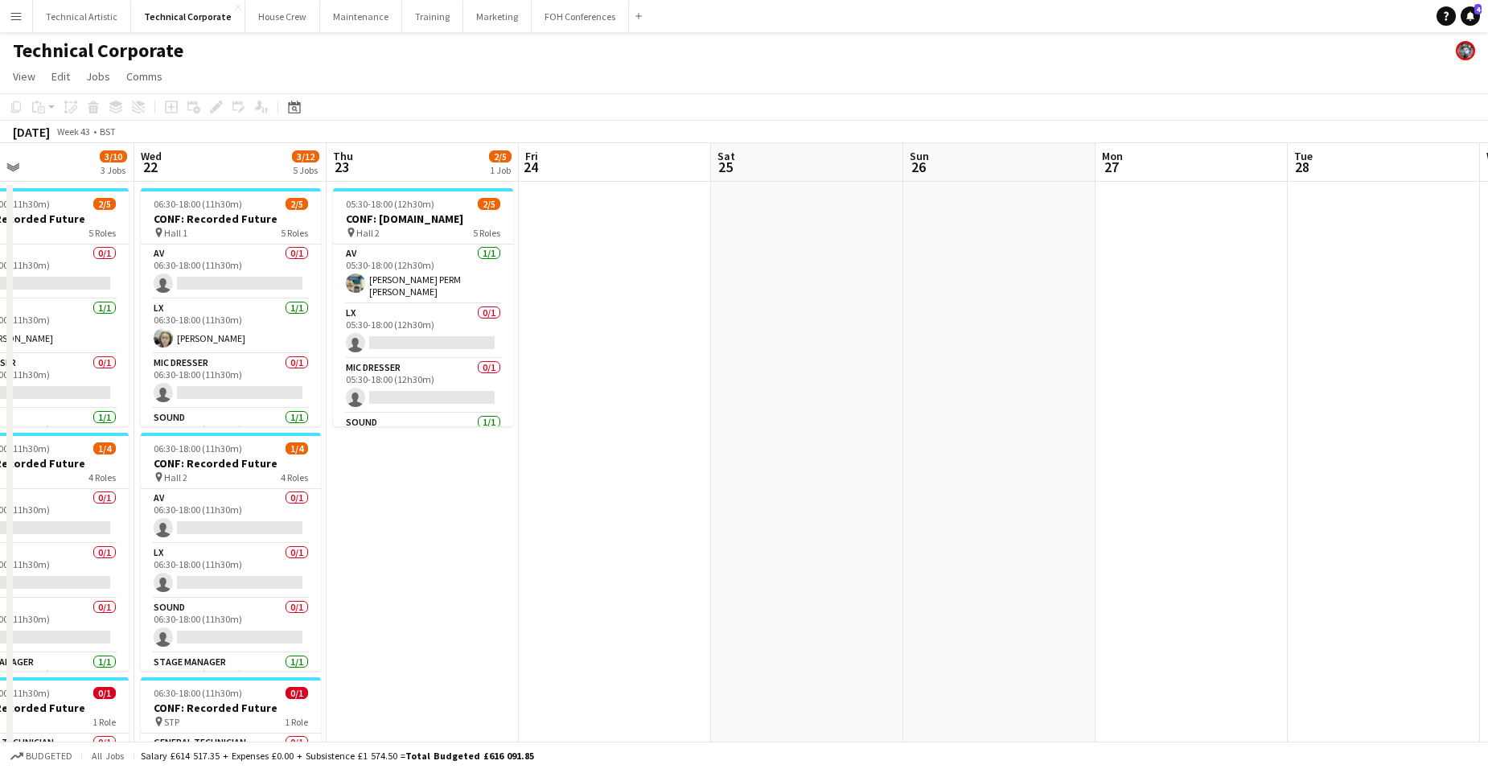
drag, startPoint x: 1319, startPoint y: 509, endPoint x: 205, endPoint y: 375, distance: 1122.0
click at [208, 375] on app-calendar-viewport "Sun 19 Mon 20 2/9 4 Jobs Tue 21 3/10 3 Jobs Wed 22 3/12 5 Jobs Thu 23 2/5 1 Job…" at bounding box center [744, 732] width 1488 height 1178
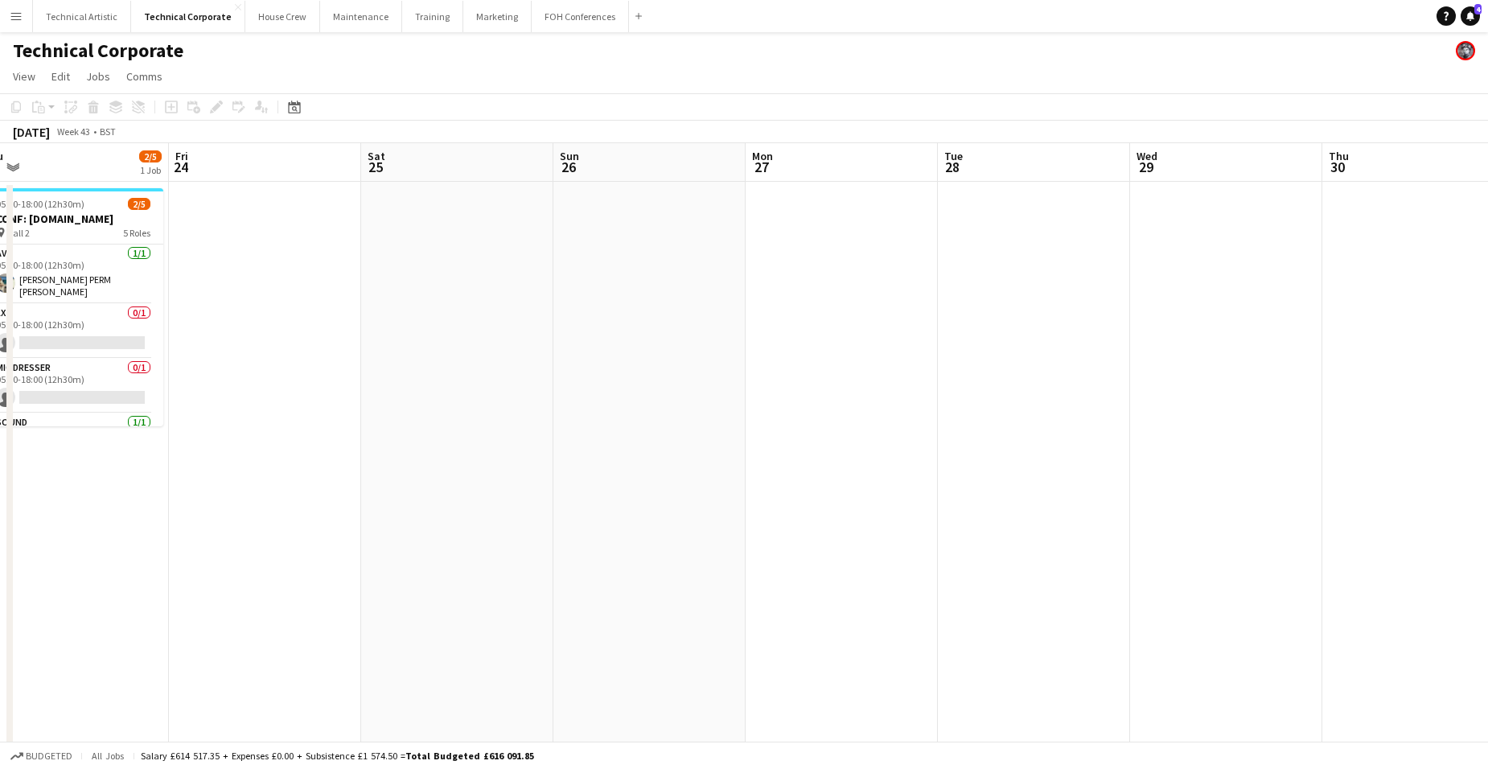
click at [240, 356] on app-calendar-viewport "Tue 21 3/10 3 Jobs Wed 22 3/12 5 Jobs Thu 23 2/5 1 Job Fri 24 Sat 25 Sun 26 Mon…" at bounding box center [744, 732] width 1488 height 1178
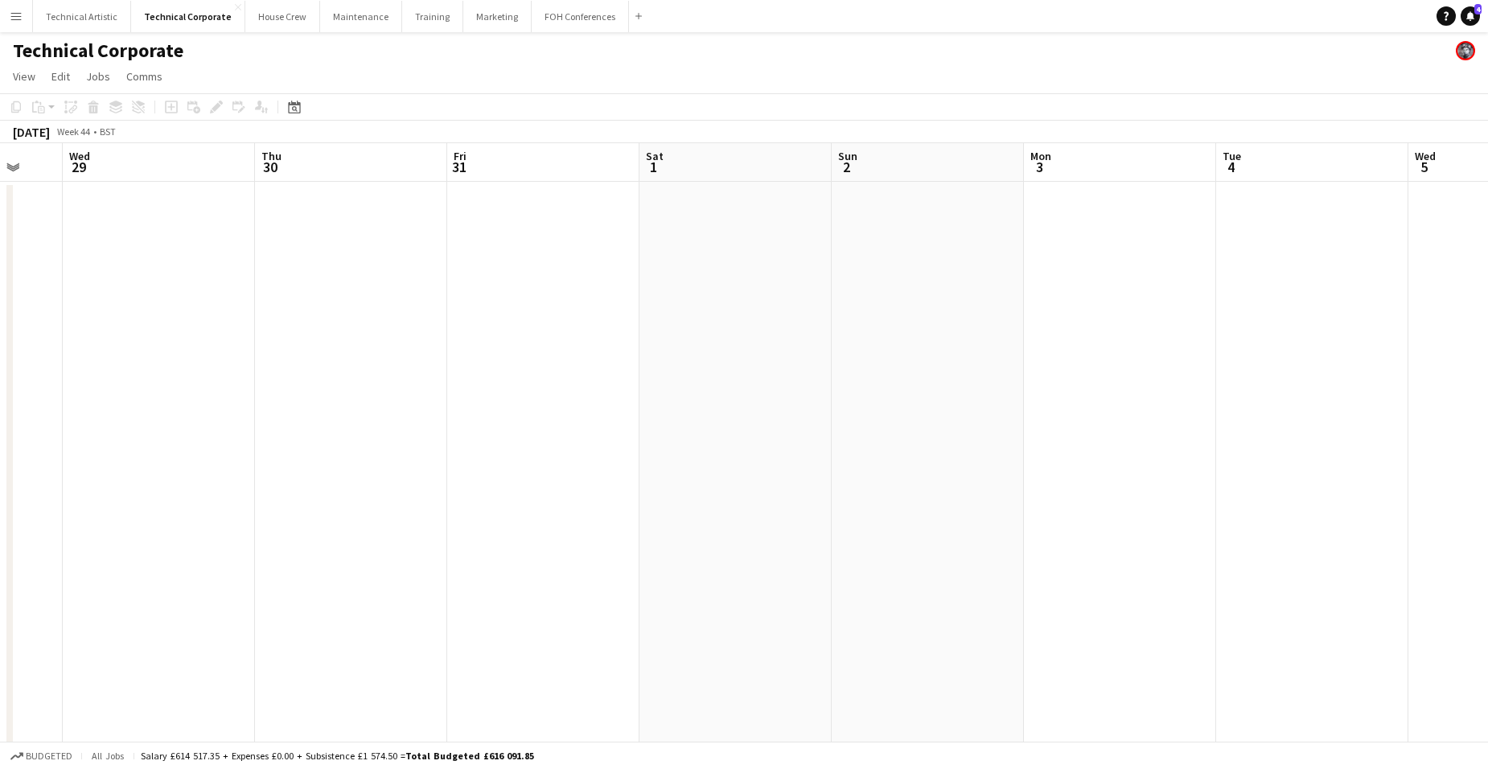
drag, startPoint x: 911, startPoint y: 505, endPoint x: 347, endPoint y: 401, distance: 574.1
click at [291, 395] on app-calendar-viewport "Sun 26 Mon 27 Tue 28 Wed 29 Thu 30 Fri 31 Sat 1 Sun 2 Mon 3 Tue 4 Wed 5 Thu 6 F…" at bounding box center [744, 732] width 1488 height 1178
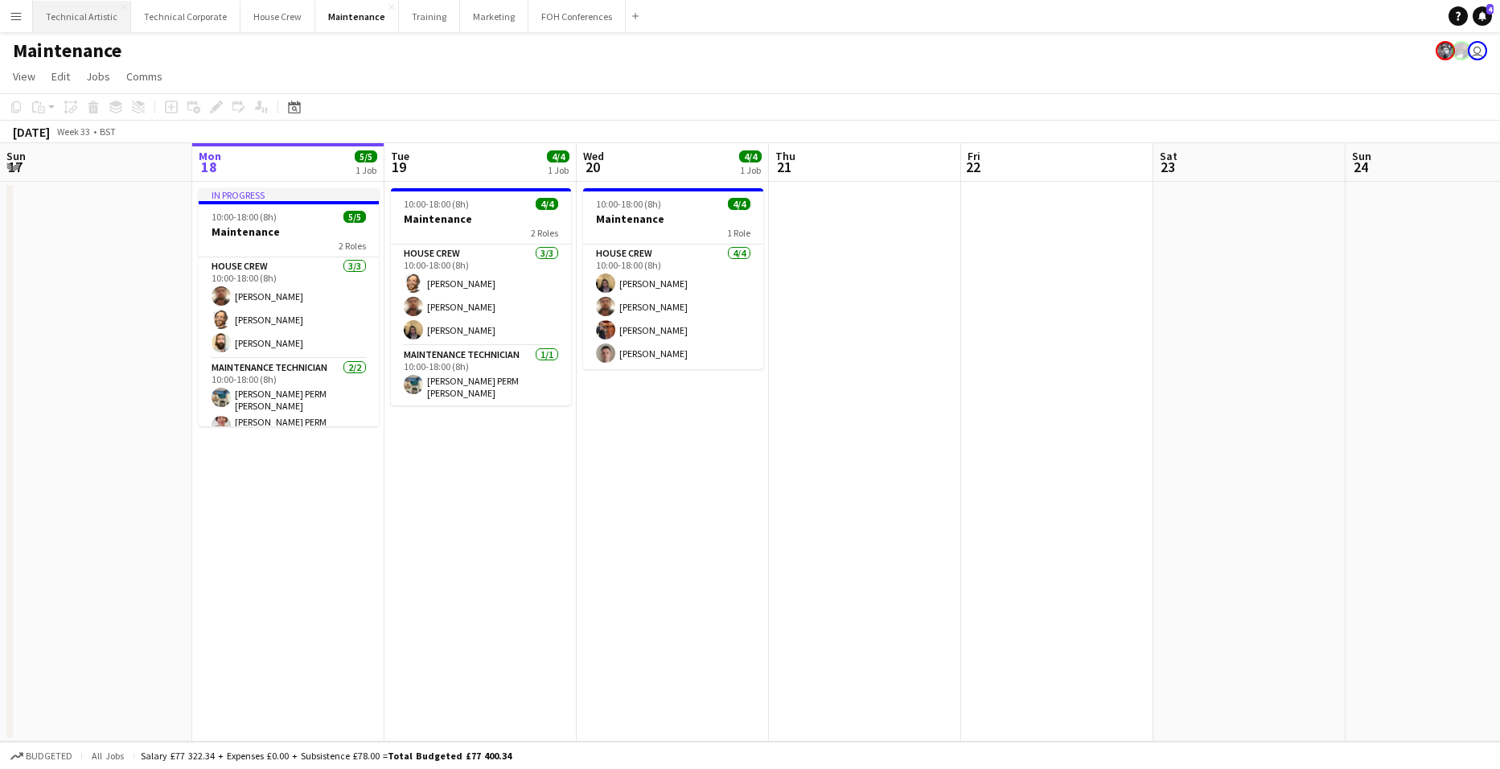
click at [45, 15] on button "Technical Artistic Close" at bounding box center [82, 16] width 98 height 31
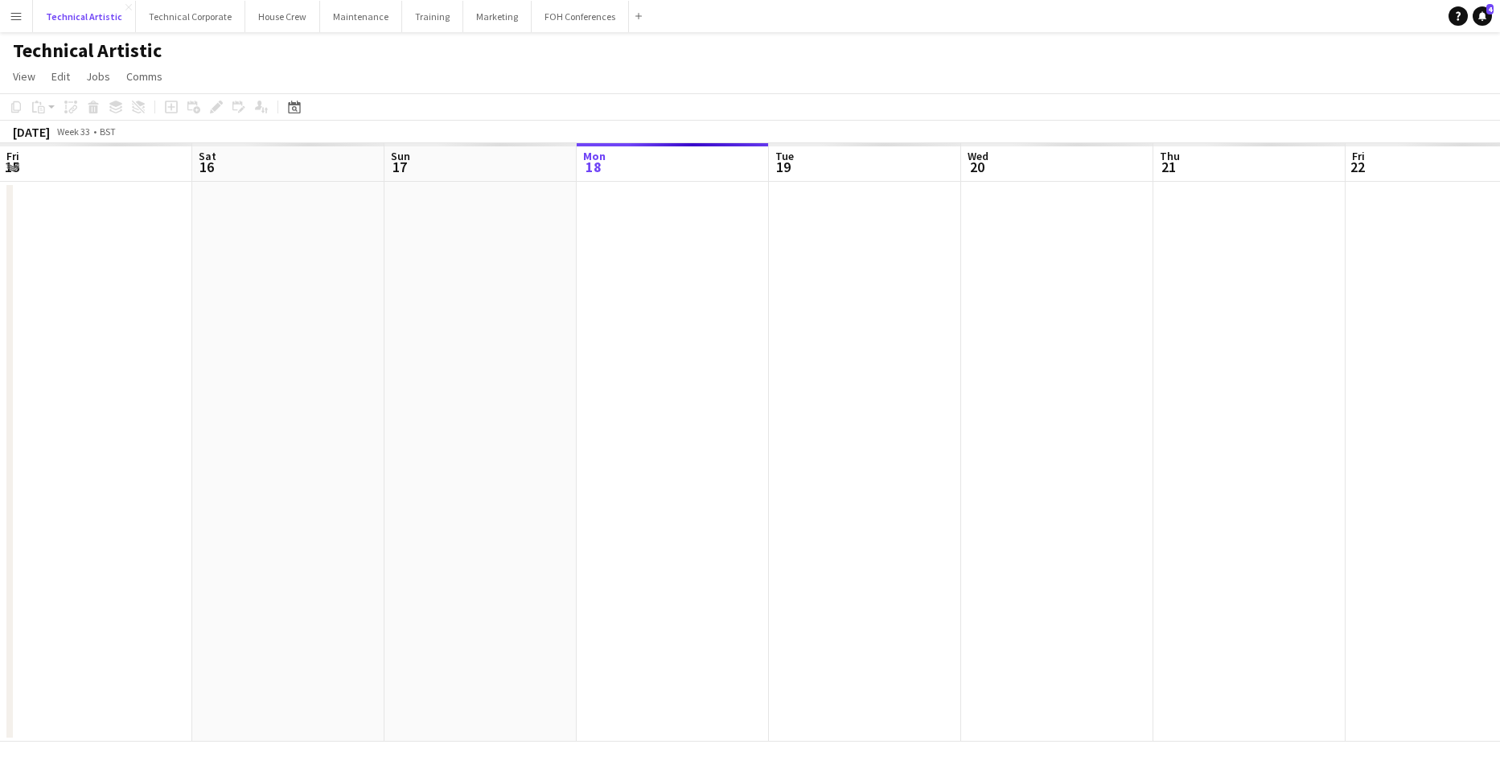
scroll to position [0, 384]
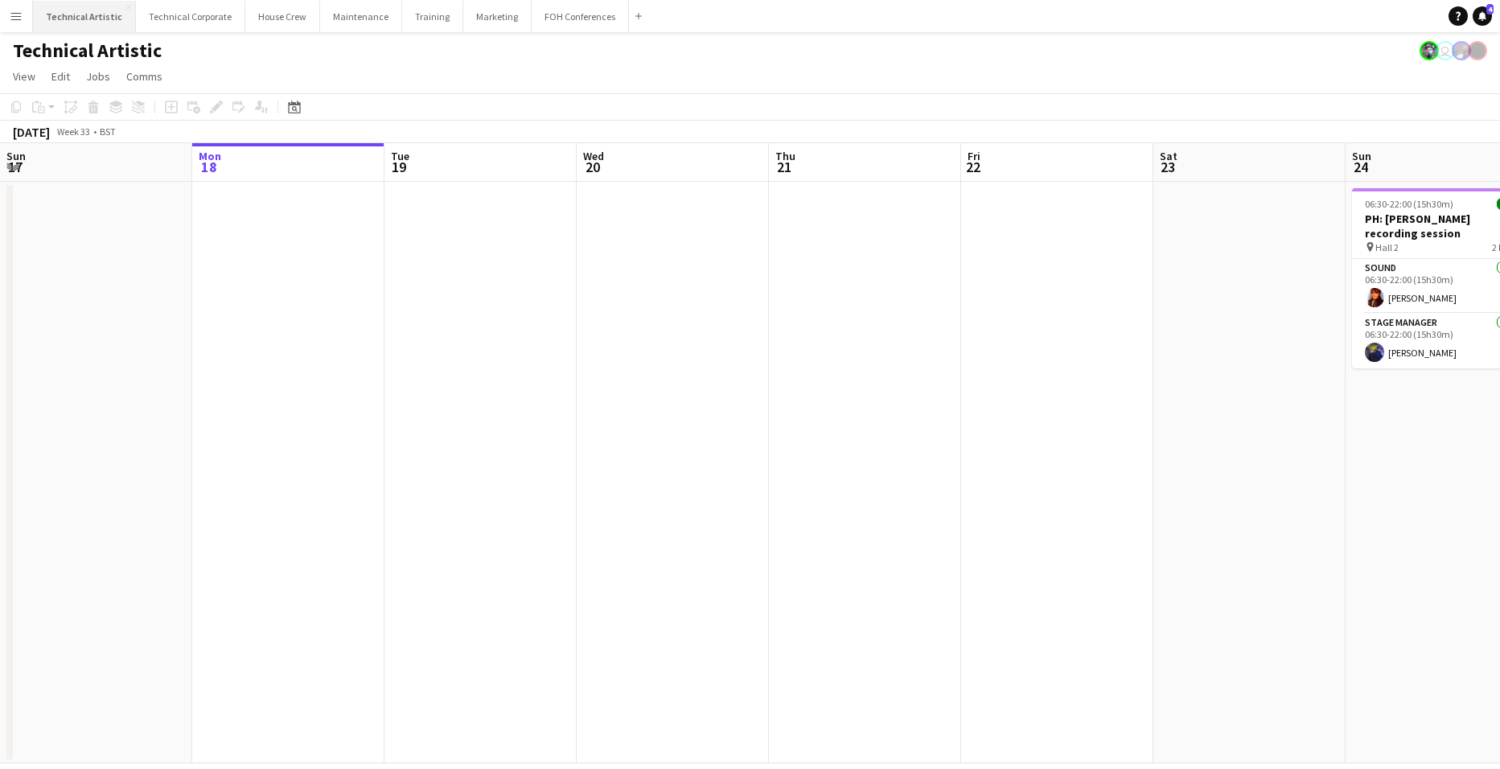
click at [88, 18] on button "Technical Artistic Close" at bounding box center [84, 16] width 103 height 31
drag, startPoint x: 1202, startPoint y: 472, endPoint x: 347, endPoint y: 445, distance: 855.4
click at [351, 445] on app-calendar-viewport "Fri 15 Sat 16 Sun 17 Mon 18 Tue 19 Wed 20 Thu 21 Fri 22 Sat 23 Sun 24 2/2 1 Job…" at bounding box center [750, 453] width 1500 height 620
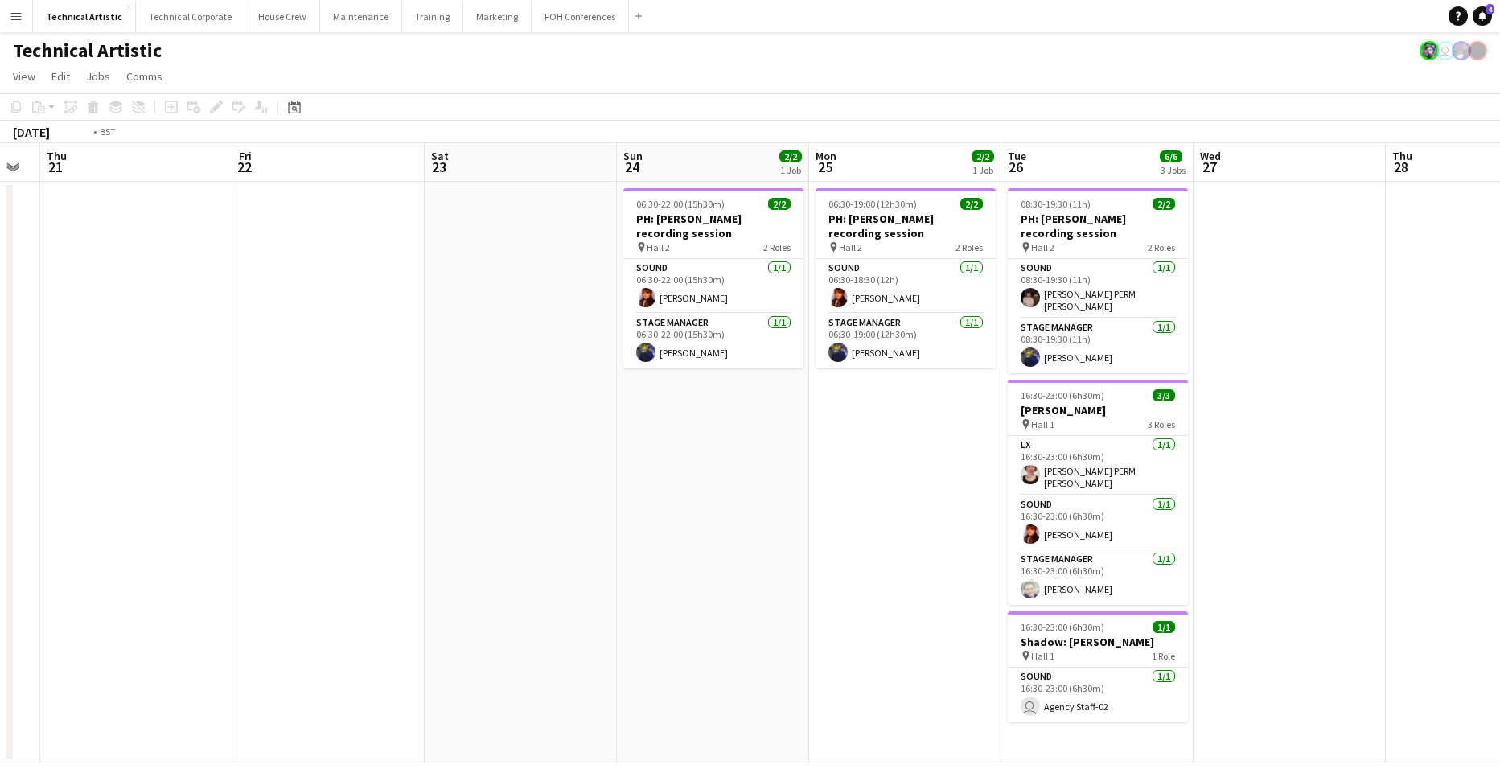
drag, startPoint x: 756, startPoint y: 366, endPoint x: 347, endPoint y: 351, distance: 409.7
click at [347, 351] on app-calendar-viewport "Mon 18 Tue 19 Wed 20 Thu 21 Fri 22 Sat 23 Sun 24 2/2 1 Job Mon 25 2/2 1 Job Tue…" at bounding box center [750, 453] width 1500 height 620
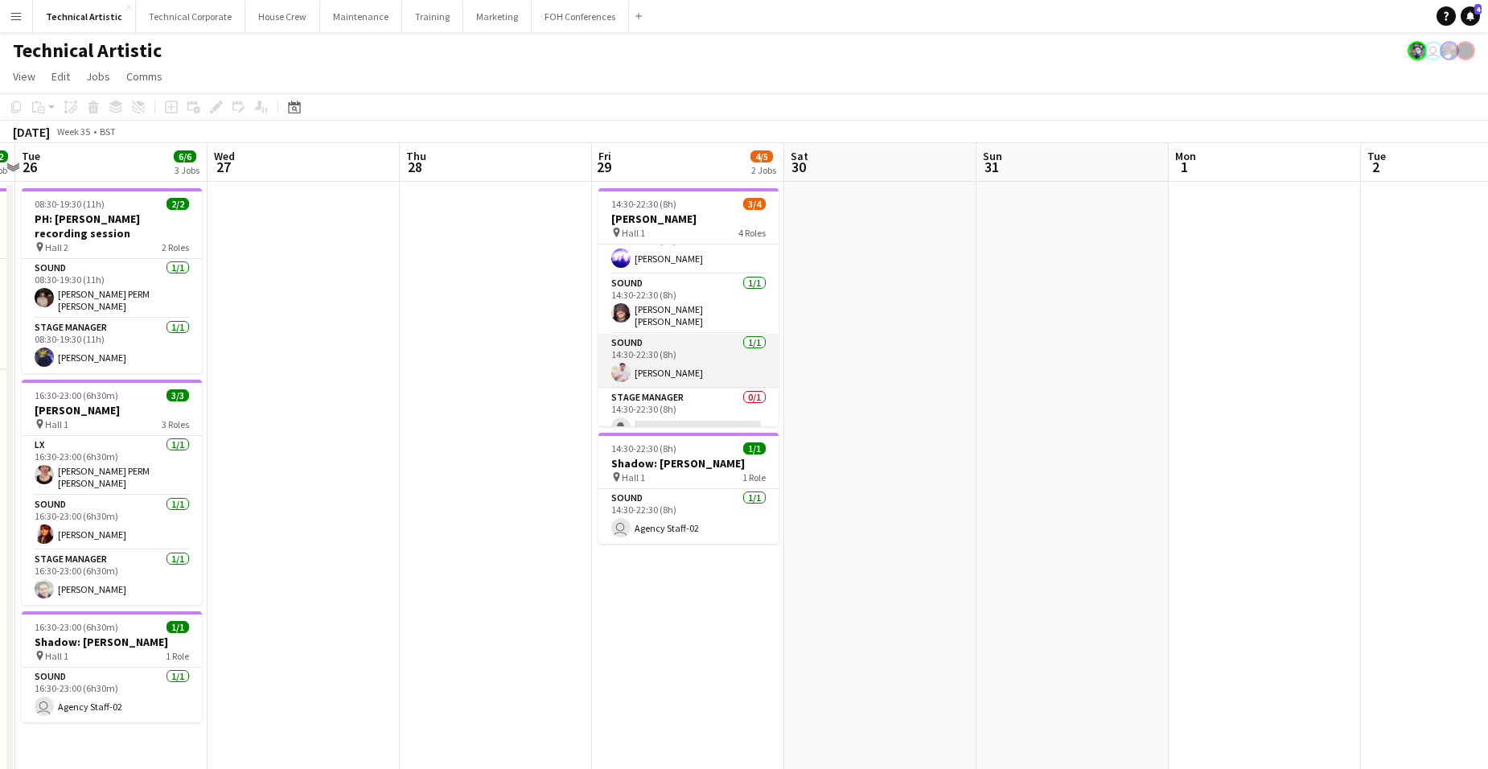
scroll to position [37, 0]
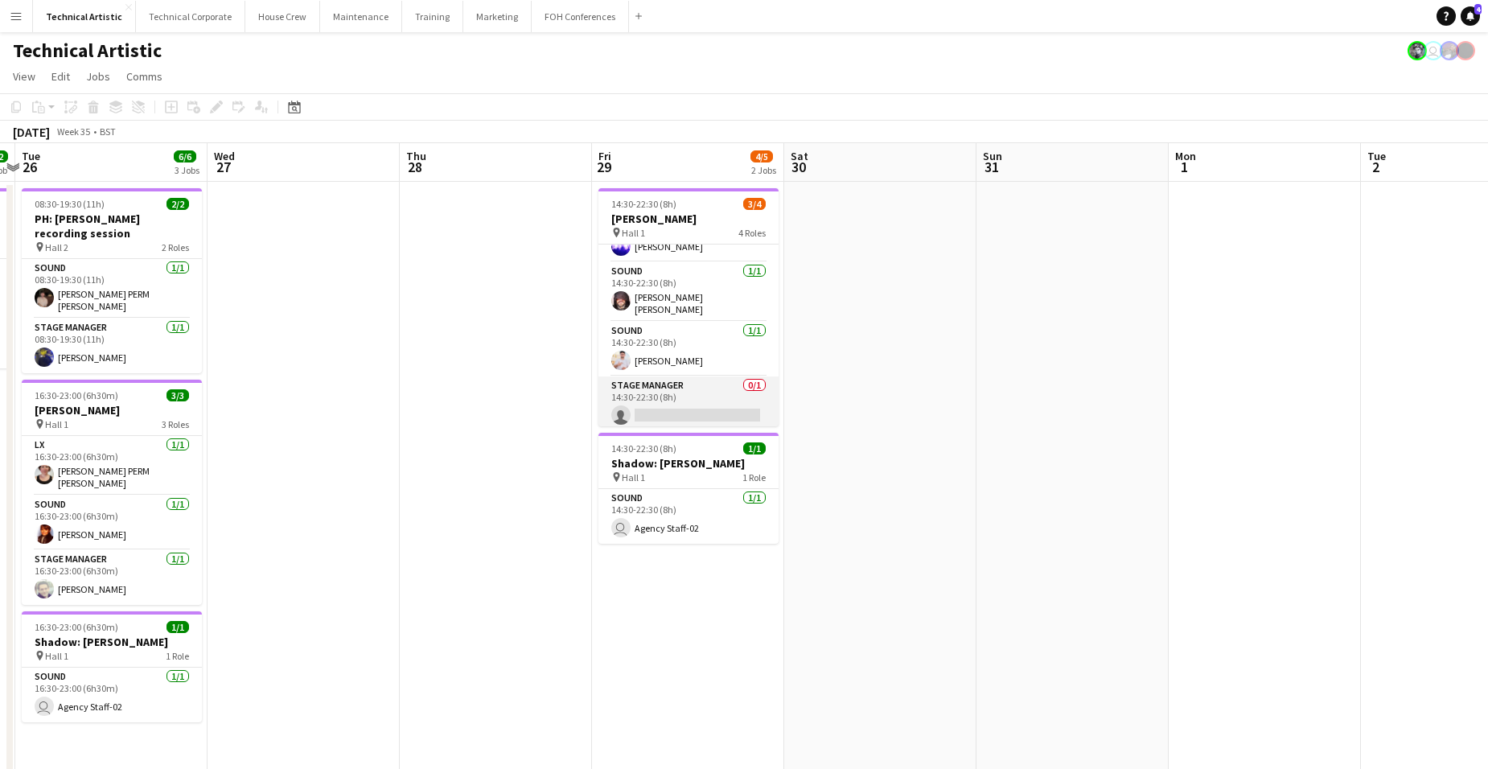
click at [704, 407] on app-card-role "Stage Manager 0/1 14:30-22:30 (8h) single-neutral-actions" at bounding box center [688, 403] width 180 height 55
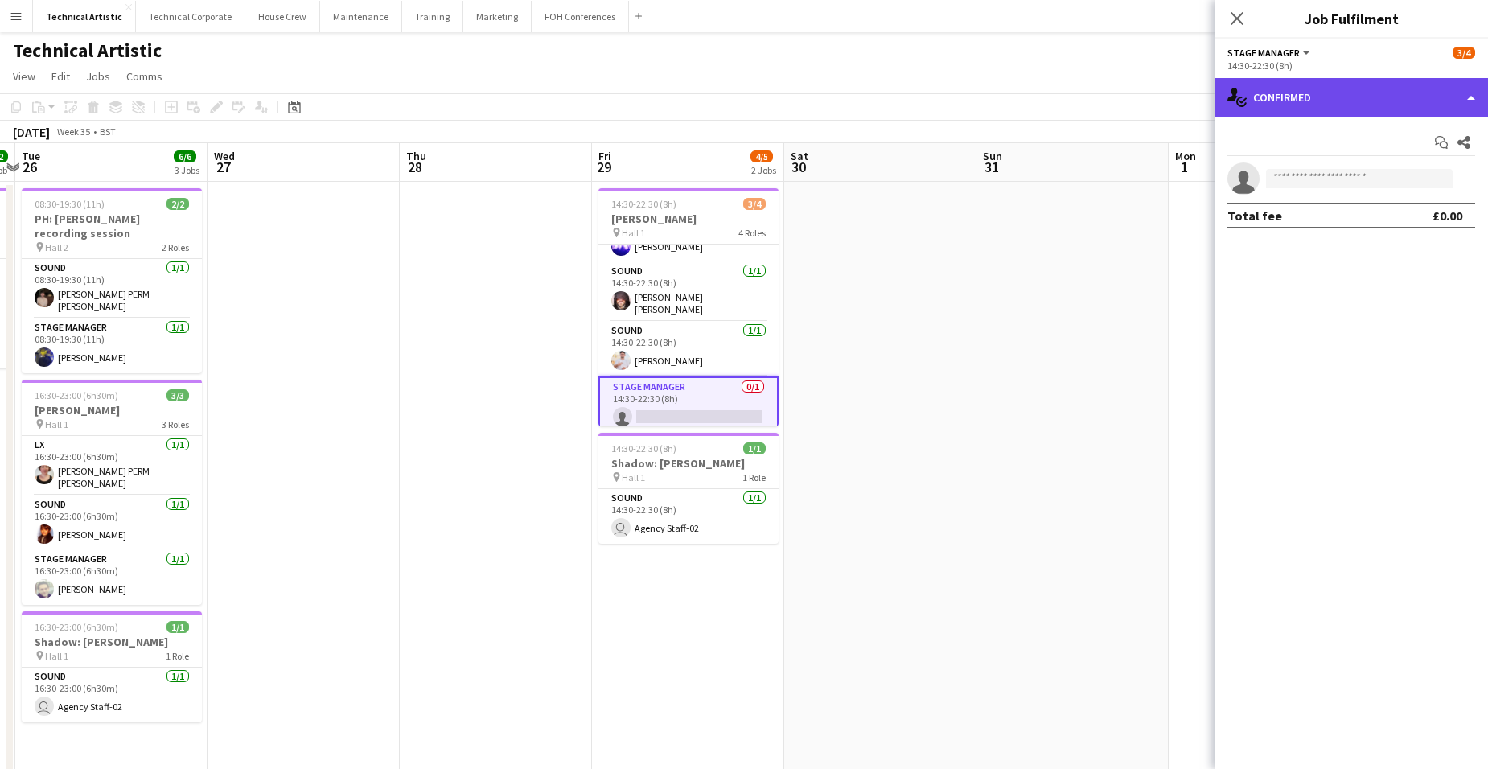
click at [1404, 84] on div "single-neutral-actions-check-2 Confirmed" at bounding box center [1351, 97] width 273 height 39
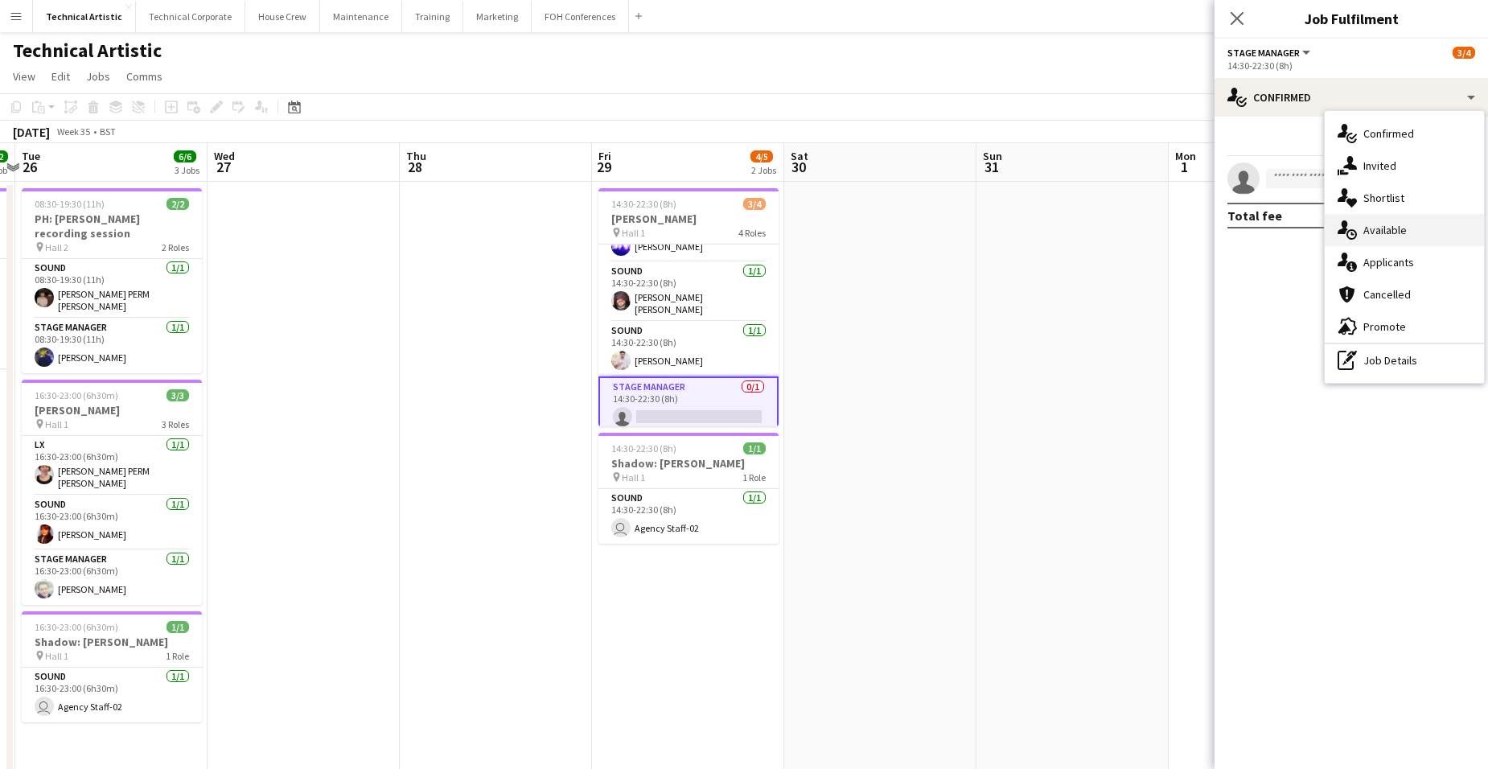
click at [1409, 233] on div "single-neutral-actions-upload Available" at bounding box center [1404, 230] width 159 height 32
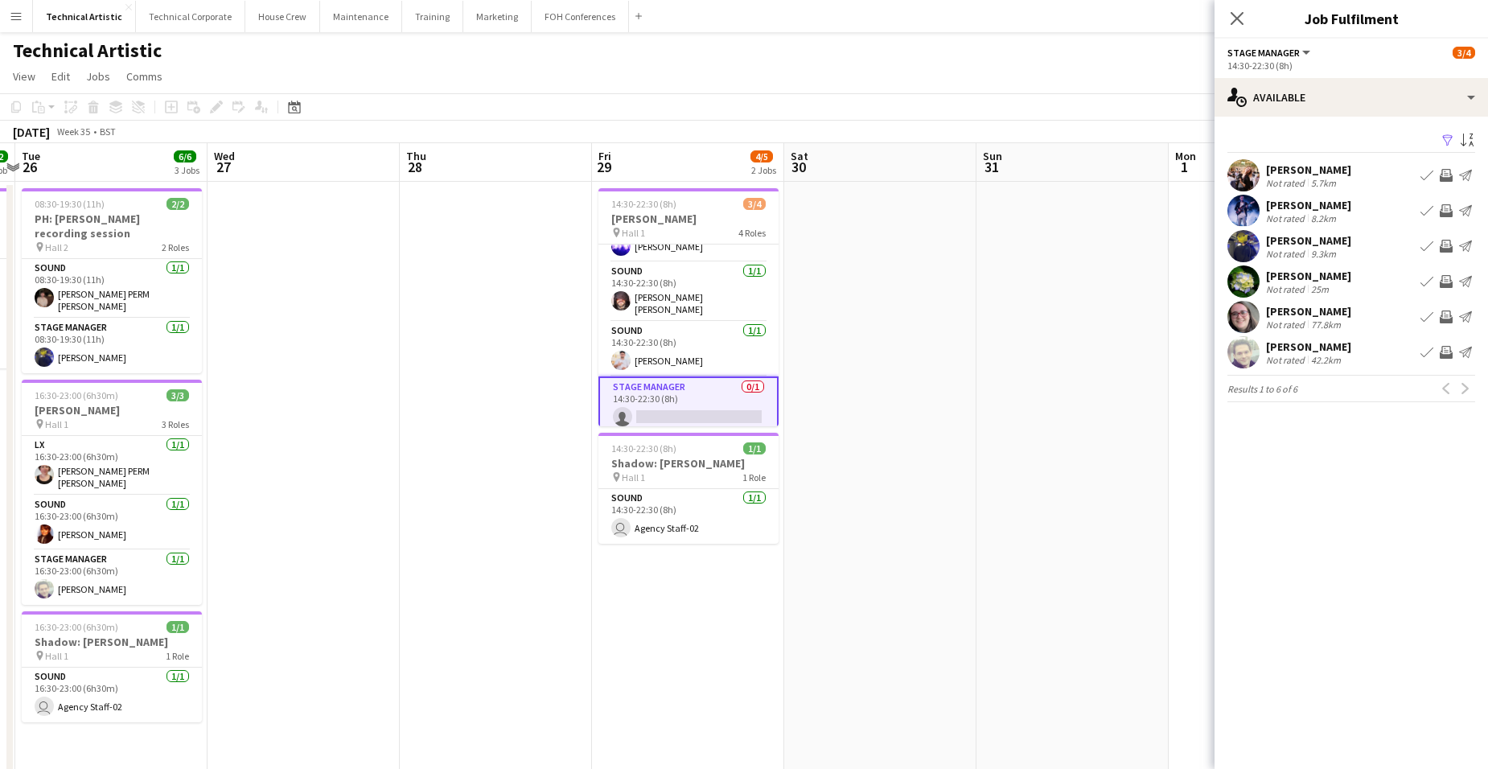
click at [412, 314] on app-date-cell at bounding box center [496, 630] width 192 height 897
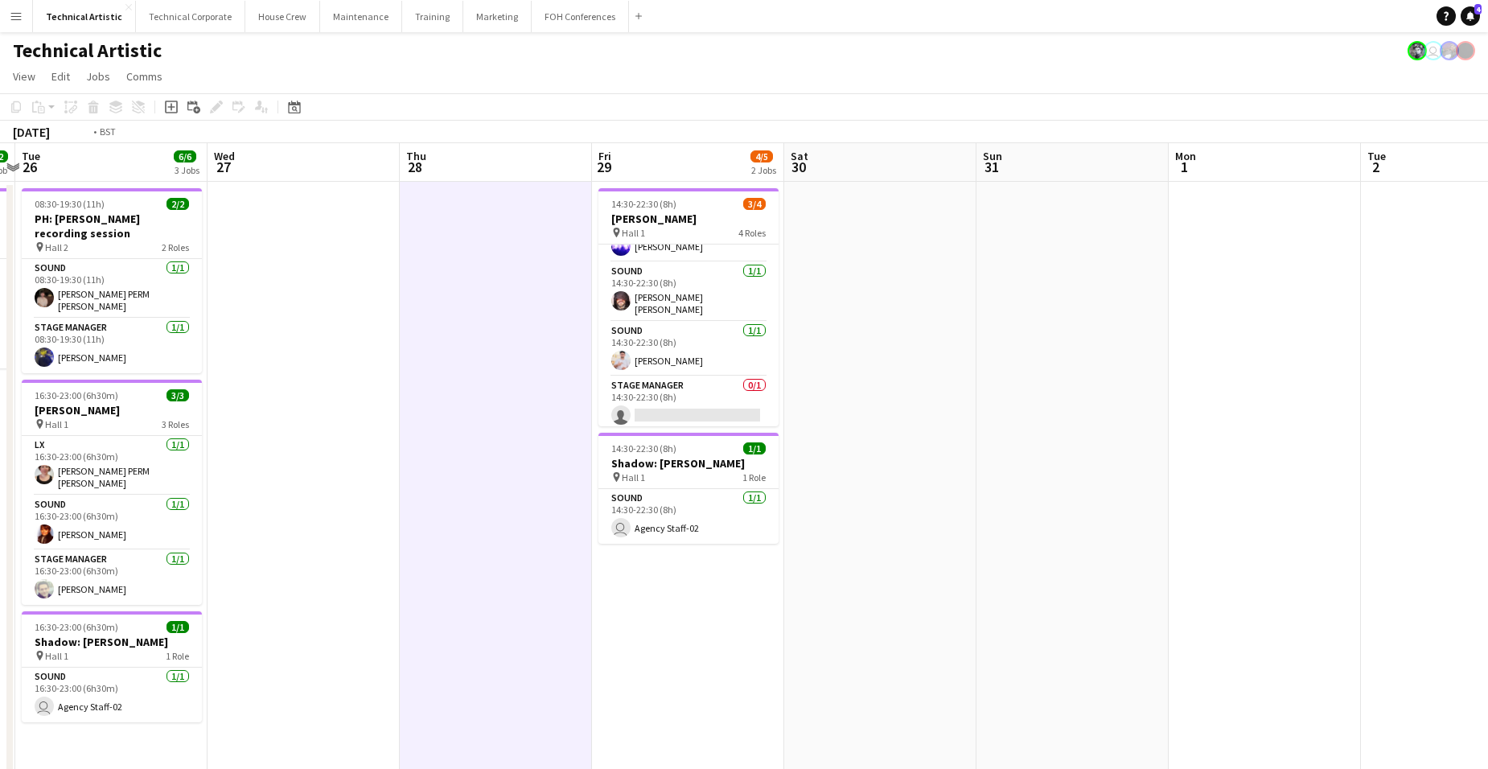
drag, startPoint x: 509, startPoint y: 529, endPoint x: 963, endPoint y: 498, distance: 454.7
click at [923, 501] on app-calendar-viewport "Sat 23 Sun 24 2/2 1 Job Mon 25 2/2 1 Job Tue 26 6/6 3 Jobs Wed 27 Thu 28 Fri 29…" at bounding box center [744, 610] width 1488 height 935
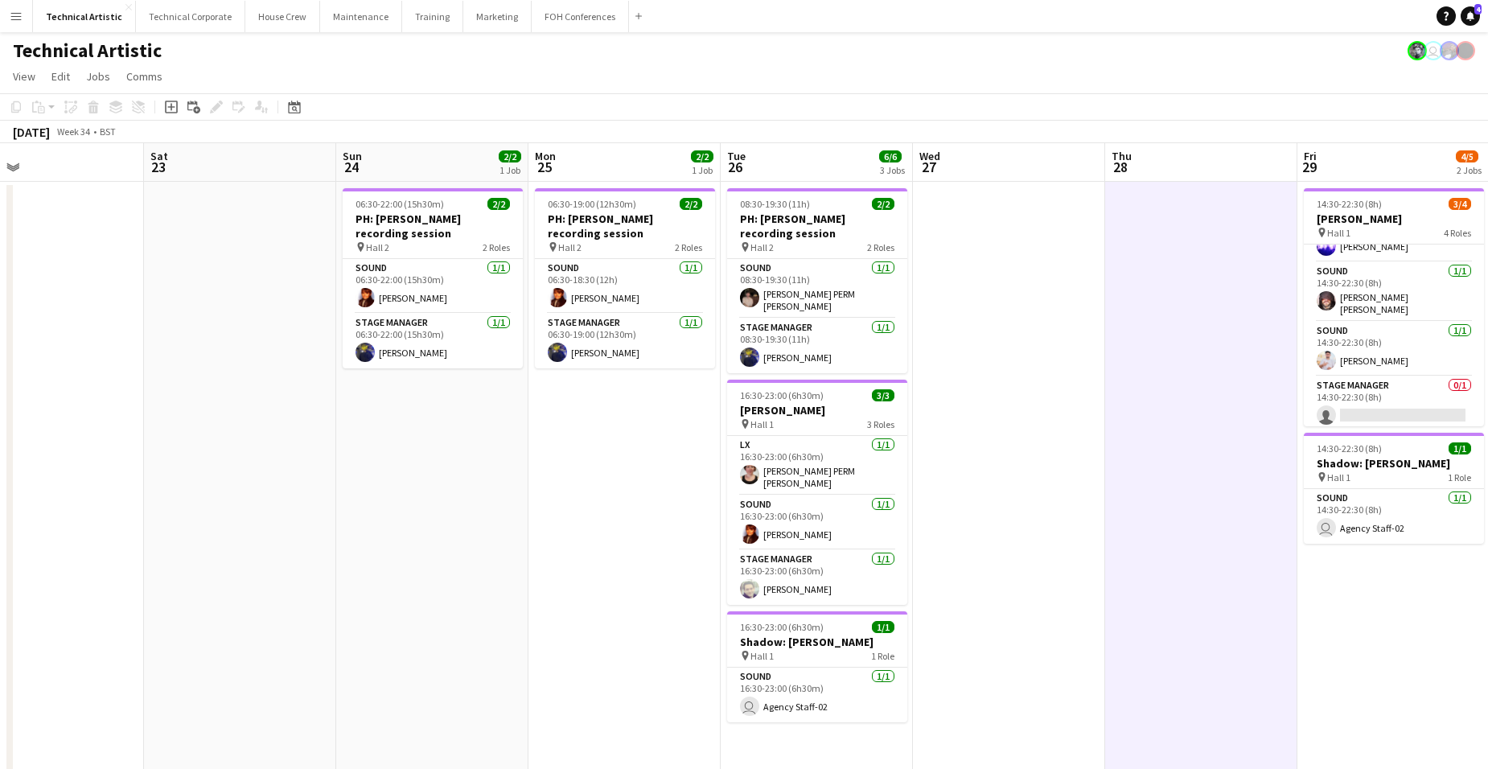
click at [885, 487] on app-calendar-viewport "Wed 20 Thu 21 Fri 22 Sat 23 Sun 24 2/2 1 Job Mon 25 2/2 1 Job Tue 26 6/6 3 Jobs…" at bounding box center [744, 610] width 1488 height 935
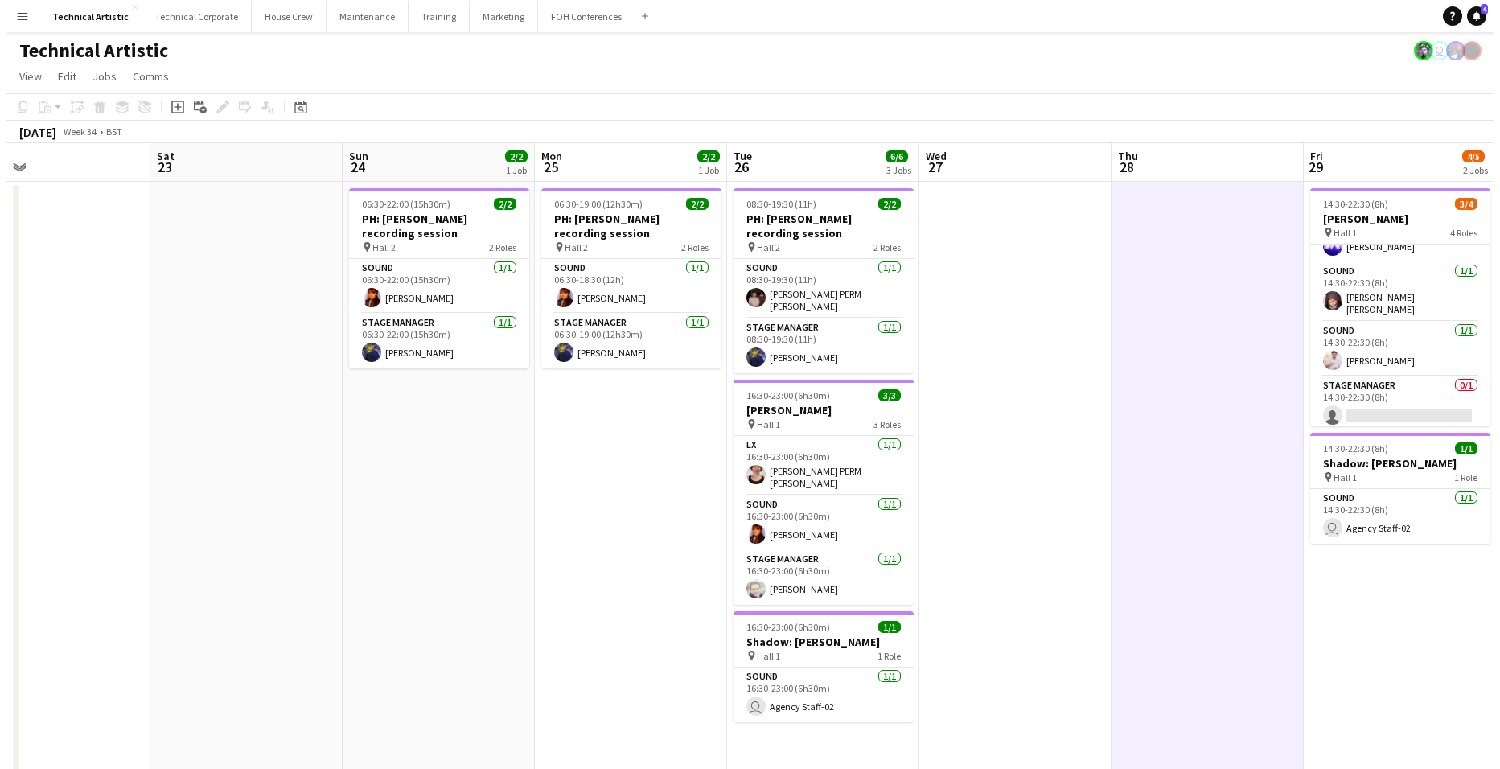
scroll to position [0, 417]
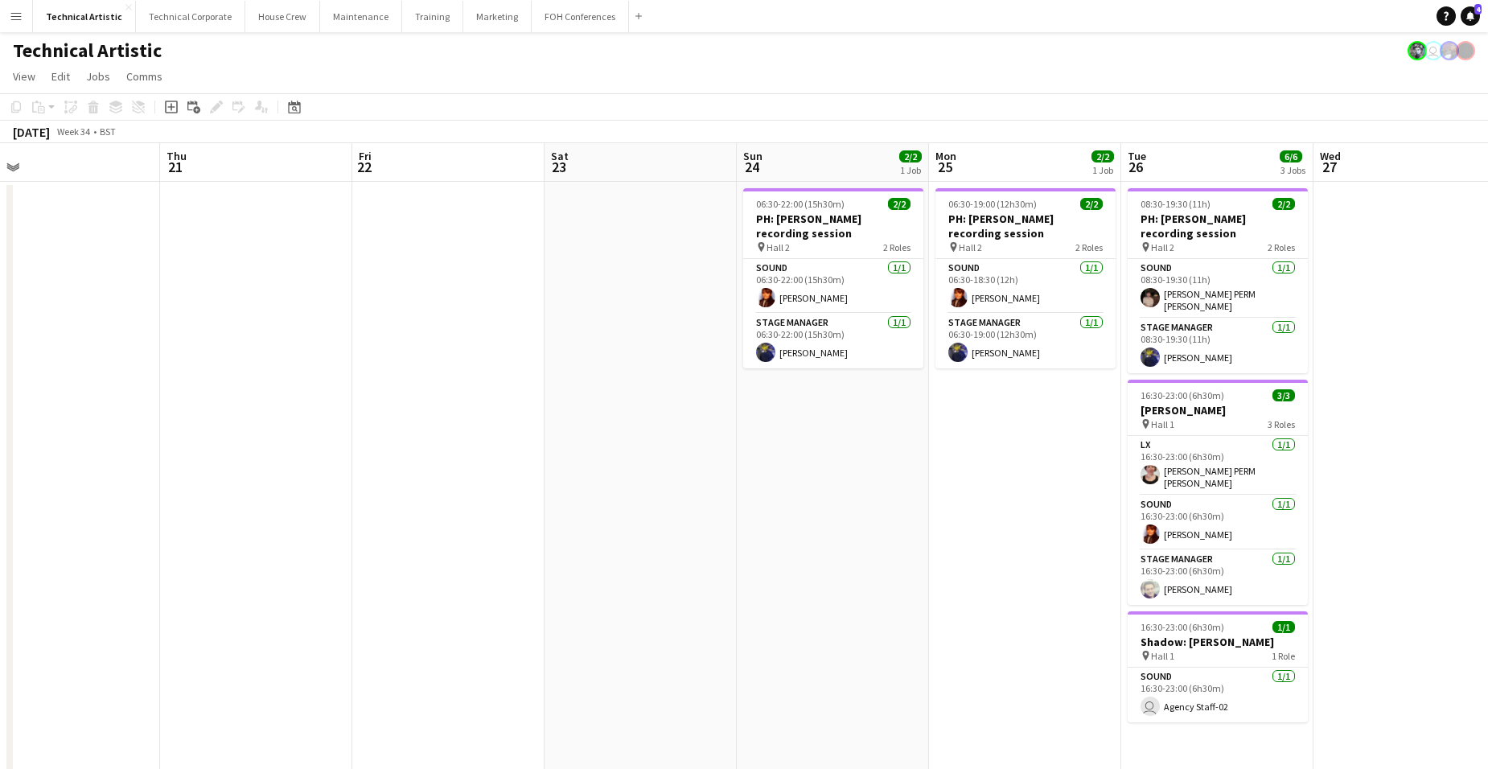
click at [754, 405] on app-date-cell "06:30-22:00 (15h30m) 2/2 PH: [PERSON_NAME] recording session pin Hall 2 2 Roles…" at bounding box center [833, 630] width 192 height 897
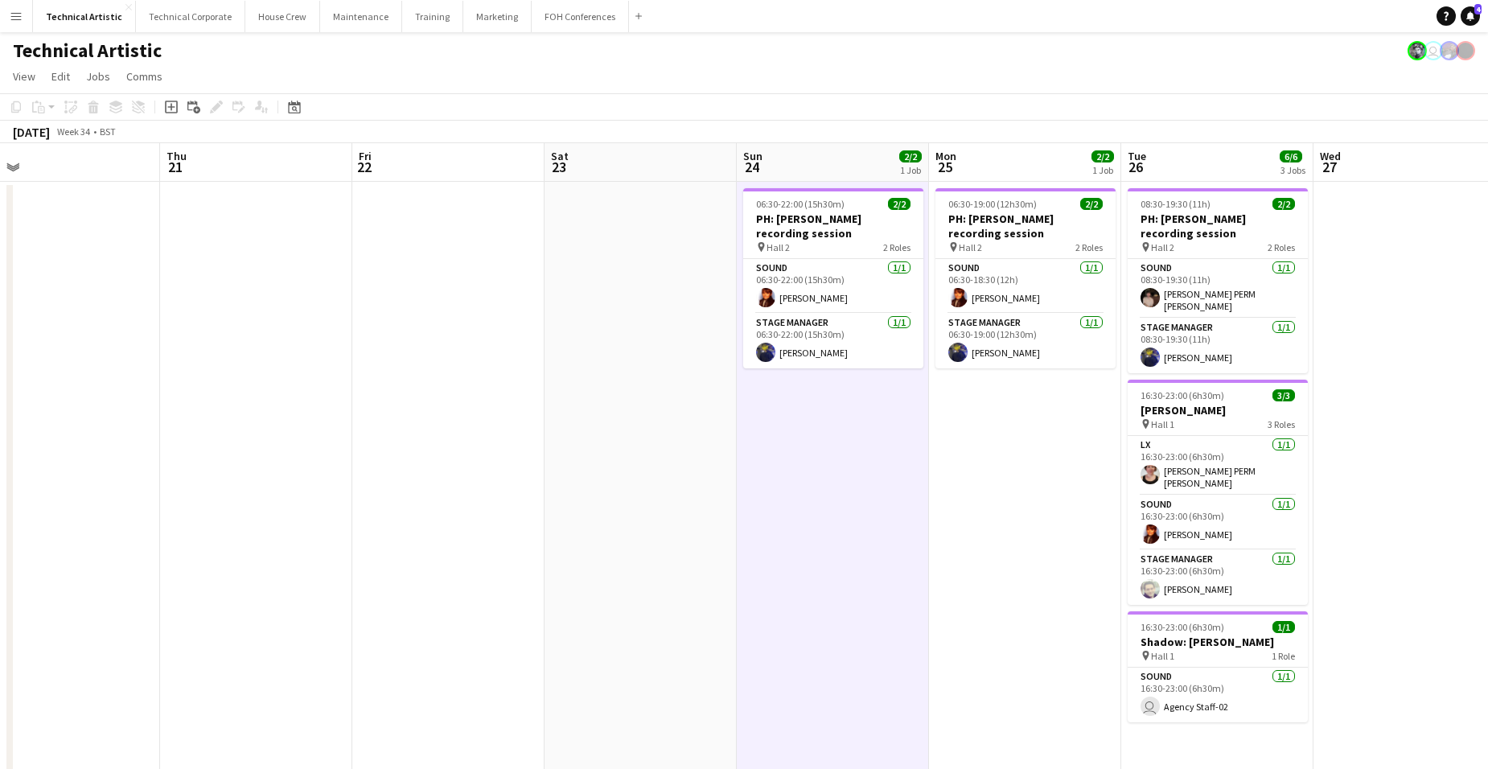
click at [836, 397] on app-date-cell "06:30-22:00 (15h30m) 2/2 PH: [PERSON_NAME] recording session pin Hall 2 2 Roles…" at bounding box center [833, 630] width 192 height 897
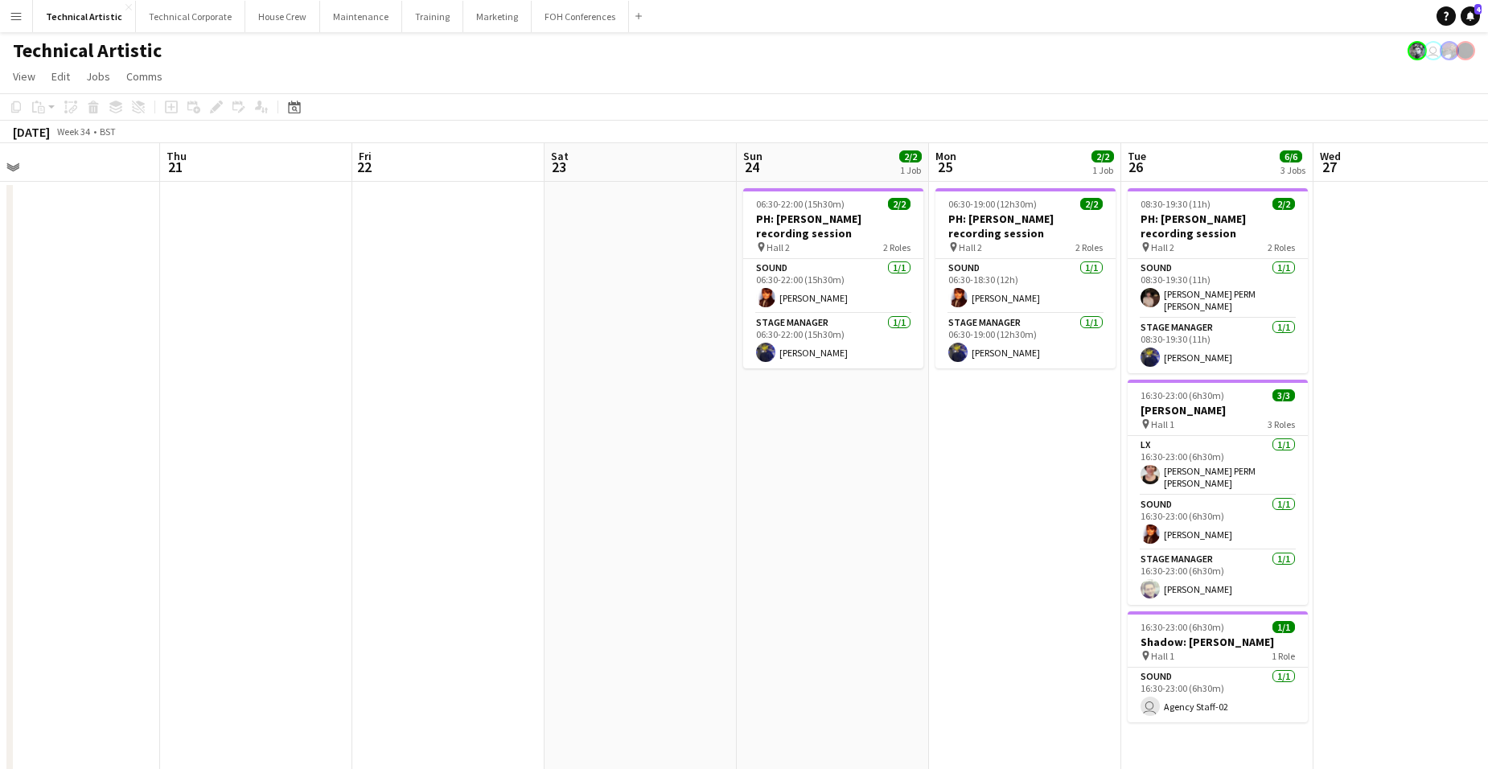
click at [842, 401] on app-date-cell "06:30-22:00 (15h30m) 2/2 PH: [PERSON_NAME] recording session pin Hall 2 2 Roles…" at bounding box center [833, 630] width 192 height 897
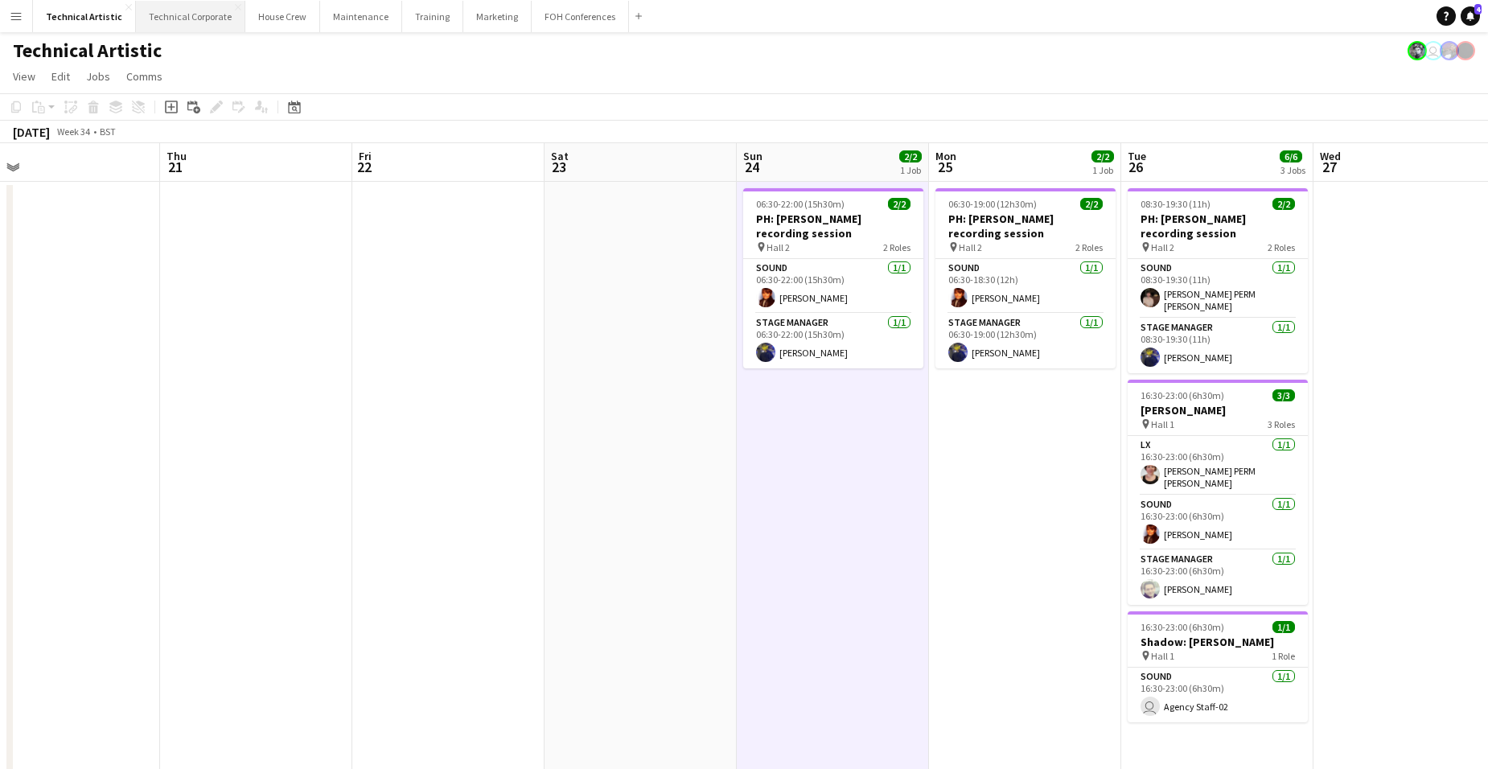
click at [183, 13] on button "Technical Corporate Close" at bounding box center [190, 16] width 109 height 31
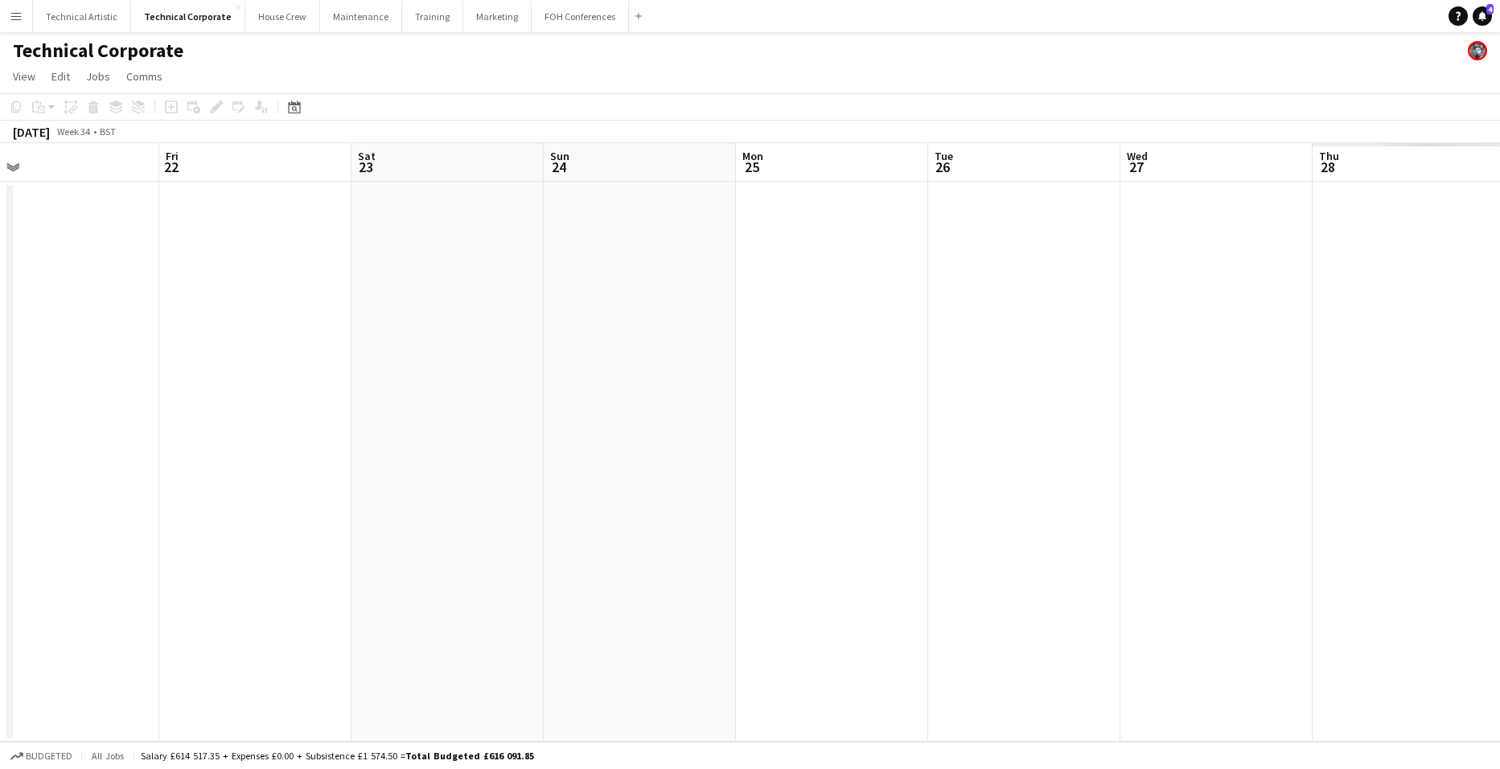
scroll to position [0, 499]
drag, startPoint x: 725, startPoint y: 395, endPoint x: 410, endPoint y: 375, distance: 315.1
click at [406, 376] on app-calendar-viewport "Sun 17 Mon 18 Tue 19 Wed 20 Thu 21 Fri 22 Sat 23 Sun 24 Mon 25 Tue 26 Wed 27 Th…" at bounding box center [750, 442] width 1500 height 598
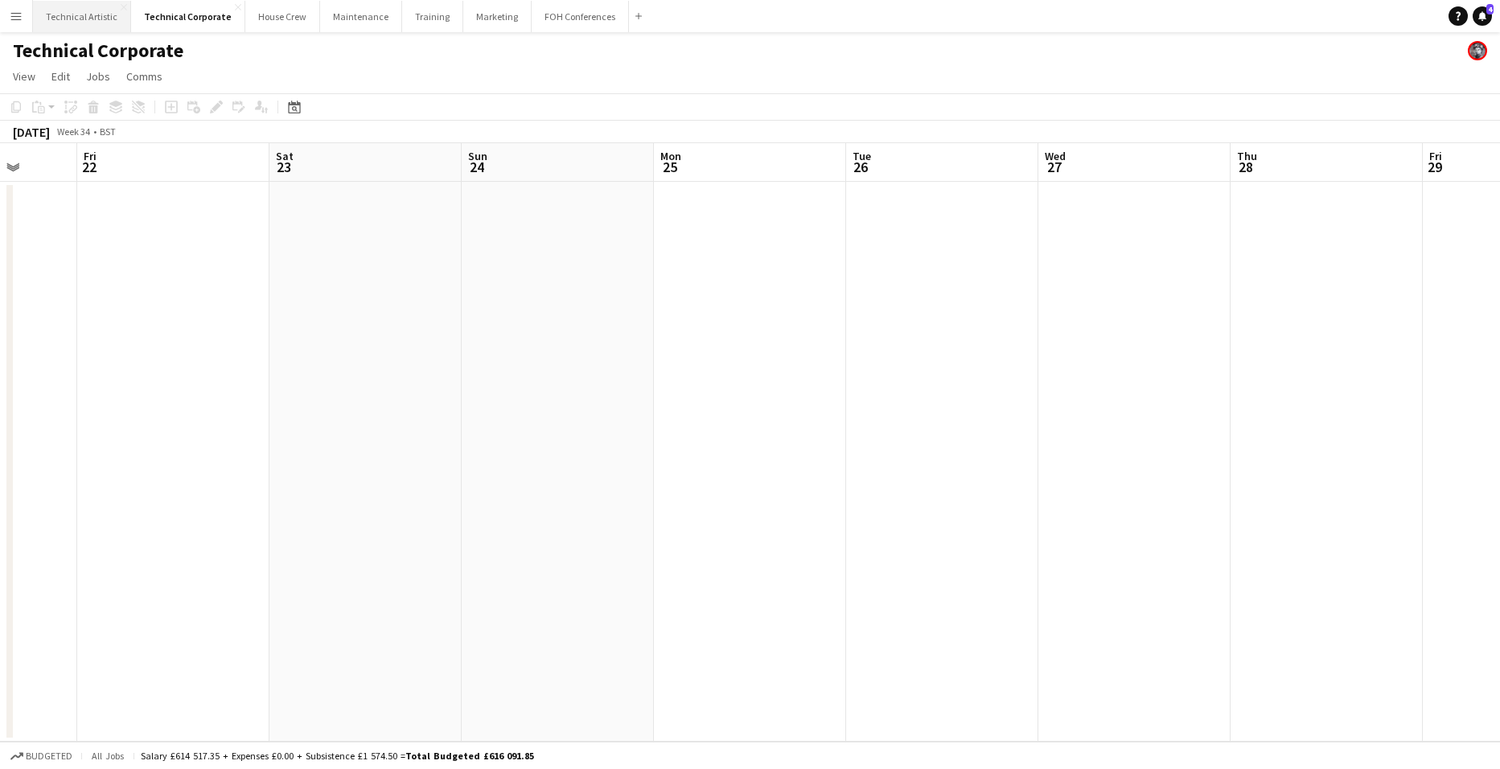
click at [85, 17] on button "Technical Artistic Close" at bounding box center [82, 16] width 98 height 31
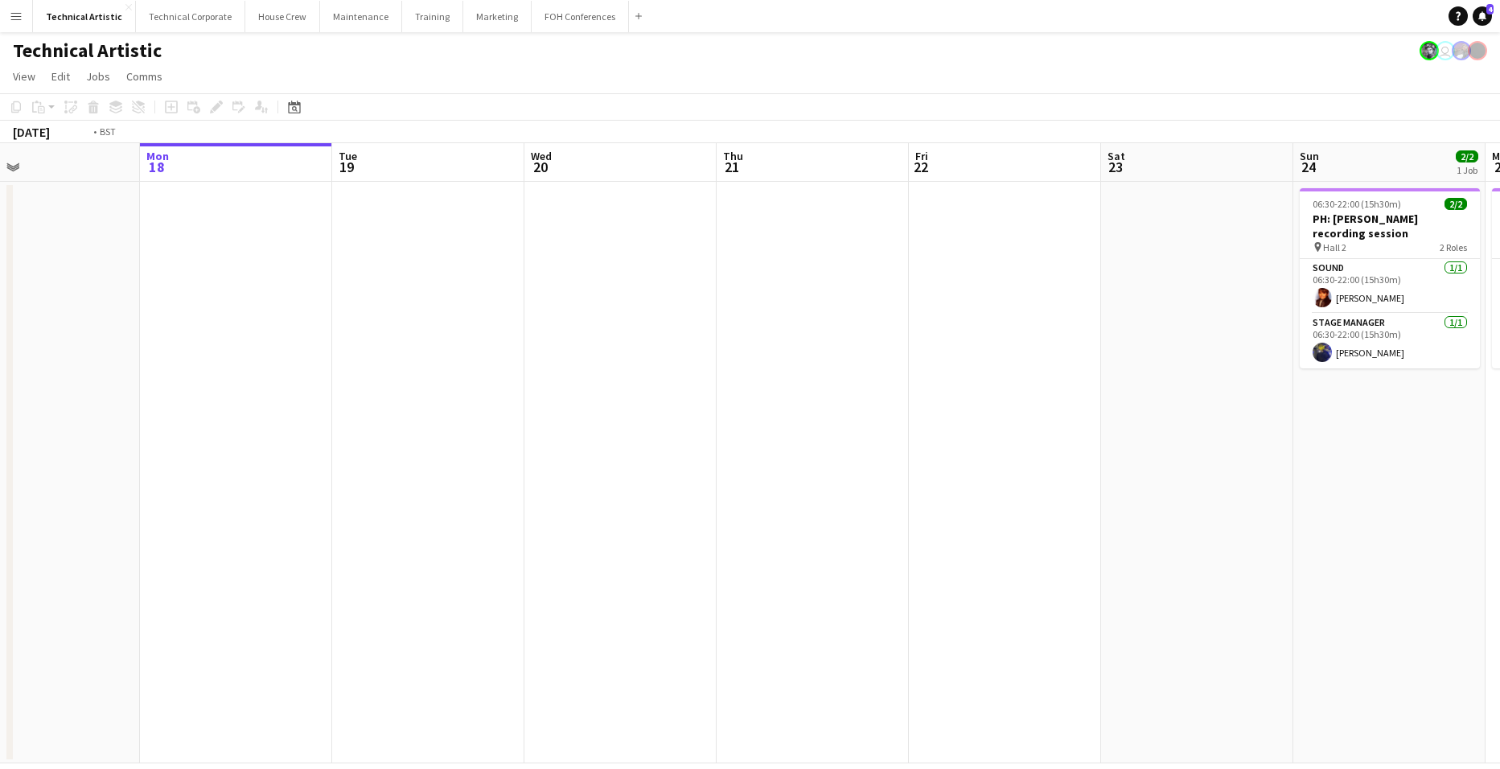
scroll to position [0, 604]
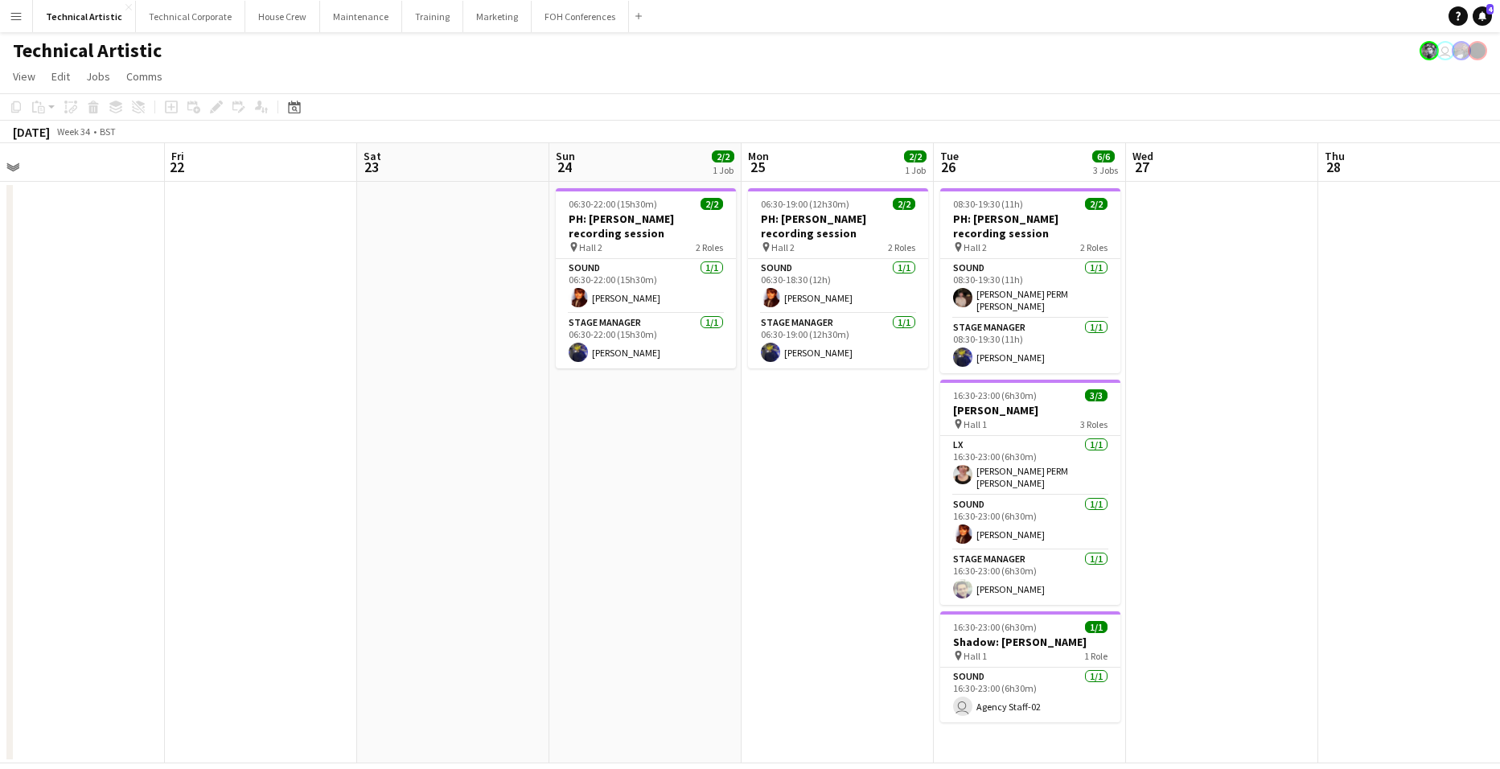
drag, startPoint x: 1444, startPoint y: 491, endPoint x: 647, endPoint y: 475, distance: 796.4
click at [647, 475] on app-calendar-viewport "Mon 18 Tue 19 Wed 20 Thu 21 Fri 22 Sat 23 Sun 24 2/2 1 Job Mon 25 2/2 1 Job Tue…" at bounding box center [750, 453] width 1500 height 620
click at [567, 16] on button "FOH Conferences Close" at bounding box center [580, 16] width 97 height 31
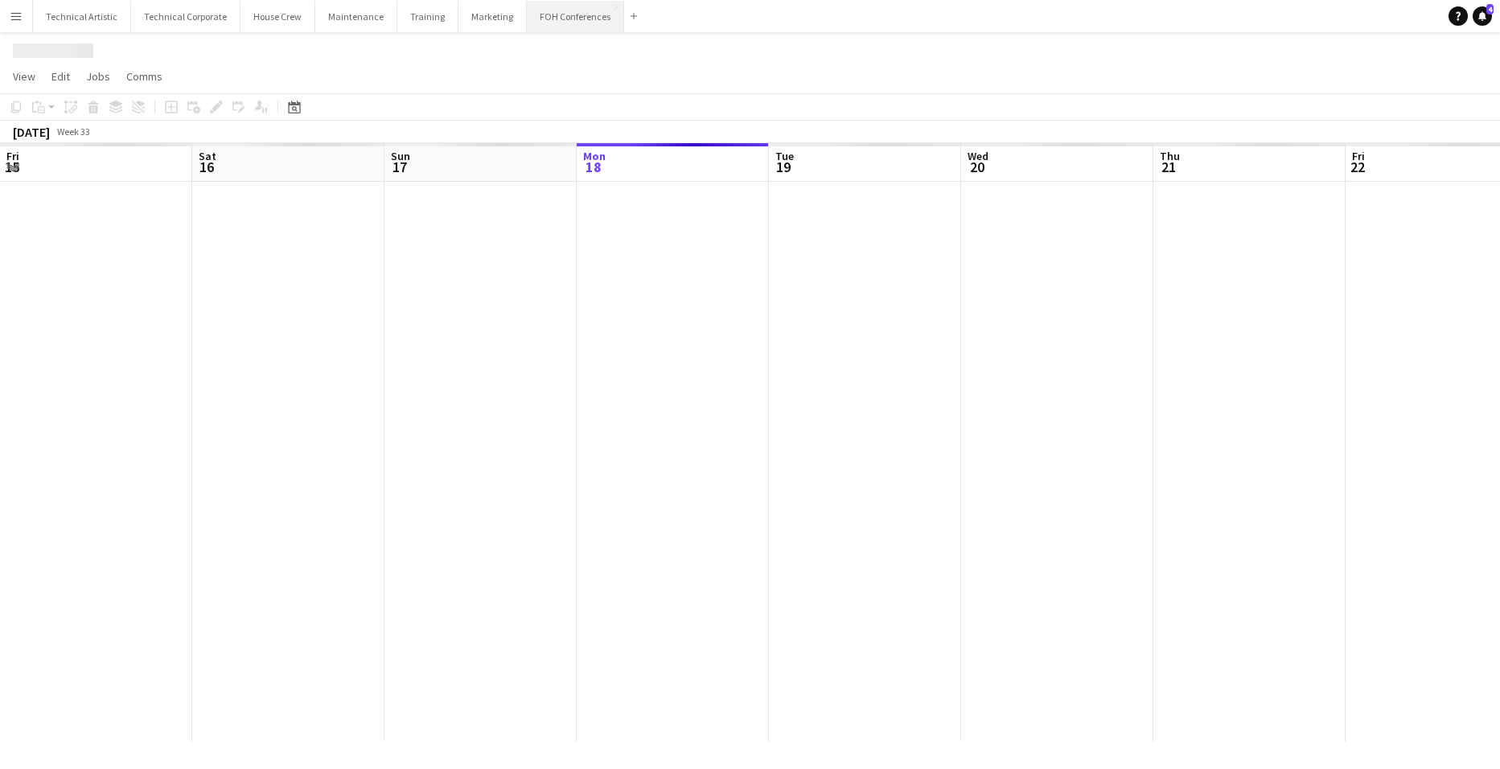
scroll to position [0, 384]
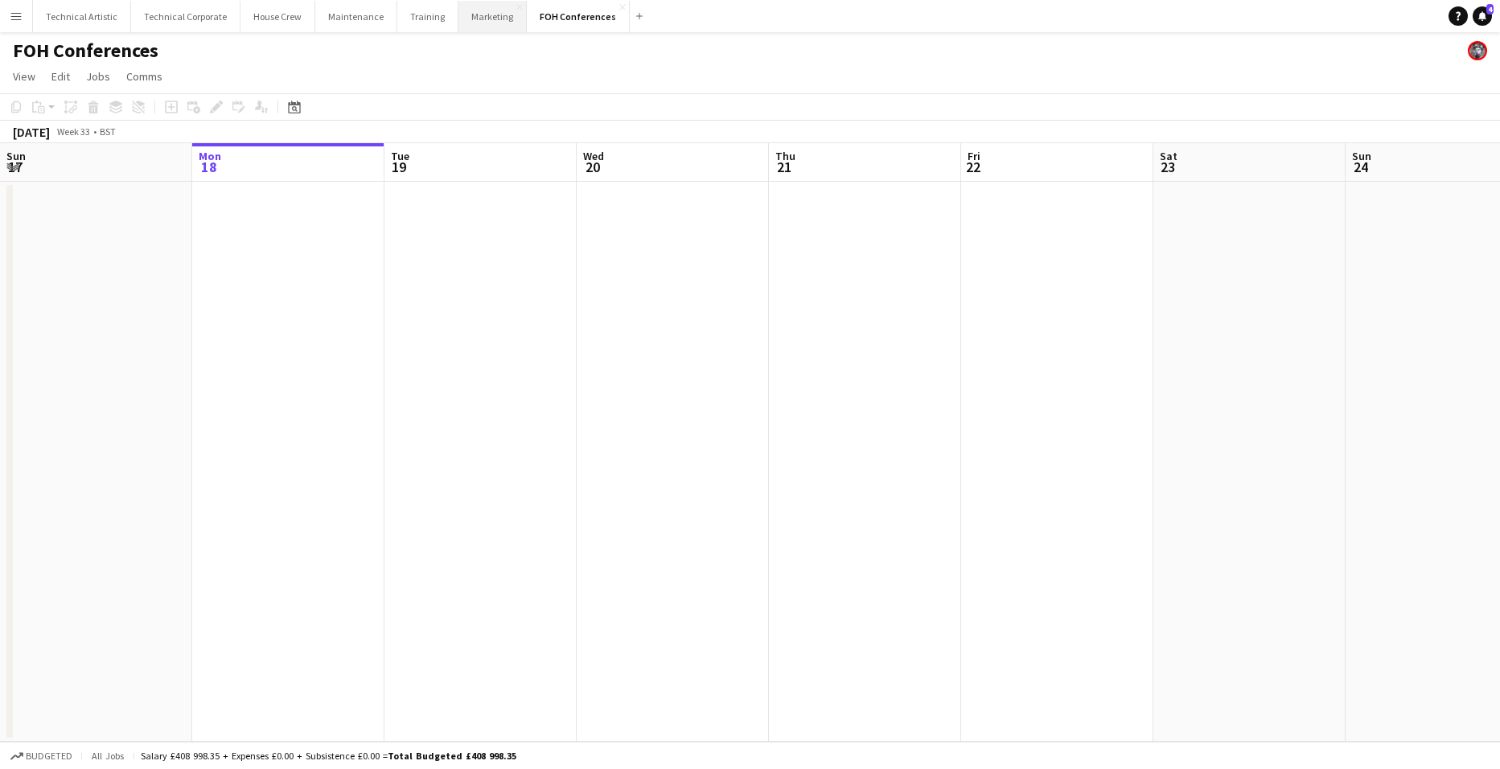
click at [483, 20] on button "Marketing Close" at bounding box center [492, 16] width 68 height 31
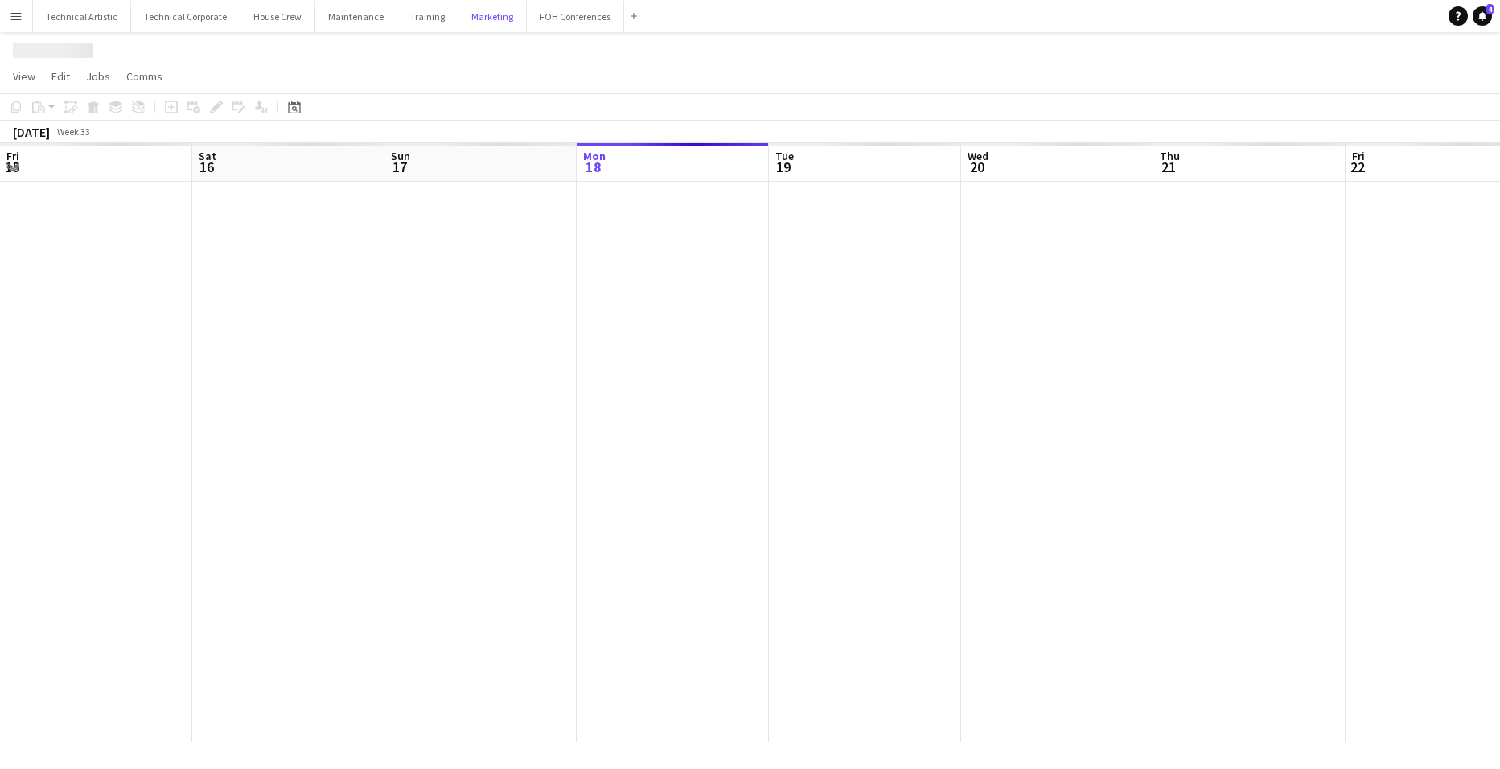
scroll to position [0, 384]
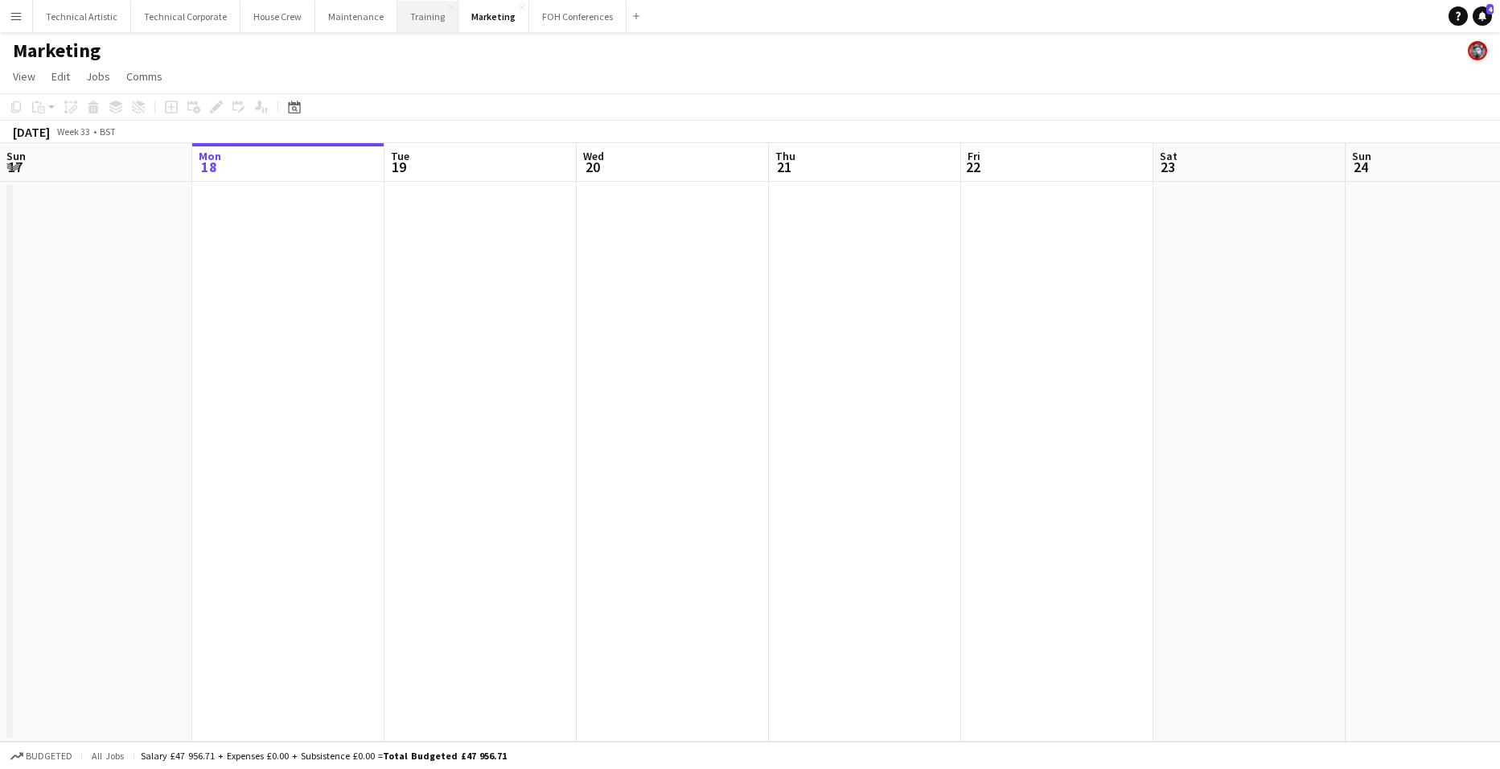
click at [406, 7] on button "Training Close" at bounding box center [427, 16] width 61 height 31
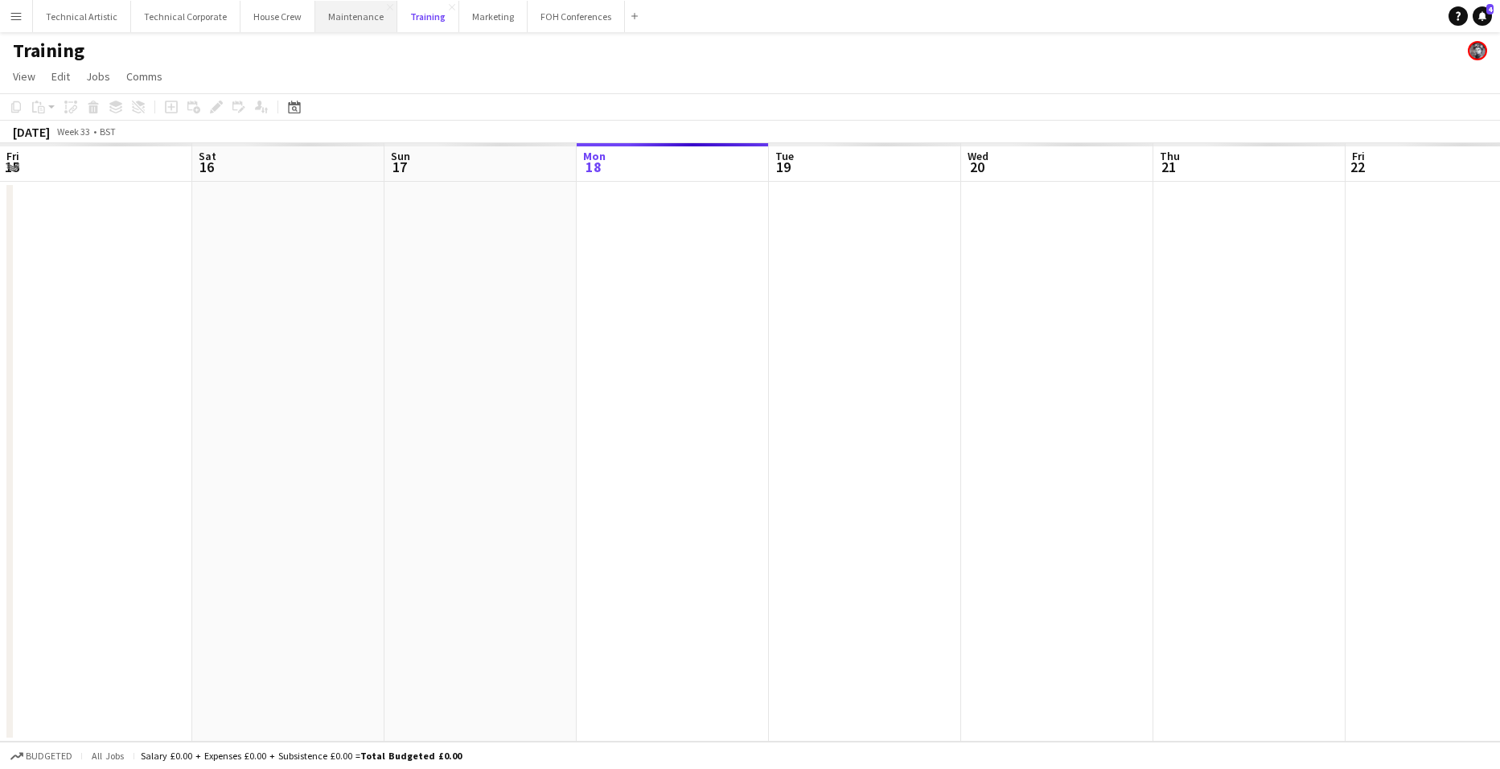
scroll to position [0, 384]
click at [315, 13] on button "Maintenance Close" at bounding box center [356, 16] width 82 height 31
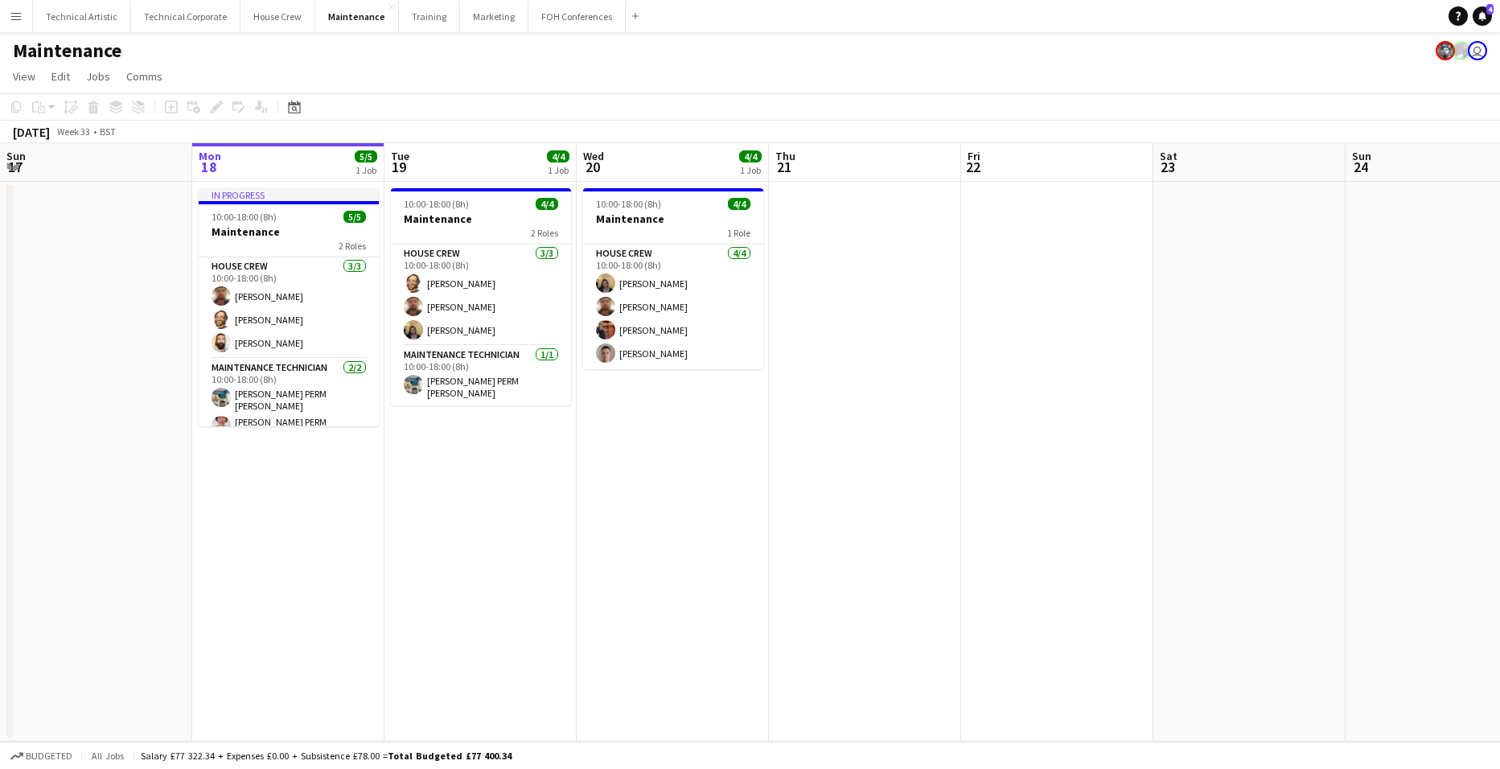
click at [668, 437] on app-date-cell "10:00-18:00 (8h) 4/4 Maintenance 1 Role House Crew [DATE] 10:00-18:00 (8h) [PER…" at bounding box center [673, 462] width 192 height 560
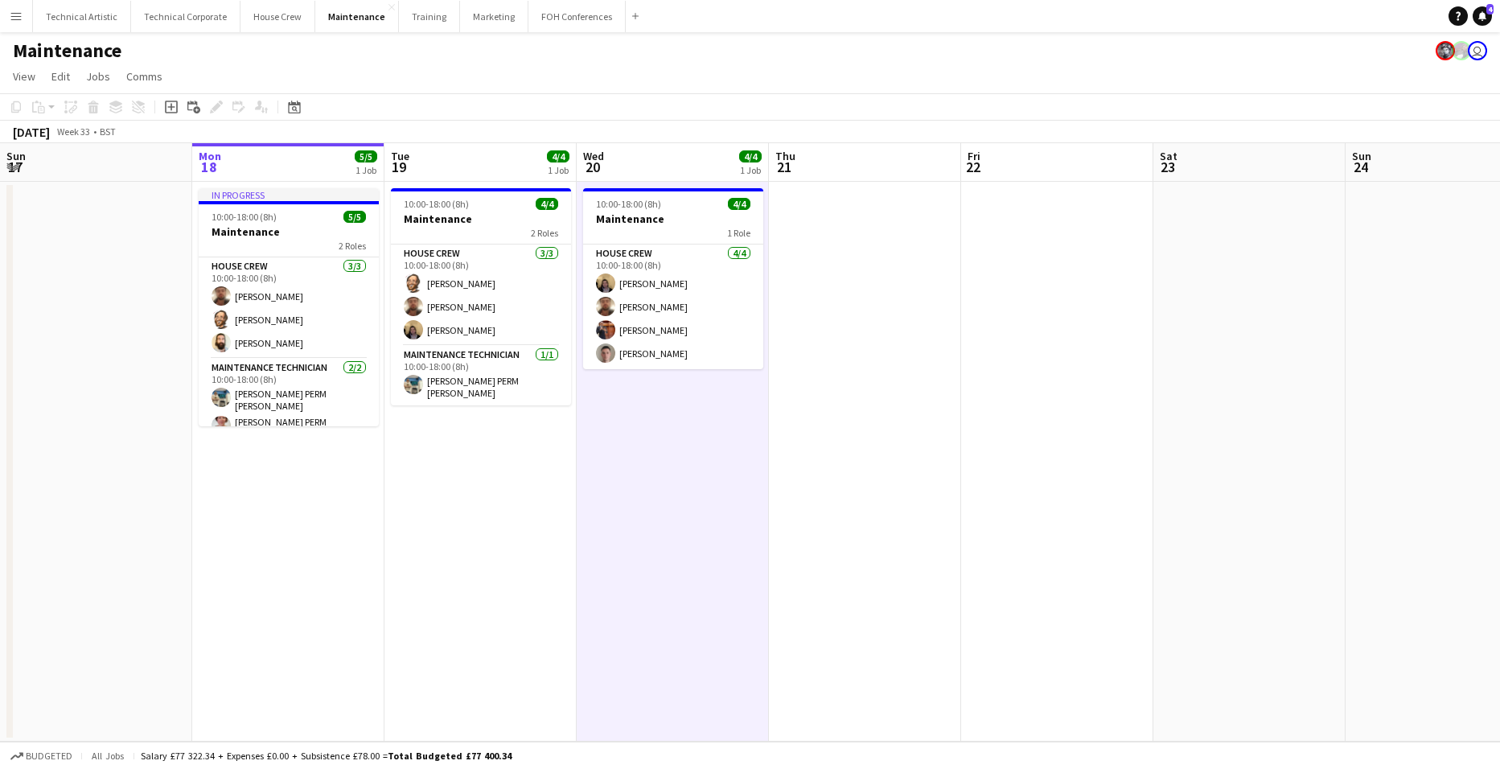
click at [510, 455] on app-date-cell "10:00-18:00 (8h) 4/4 Maintenance 2 Roles House Crew [DATE] 10:00-18:00 (8h) [PE…" at bounding box center [480, 462] width 192 height 560
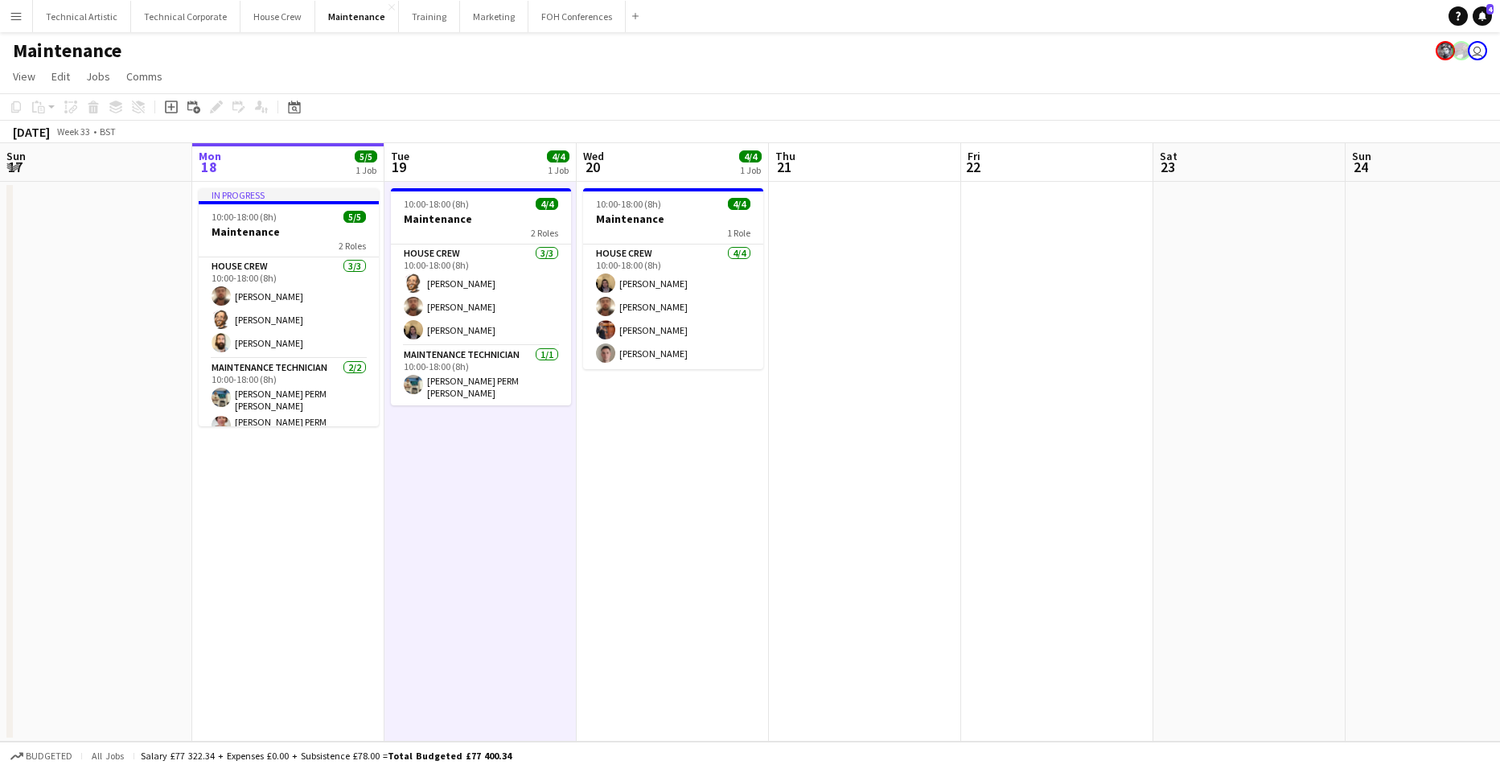
click at [510, 455] on app-date-cell "10:00-18:00 (8h) 4/4 Maintenance 2 Roles House Crew [DATE] 10:00-18:00 (8h) [PE…" at bounding box center [480, 462] width 192 height 560
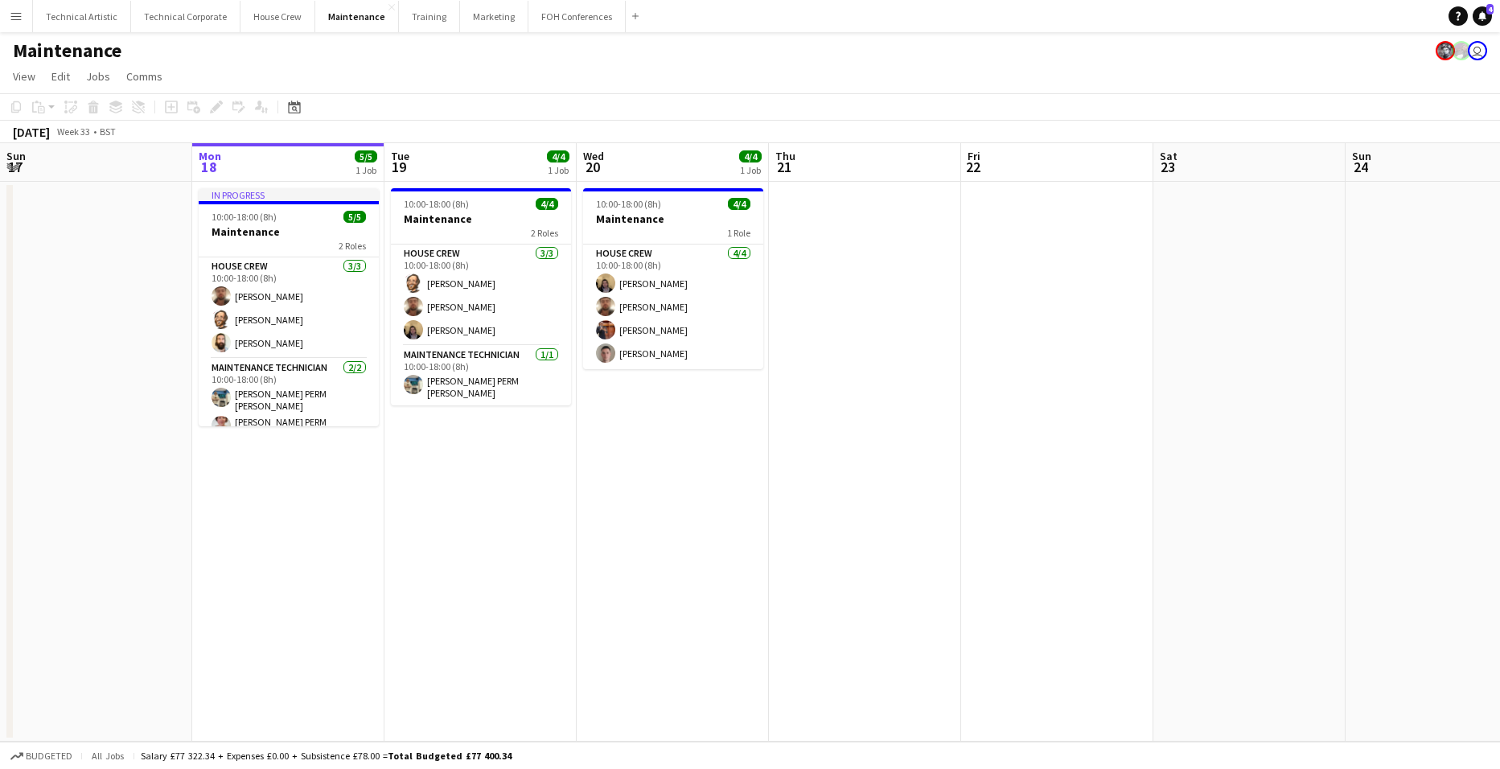
click at [510, 455] on app-date-cell "10:00-18:00 (8h) 4/4 Maintenance 2 Roles House Crew [DATE] 10:00-18:00 (8h) [PE…" at bounding box center [480, 462] width 192 height 560
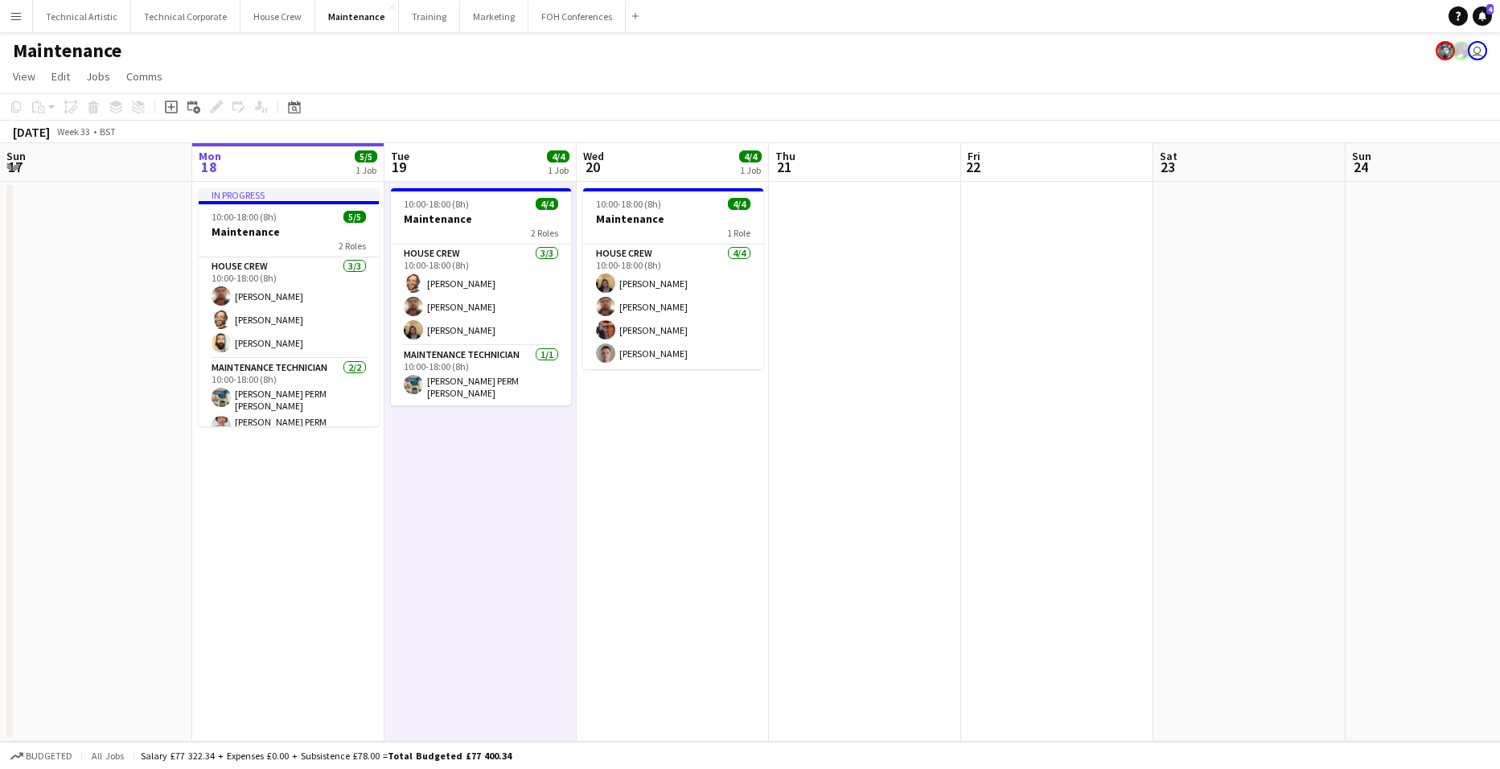
click at [510, 455] on app-date-cell "10:00-18:00 (8h) 4/4 Maintenance 2 Roles House Crew [DATE] 10:00-18:00 (8h) [PE…" at bounding box center [480, 462] width 192 height 560
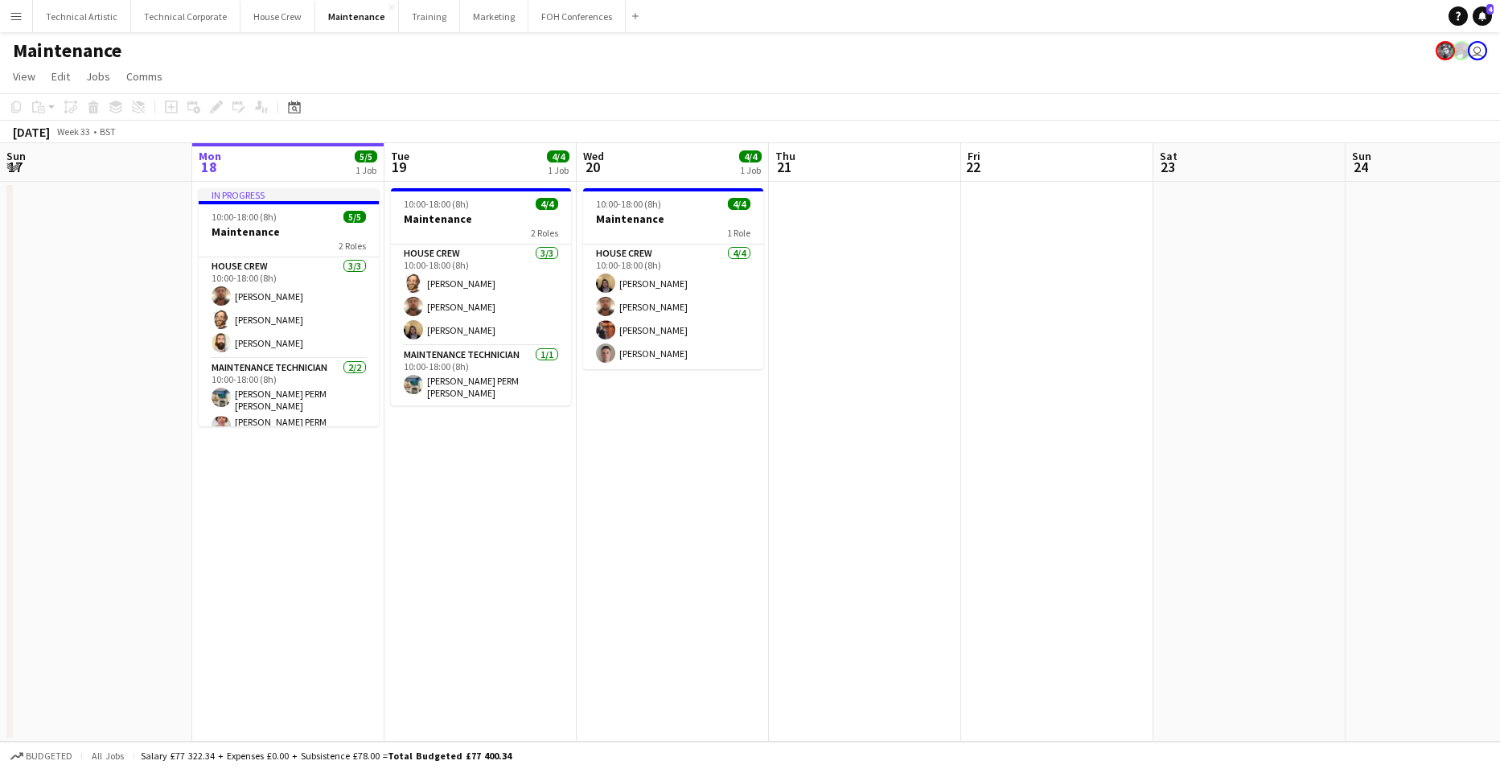
click at [510, 455] on app-date-cell "10:00-18:00 (8h) 4/4 Maintenance 2 Roles House Crew [DATE] 10:00-18:00 (8h) [PE…" at bounding box center [480, 462] width 192 height 560
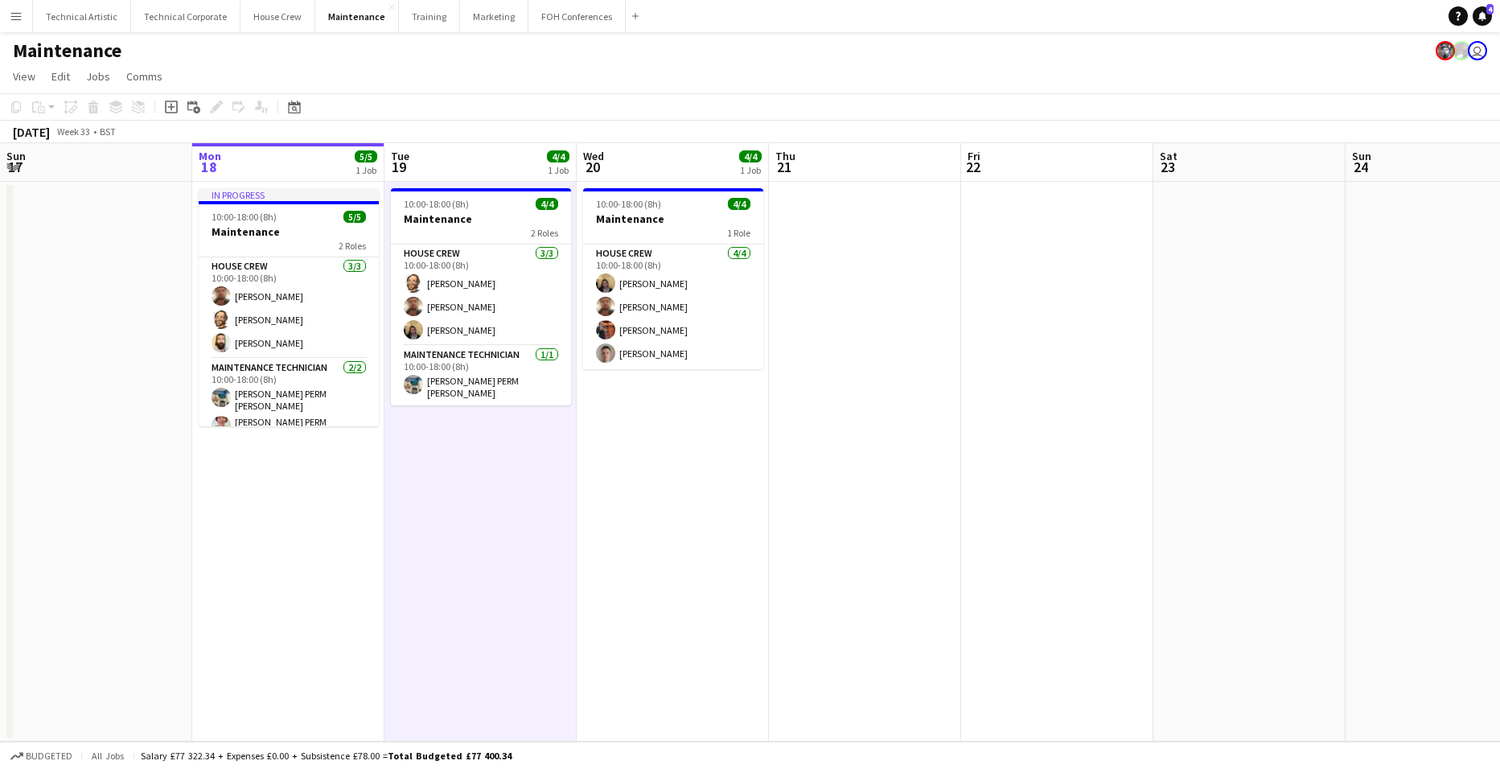
click at [510, 455] on app-date-cell "10:00-18:00 (8h) 4/4 Maintenance 2 Roles House Crew [DATE] 10:00-18:00 (8h) [PE…" at bounding box center [480, 462] width 192 height 560
